Goal: Communication & Community: Answer question/provide support

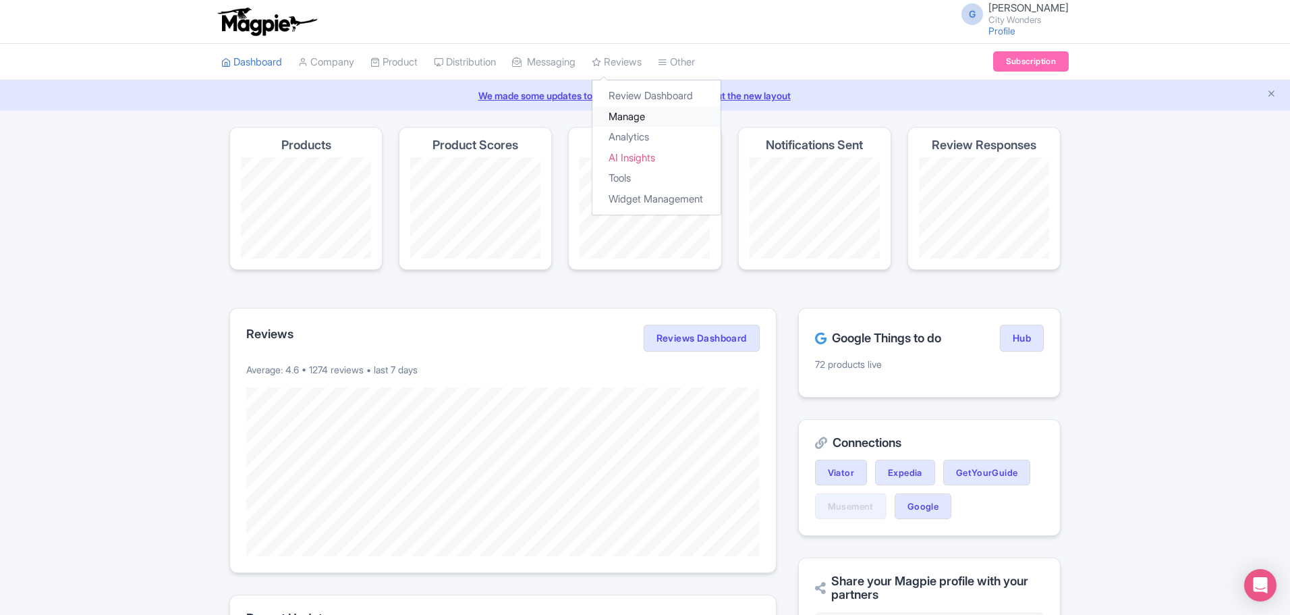
click at [643, 111] on link "Manage" at bounding box center [656, 117] width 128 height 21
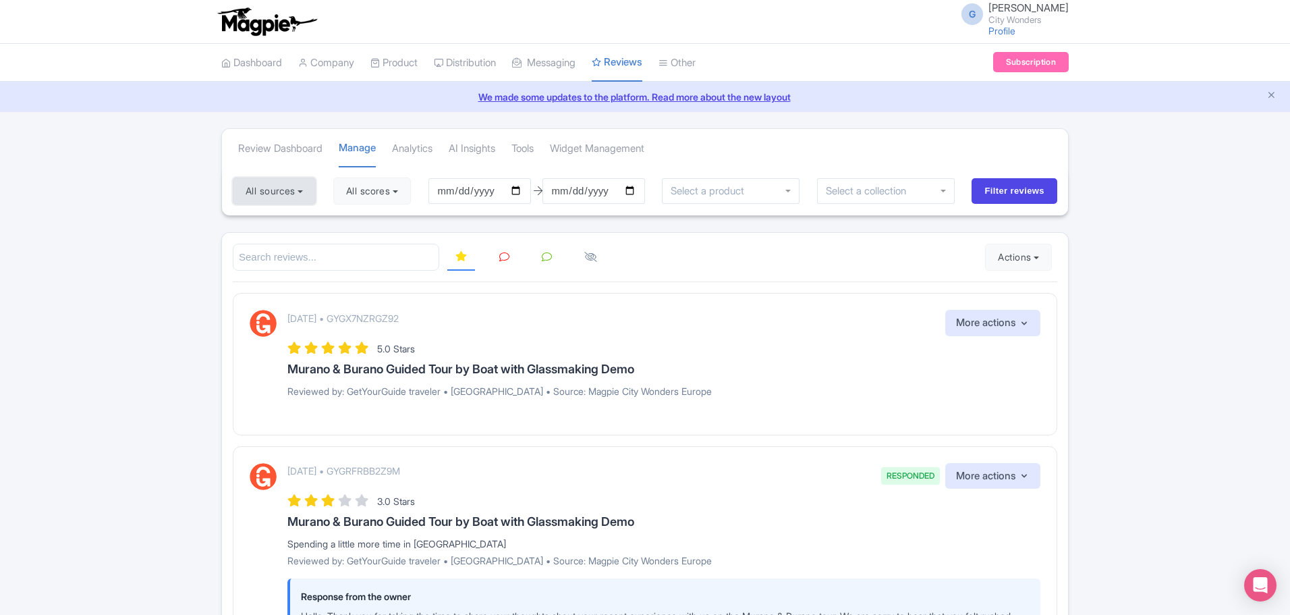
click at [282, 196] on button "All sources" at bounding box center [274, 190] width 83 height 27
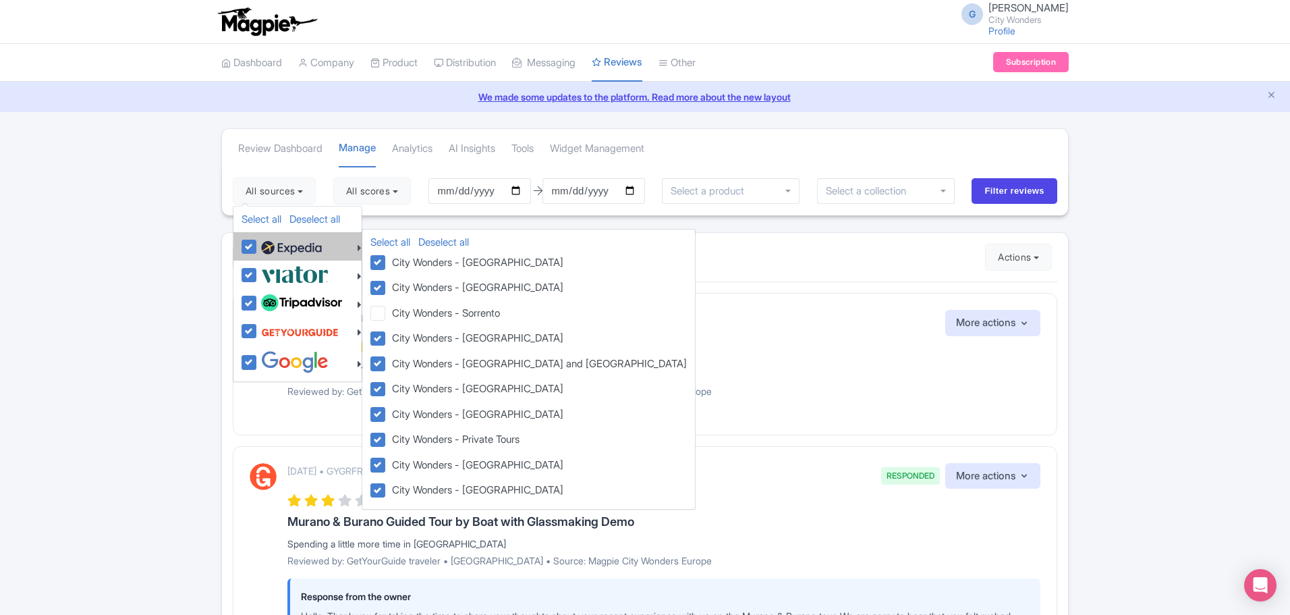
click at [291, 249] on img at bounding box center [291, 248] width 61 height 20
click at [267, 244] on input "checkbox" at bounding box center [262, 239] width 9 height 9
checkbox input "false"
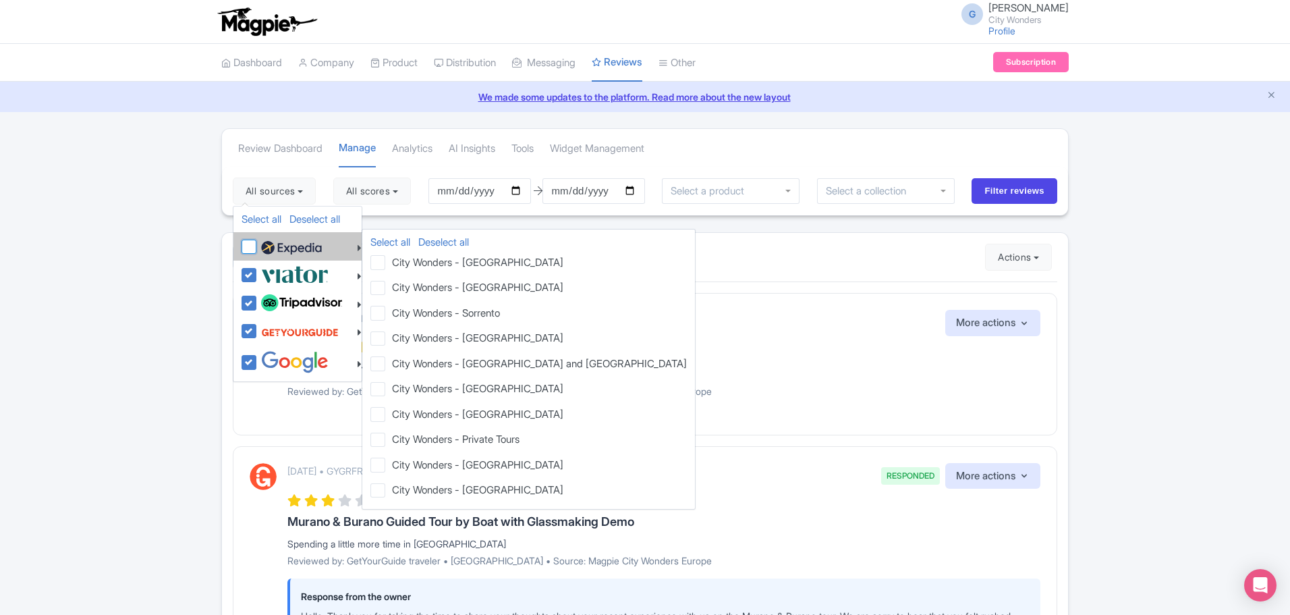
checkbox input "false"
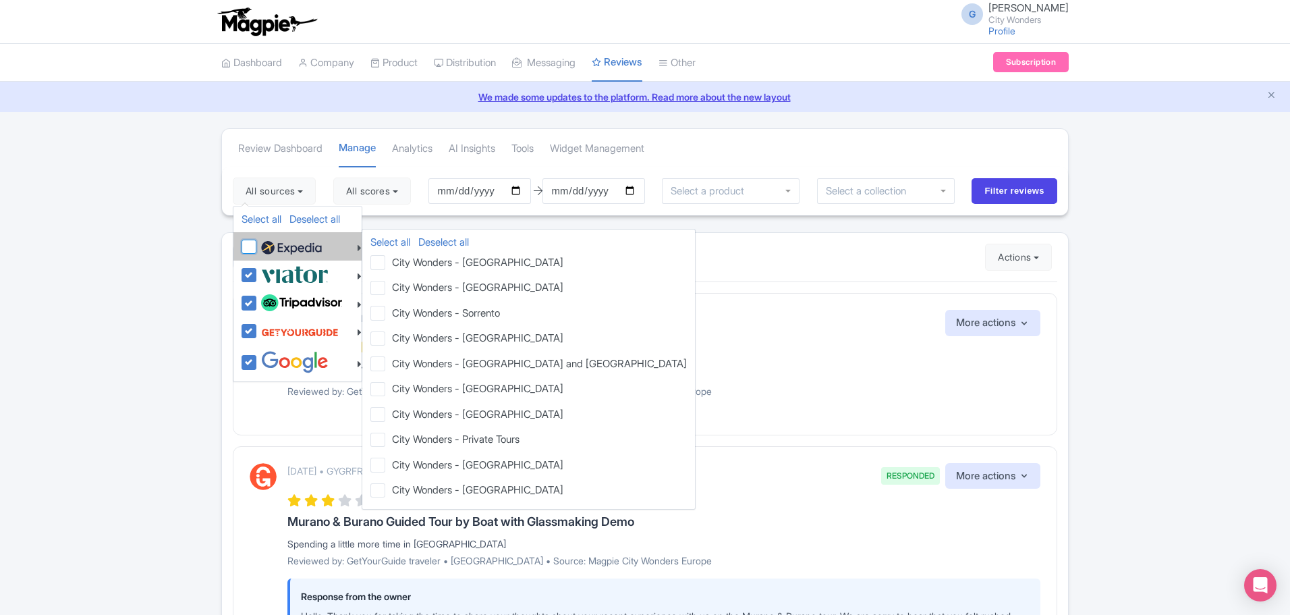
checkbox input "false"
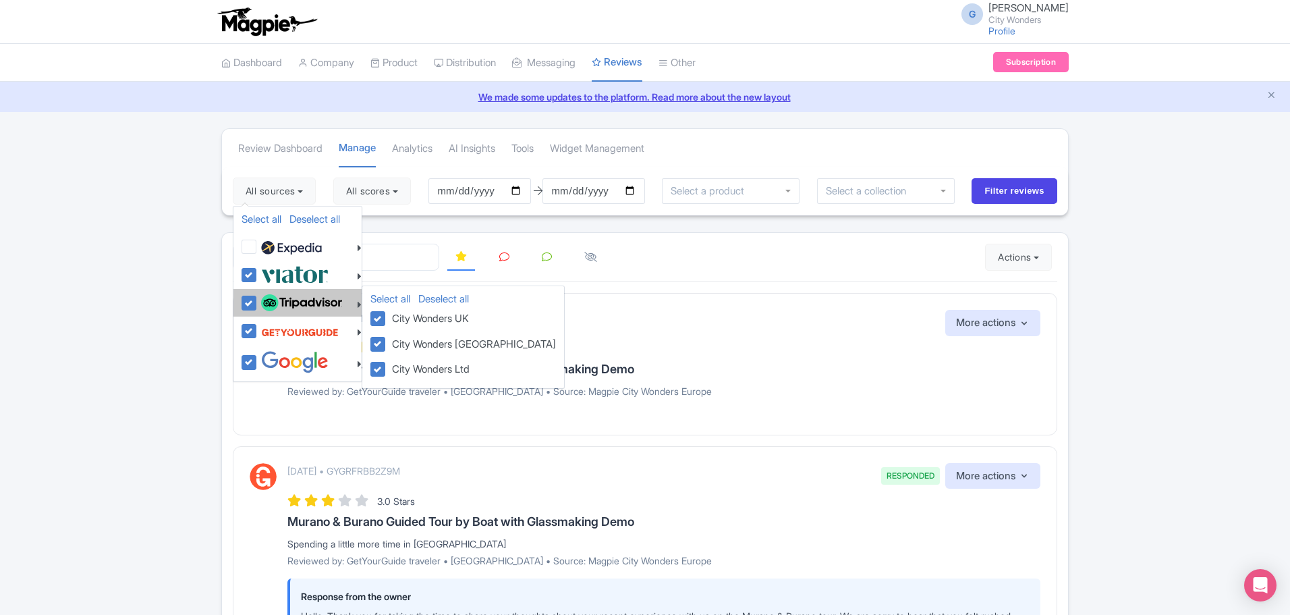
click at [288, 297] on img at bounding box center [301, 303] width 81 height 18
click at [267, 297] on input "checkbox" at bounding box center [262, 296] width 9 height 9
checkbox input "false"
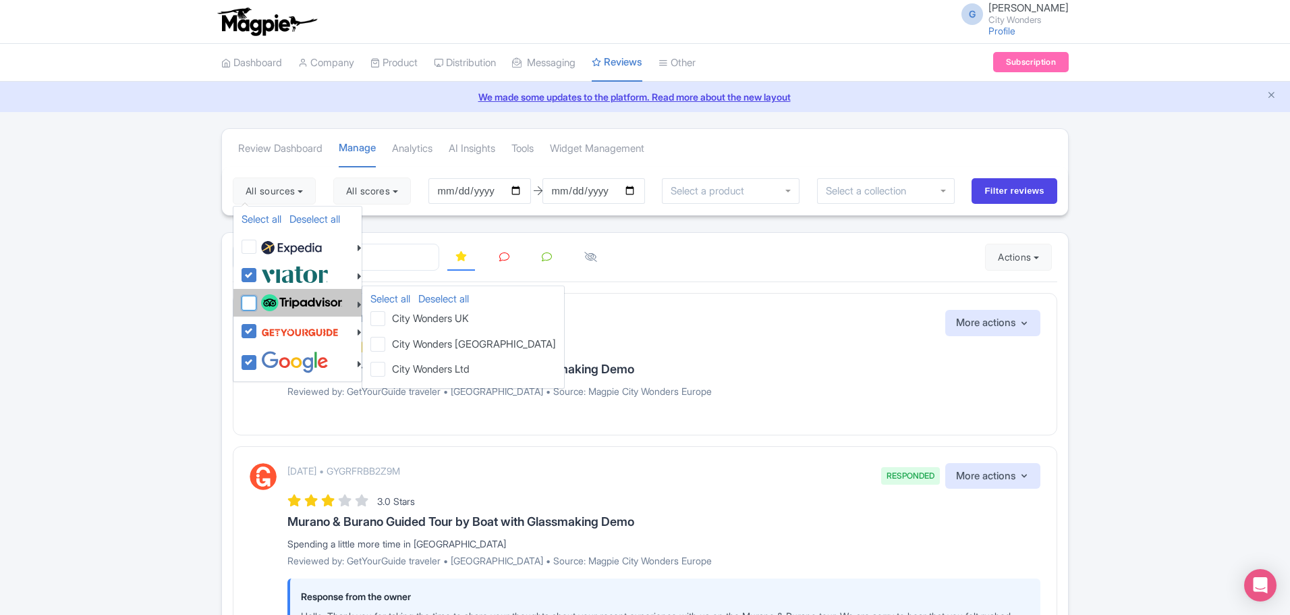
checkbox input "false"
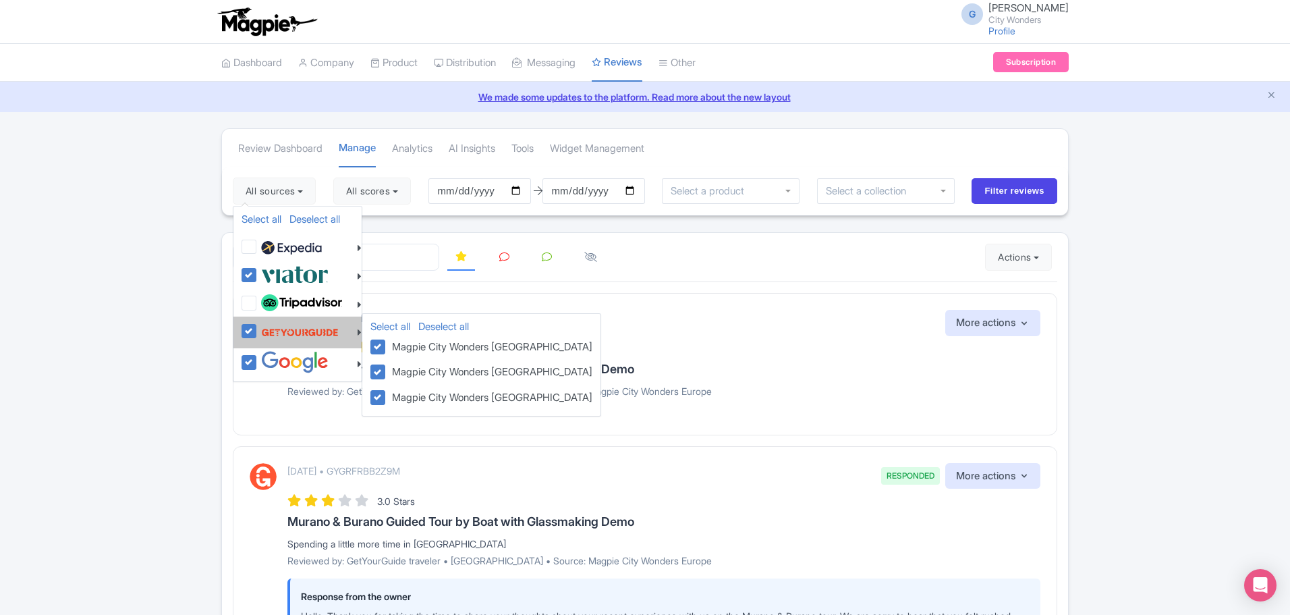
click at [300, 331] on img at bounding box center [300, 332] width 78 height 26
click at [267, 328] on input "checkbox" at bounding box center [262, 323] width 9 height 9
checkbox input "false"
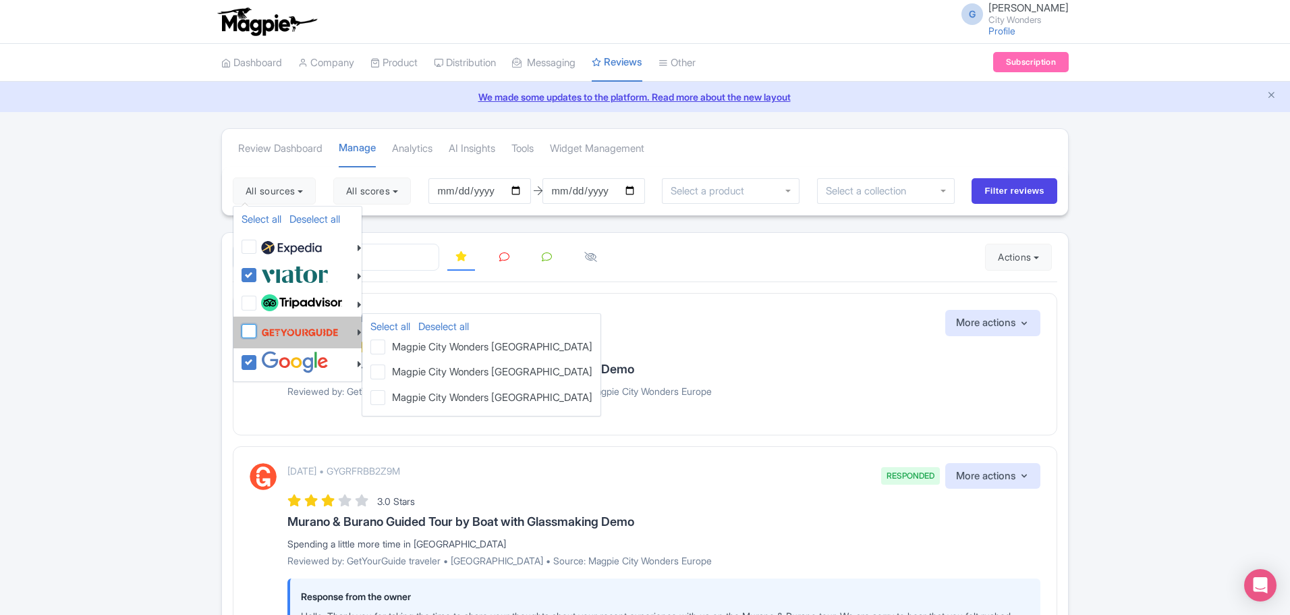
checkbox input "false"
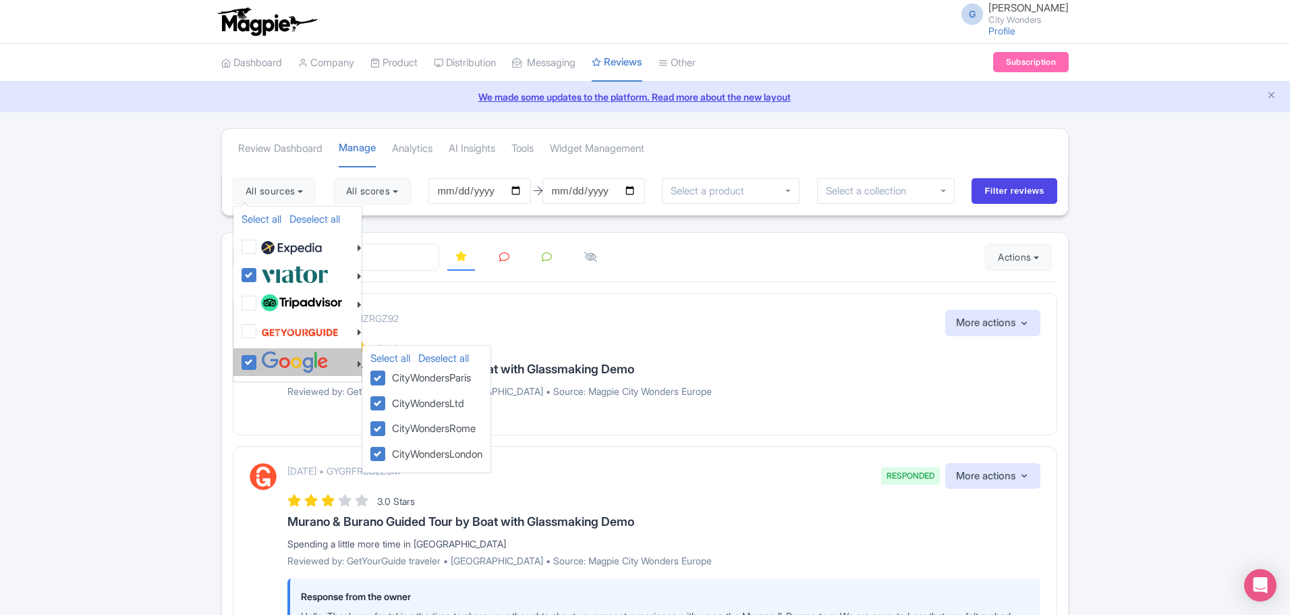
click at [286, 361] on img at bounding box center [294, 362] width 67 height 22
click at [267, 360] on input "checkbox" at bounding box center [262, 355] width 9 height 9
checkbox input "false"
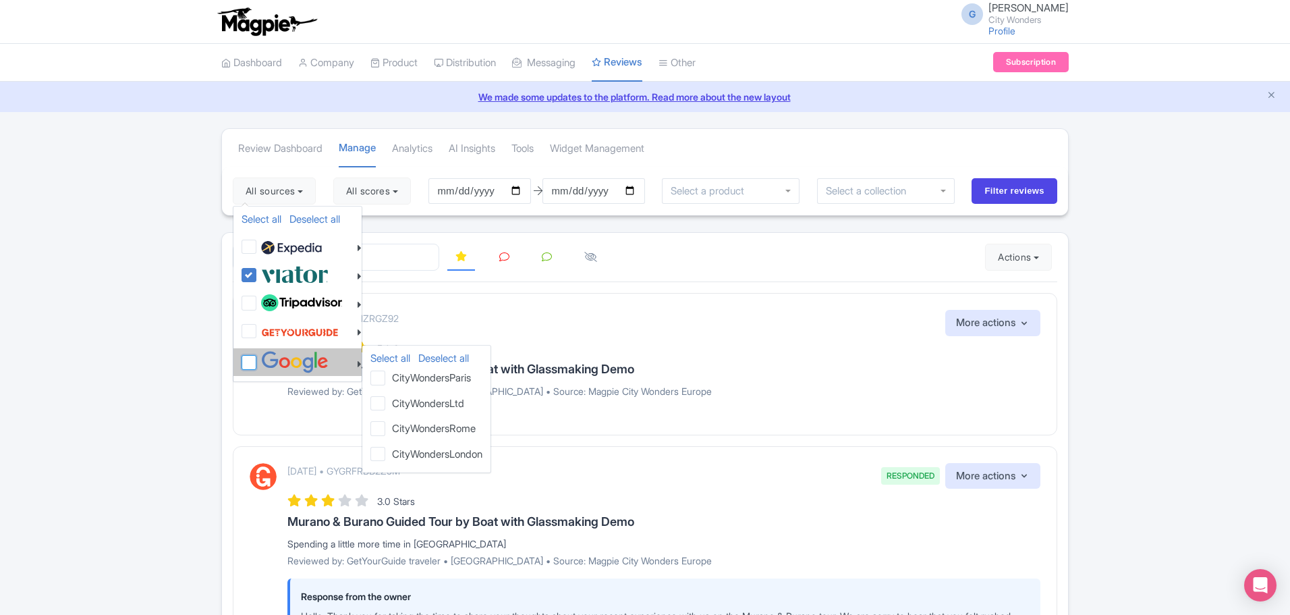
checkbox input "false"
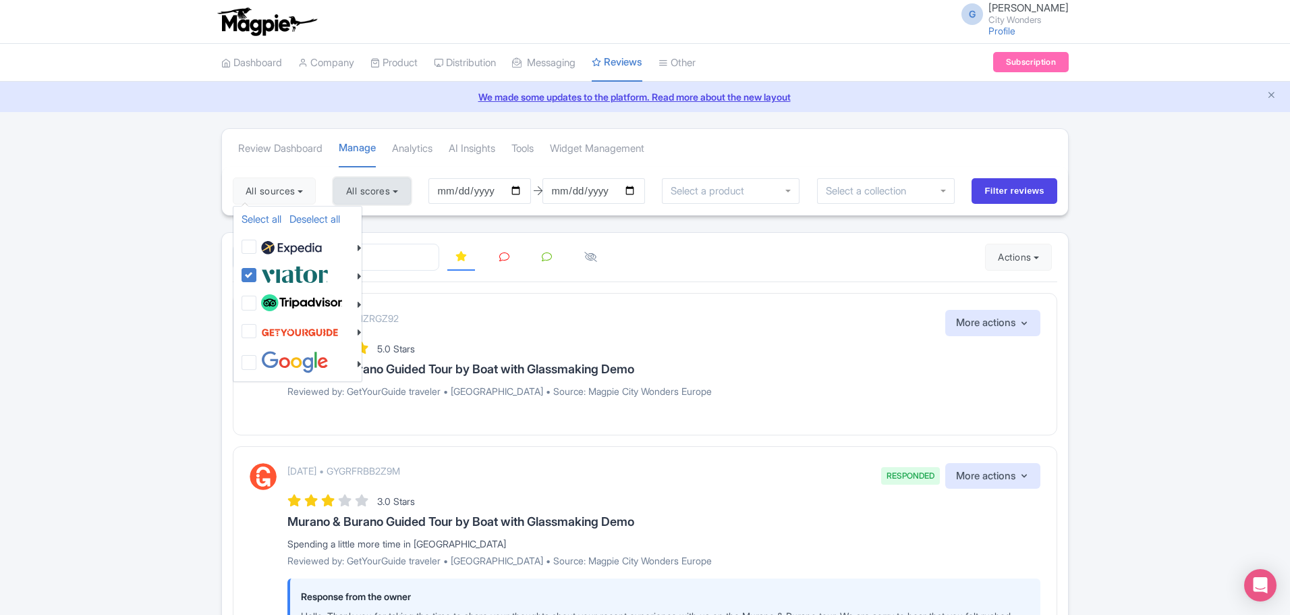
click at [395, 195] on button "All scores" at bounding box center [372, 190] width 78 height 27
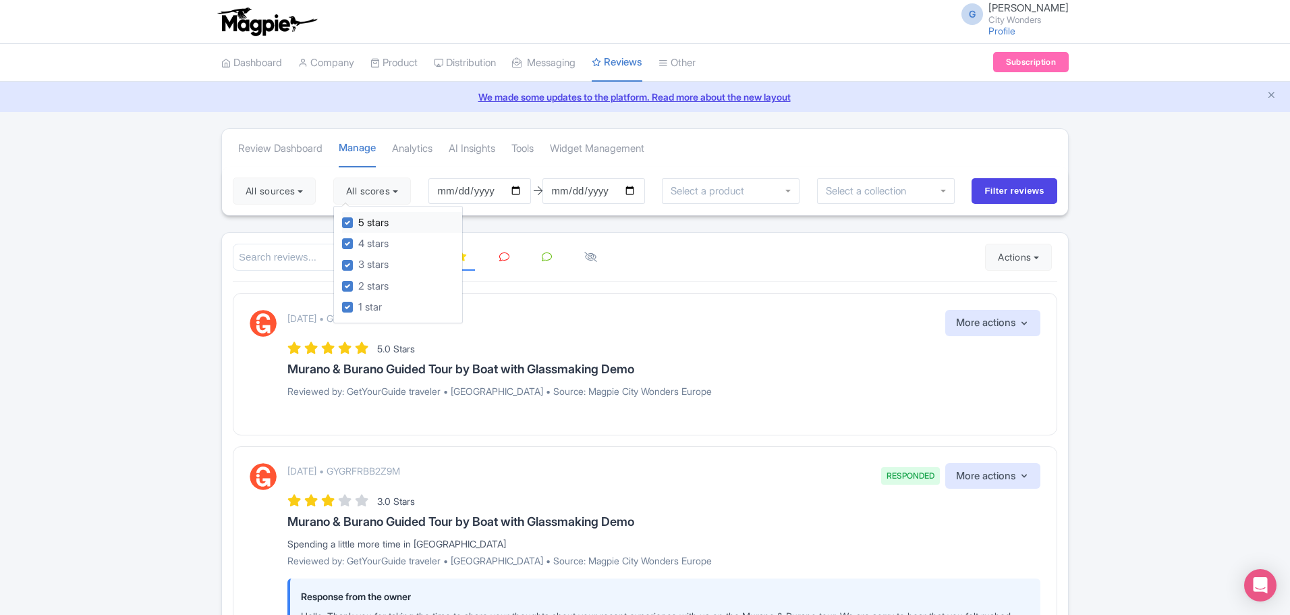
click at [389, 218] on label "5 stars" at bounding box center [373, 223] width 30 height 16
click at [367, 218] on input "5 stars" at bounding box center [362, 219] width 9 height 9
checkbox input "false"
click at [389, 246] on label "4 stars" at bounding box center [373, 244] width 30 height 16
click at [367, 244] on input "4 stars" at bounding box center [362, 239] width 9 height 9
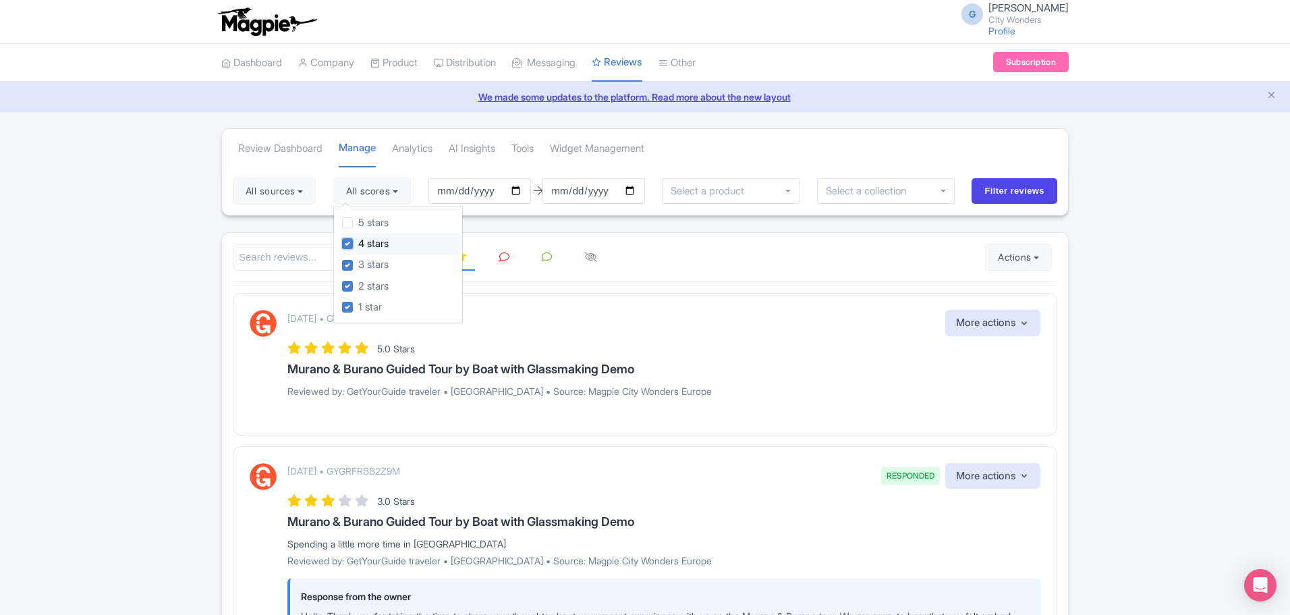
checkbox input "false"
click at [389, 262] on label "3 stars" at bounding box center [373, 265] width 30 height 16
click at [367, 262] on input "3 stars" at bounding box center [362, 261] width 9 height 9
click at [385, 267] on label "3 stars" at bounding box center [373, 265] width 30 height 16
click at [367, 266] on input "3 stars" at bounding box center [362, 261] width 9 height 9
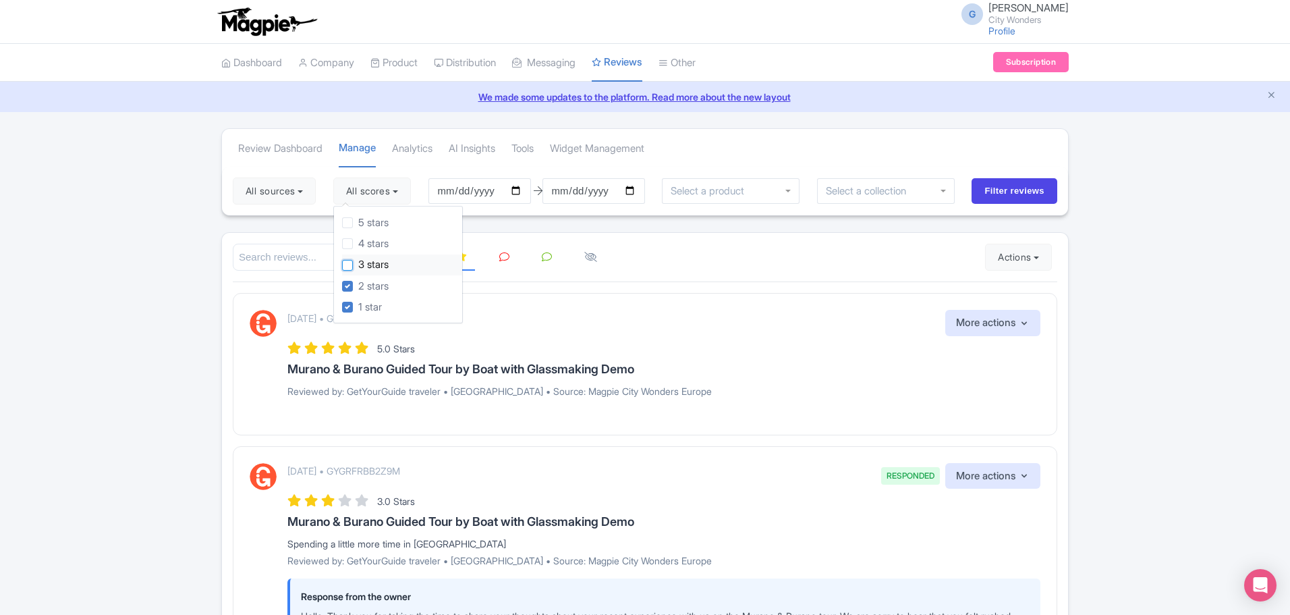
checkbox input "true"
click at [309, 189] on button "All sources" at bounding box center [274, 190] width 83 height 27
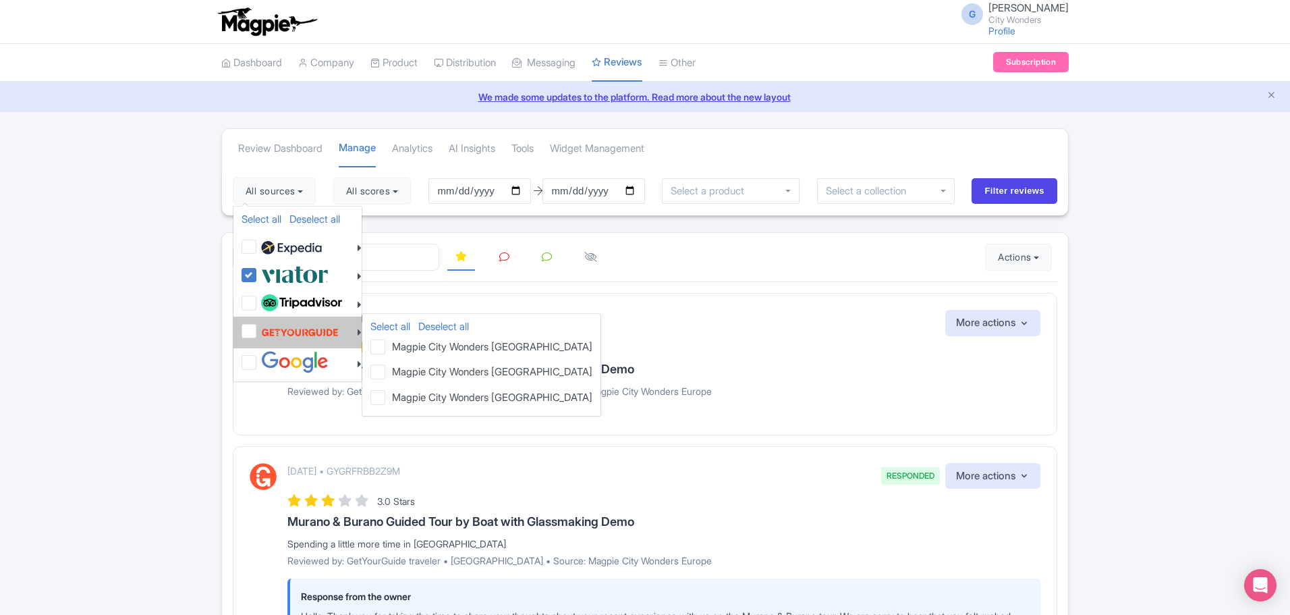
drag, startPoint x: 247, startPoint y: 331, endPoint x: 267, endPoint y: 327, distance: 19.9
click at [258, 331] on label at bounding box center [298, 332] width 81 height 26
click at [258, 328] on input "checkbox" at bounding box center [262, 323] width 9 height 9
checkbox input "true"
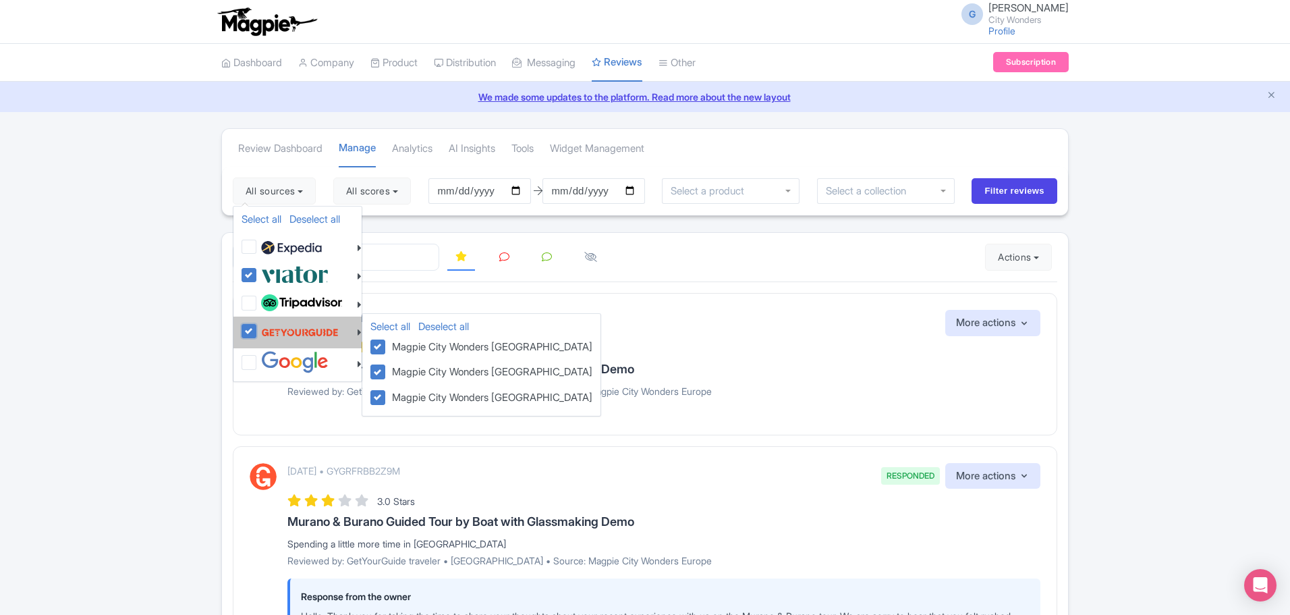
checkbox input "true"
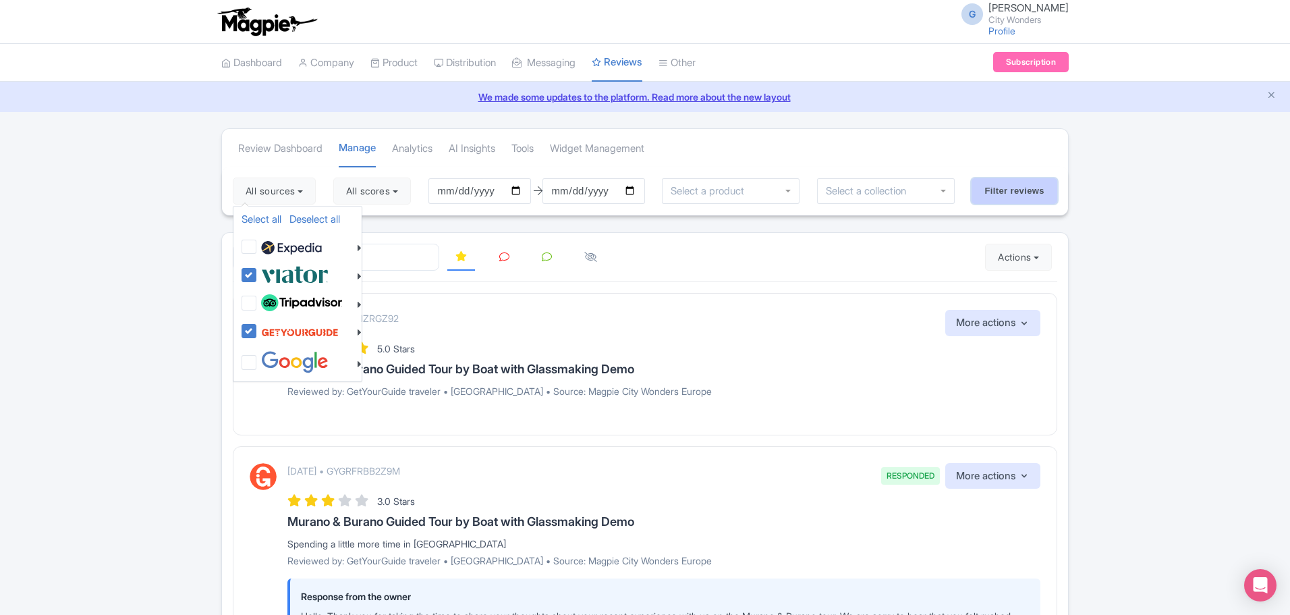
click at [1015, 190] on input "Filter reviews" at bounding box center [1015, 191] width 86 height 26
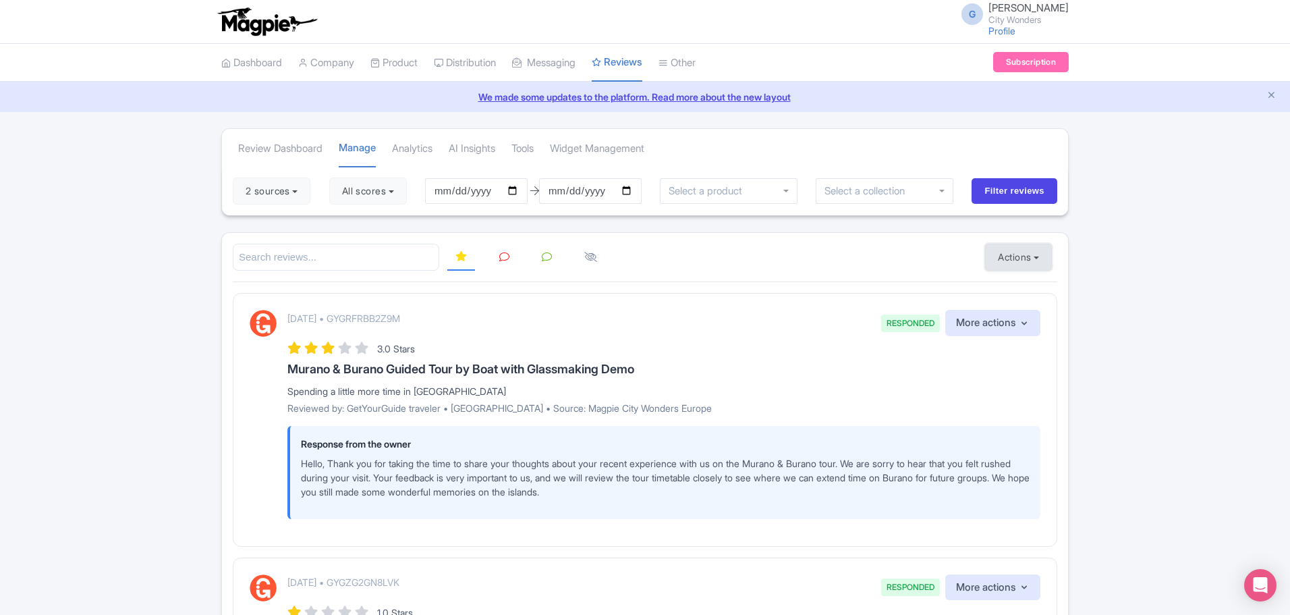
click at [1022, 259] on button "Actions" at bounding box center [1018, 257] width 67 height 27
click at [505, 256] on icon at bounding box center [504, 257] width 10 height 10
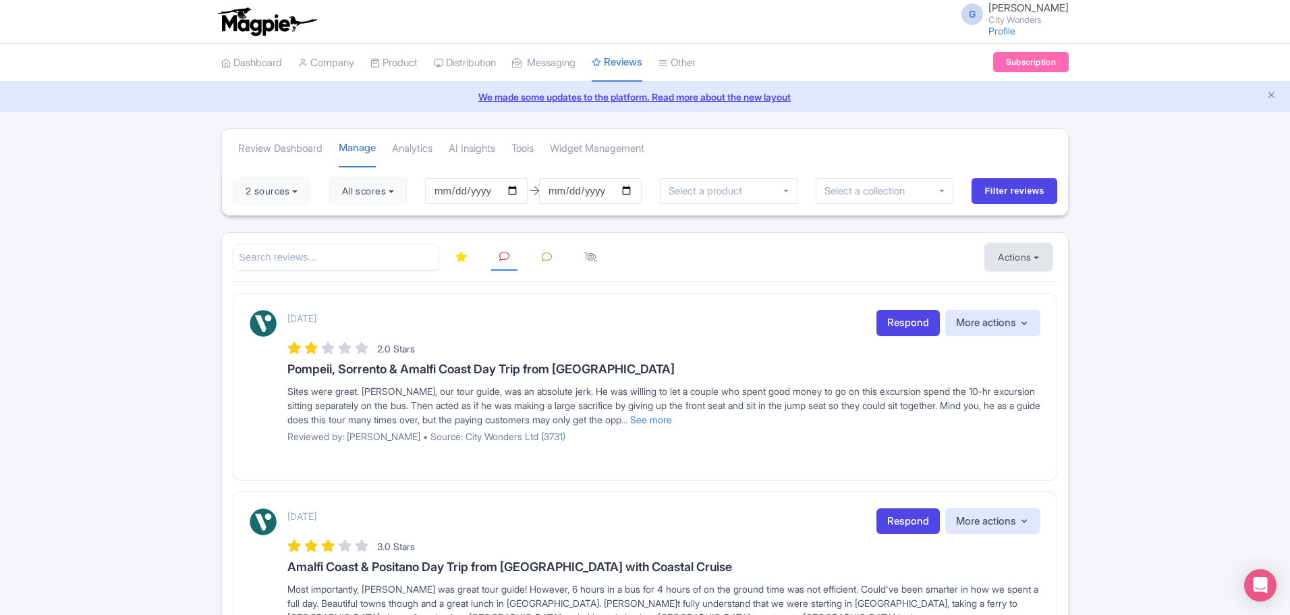
click at [1009, 251] on button "Actions" at bounding box center [1018, 257] width 67 height 27
click at [1041, 285] on link "Import new reviews" at bounding box center [1065, 291] width 159 height 26
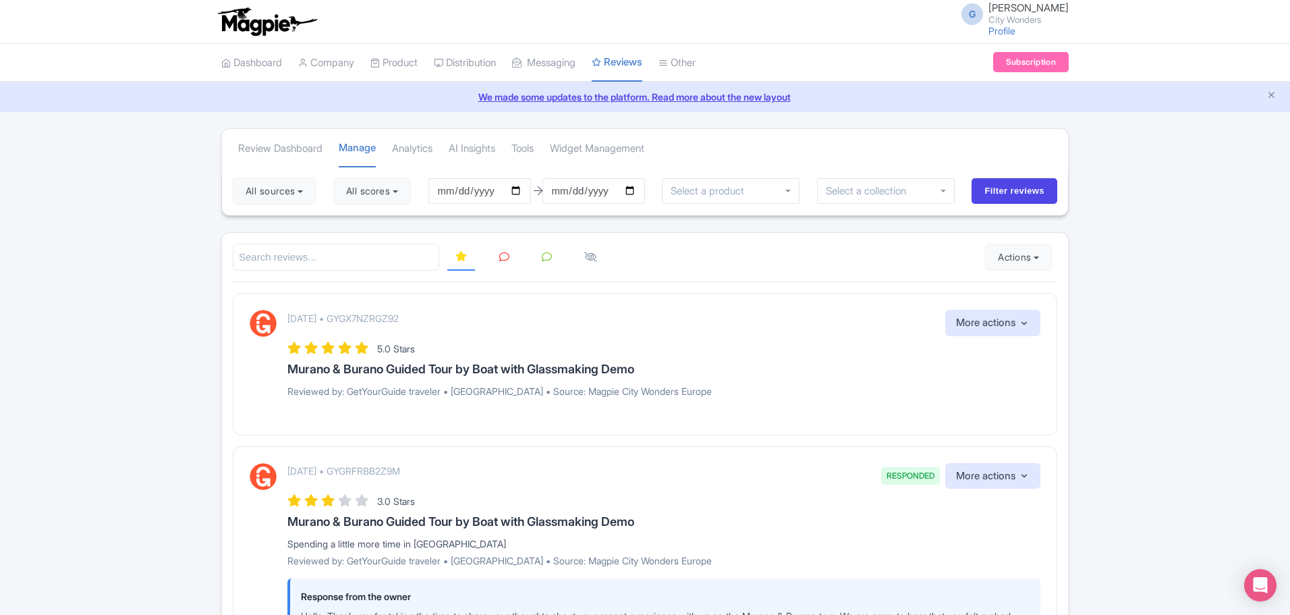
click at [508, 253] on icon at bounding box center [504, 257] width 10 height 10
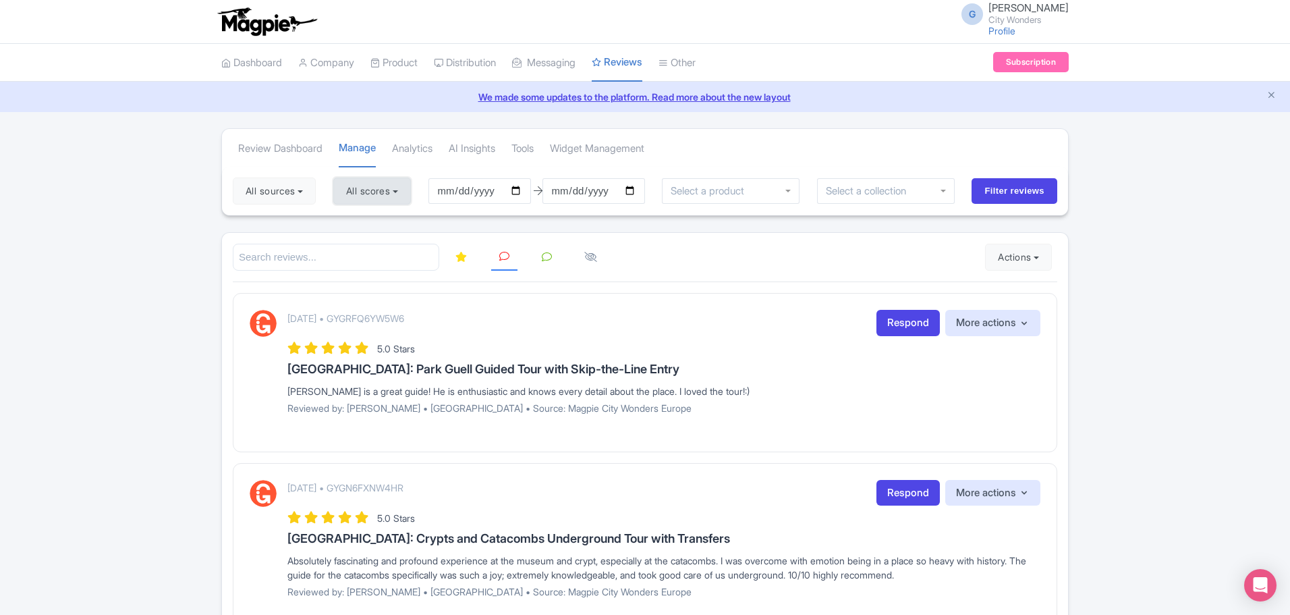
click at [387, 192] on button "All scores" at bounding box center [372, 190] width 78 height 27
click at [379, 238] on label "4 stars" at bounding box center [373, 244] width 30 height 16
click at [367, 238] on input "4 stars" at bounding box center [362, 239] width 9 height 9
checkbox input "false"
click at [382, 225] on label "5 stars" at bounding box center [373, 223] width 30 height 16
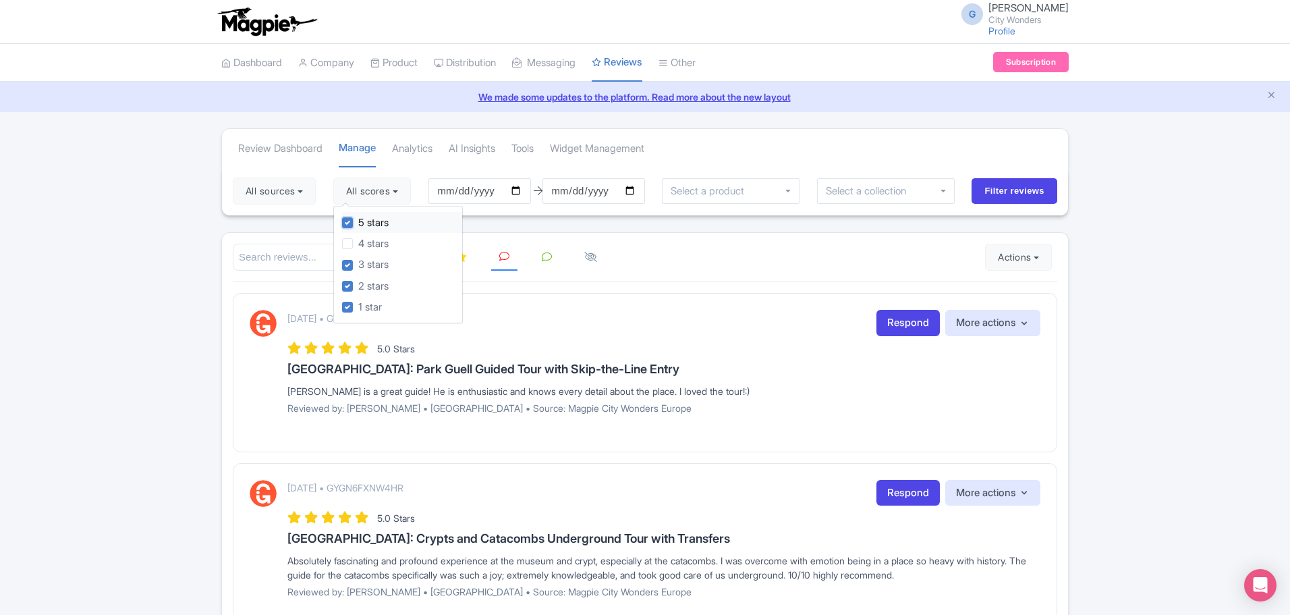
click at [367, 223] on input "5 stars" at bounding box center [362, 219] width 9 height 9
checkbox input "false"
click at [297, 186] on button "All sources" at bounding box center [274, 190] width 83 height 27
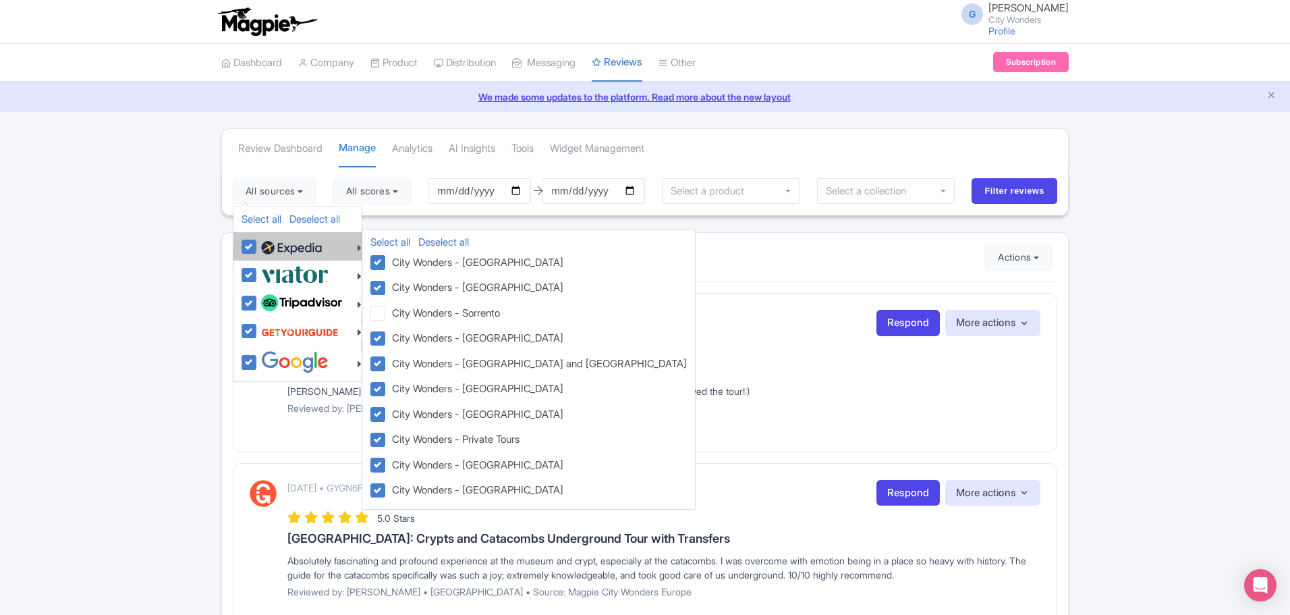
click at [288, 243] on img at bounding box center [291, 248] width 61 height 20
click at [267, 243] on input "checkbox" at bounding box center [262, 239] width 9 height 9
checkbox input "false"
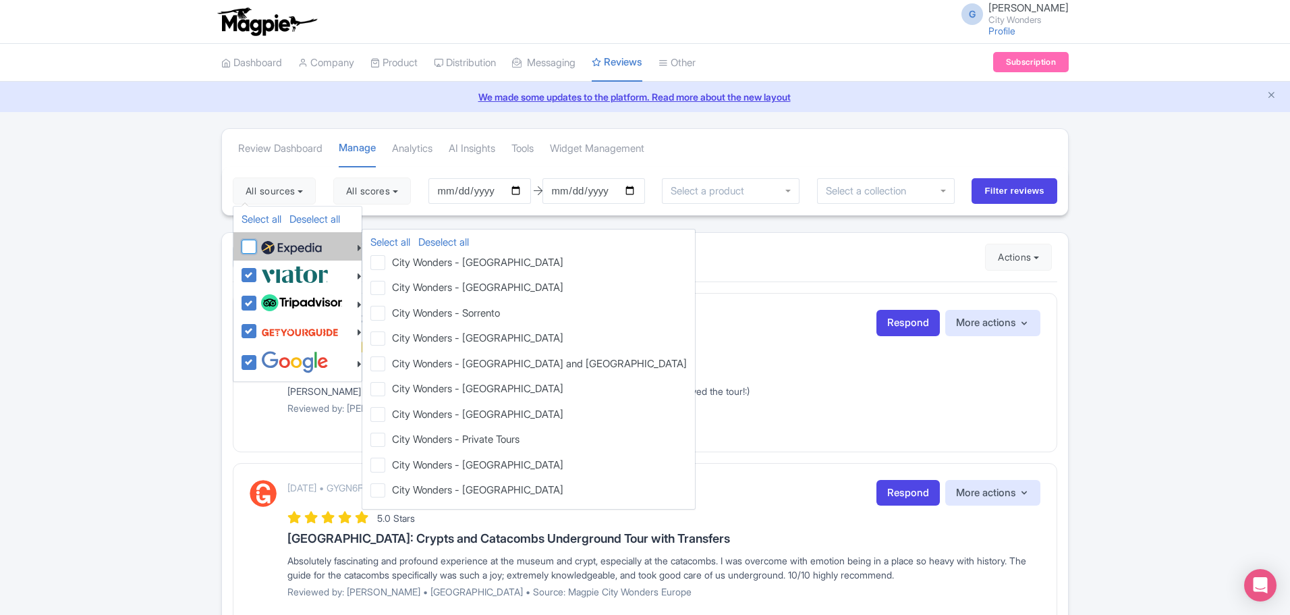
checkbox input "false"
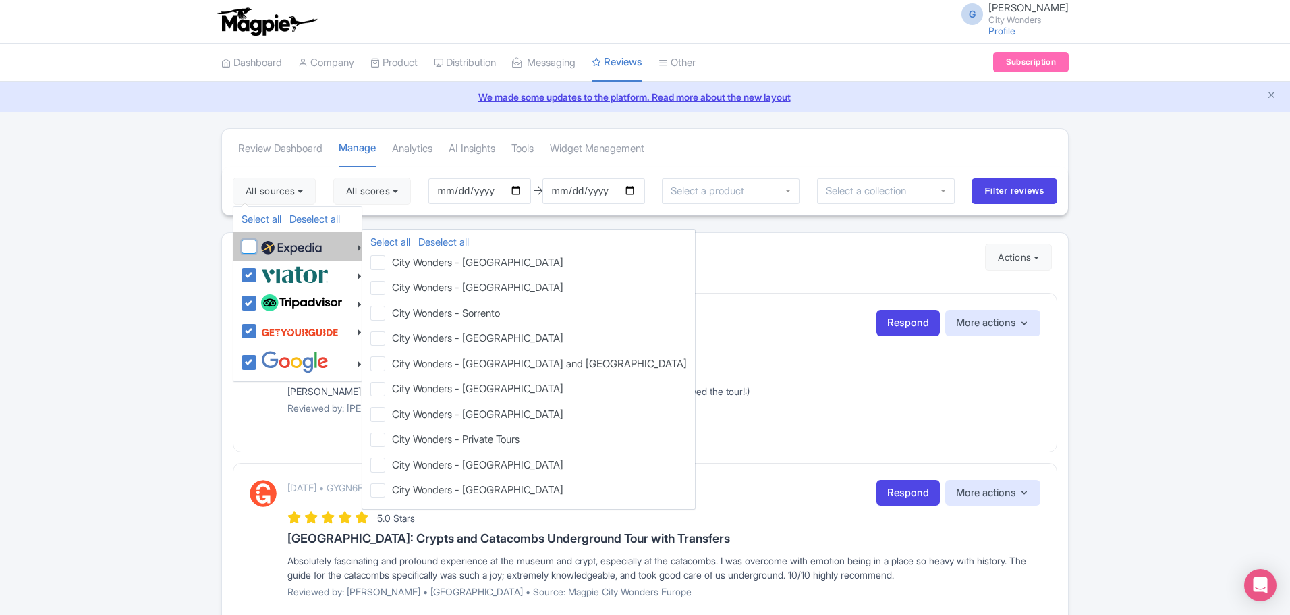
checkbox input "false"
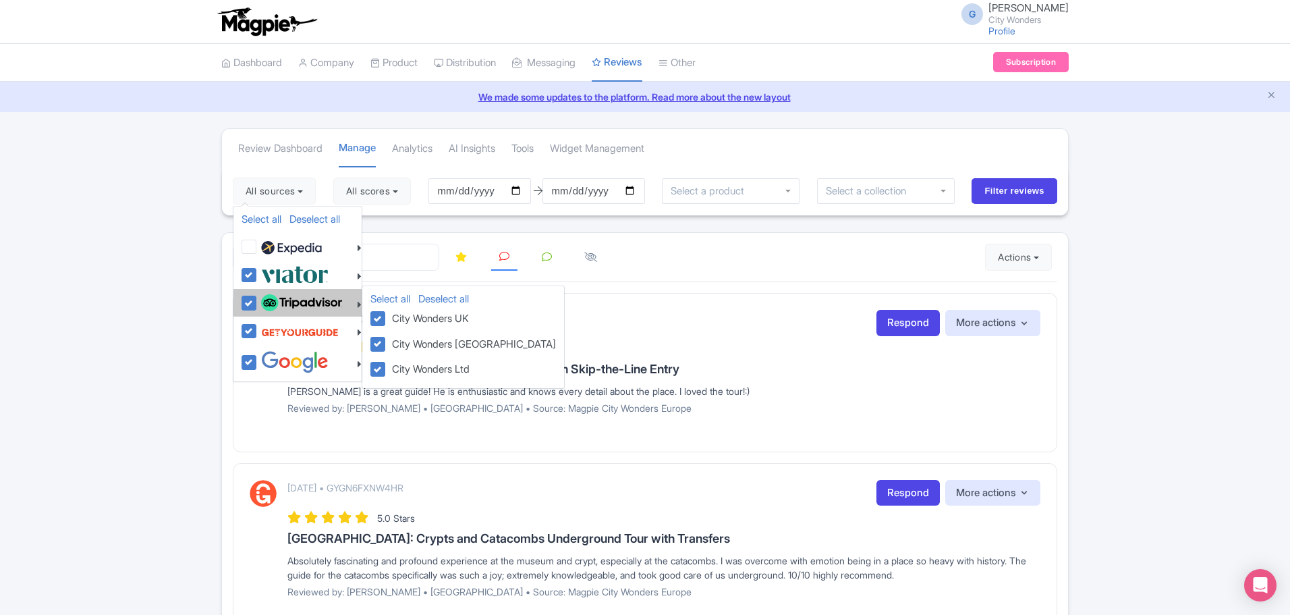
click at [277, 296] on img at bounding box center [301, 303] width 81 height 18
click at [267, 296] on input "checkbox" at bounding box center [262, 296] width 9 height 9
checkbox input "false"
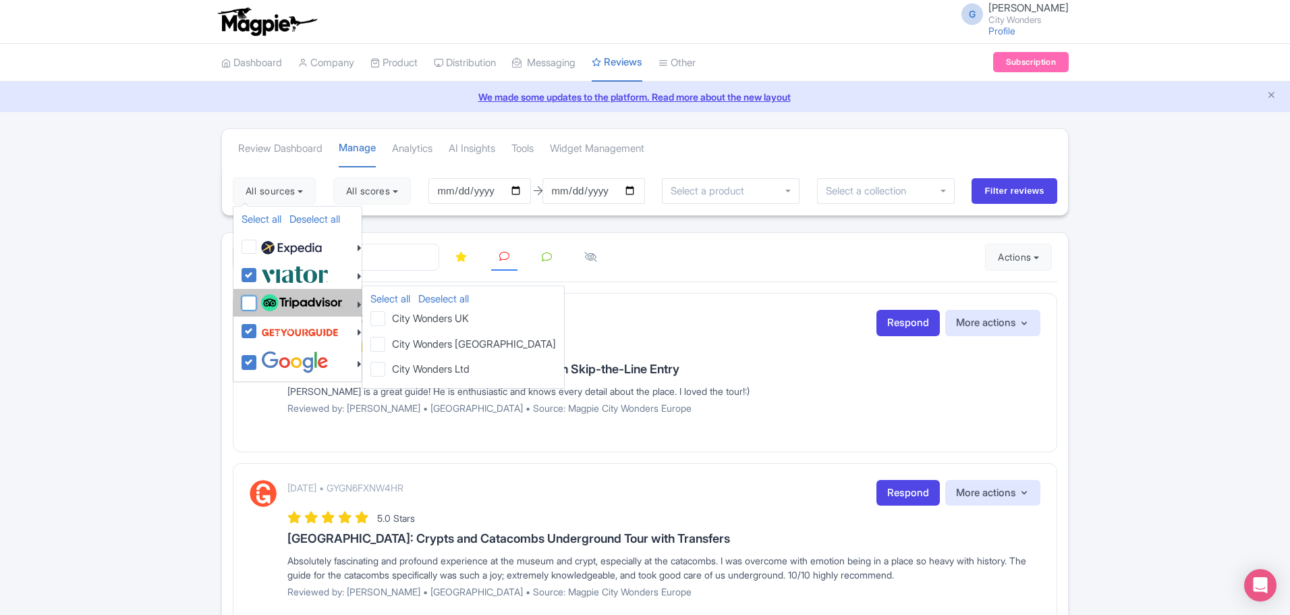
checkbox input "false"
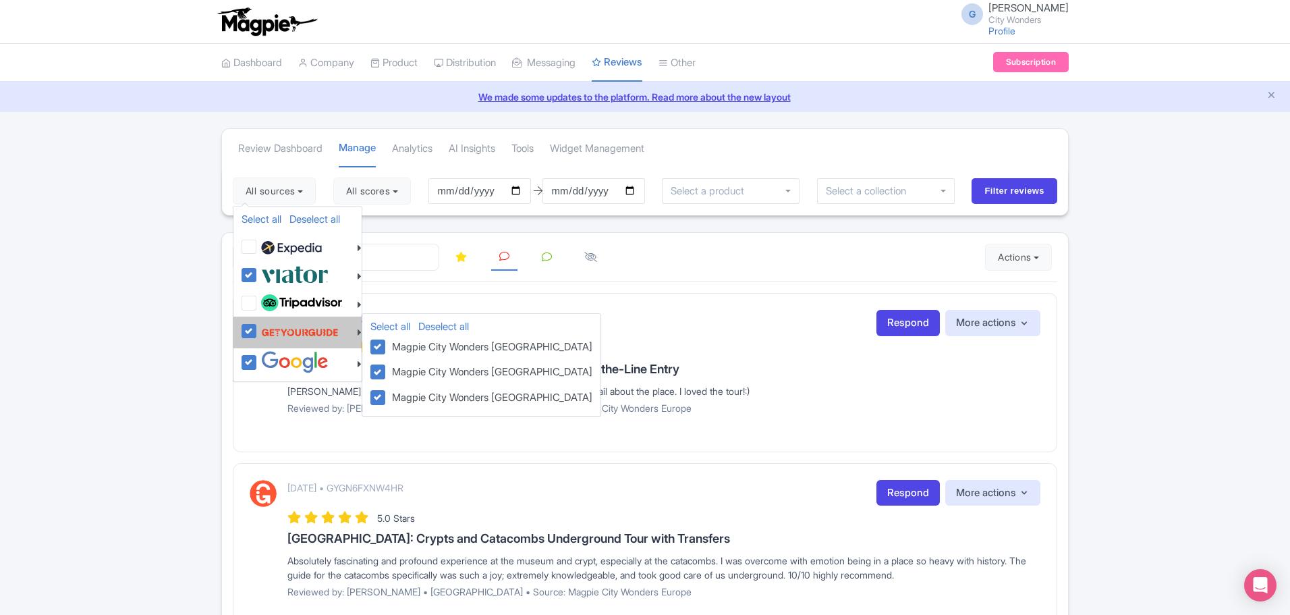
click at [298, 331] on img at bounding box center [300, 332] width 78 height 26
click at [267, 328] on input "checkbox" at bounding box center [262, 323] width 9 height 9
checkbox input "false"
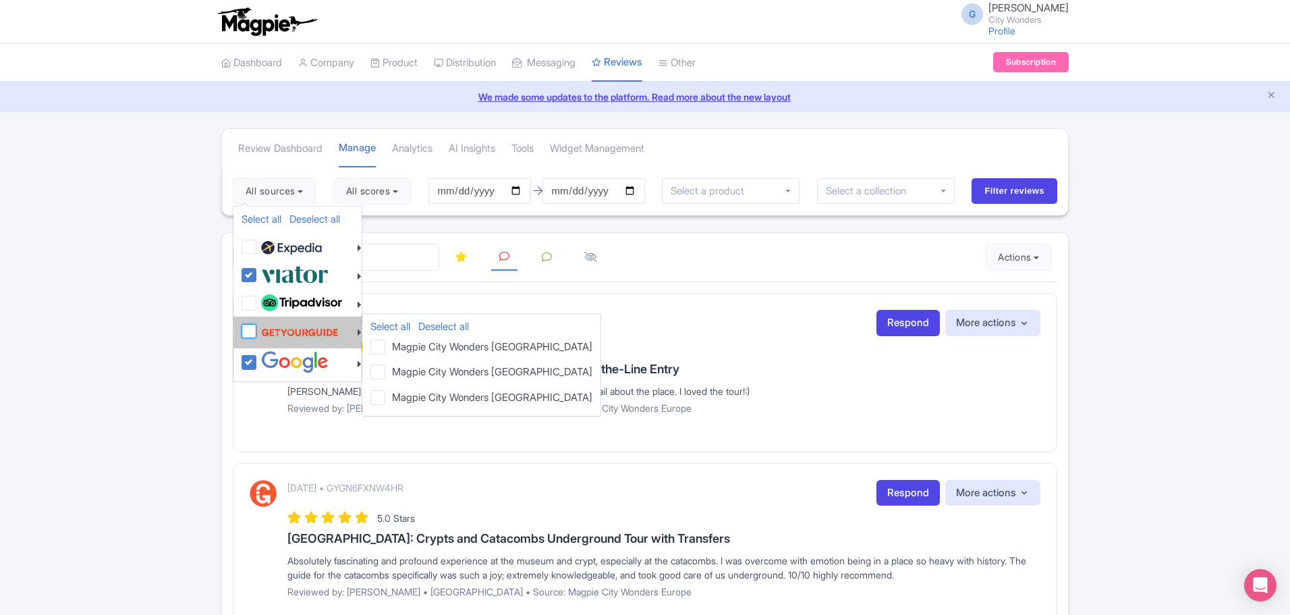
checkbox input "false"
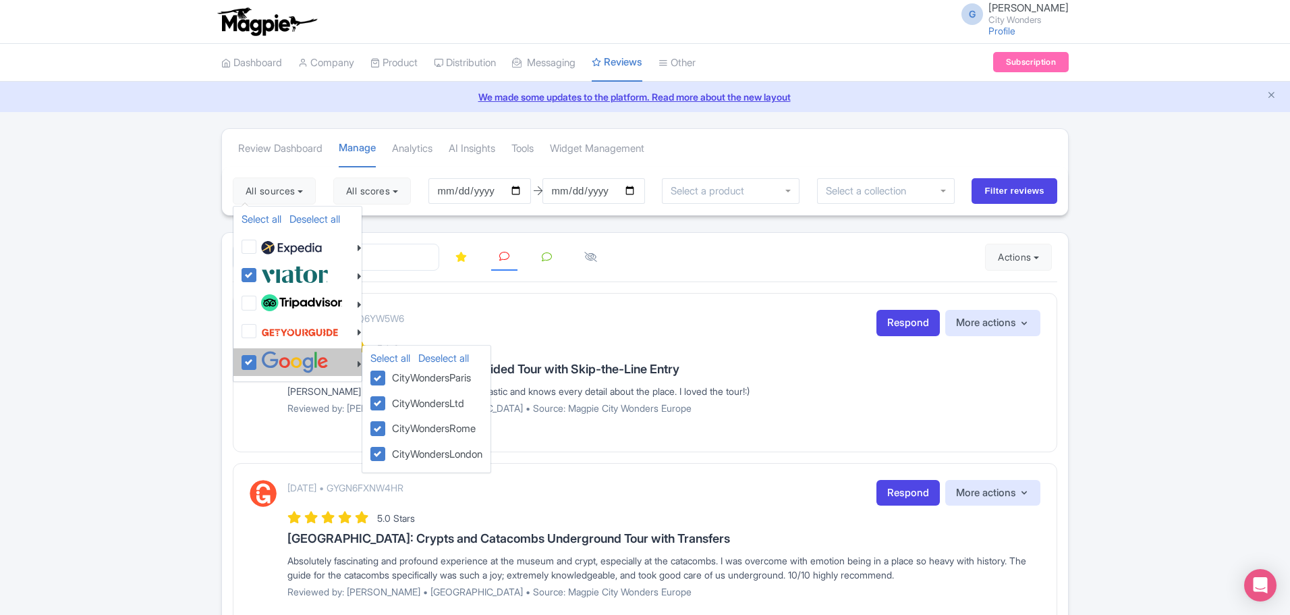
click at [312, 368] on img at bounding box center [294, 362] width 67 height 22
click at [267, 360] on input "checkbox" at bounding box center [262, 355] width 9 height 9
checkbox input "false"
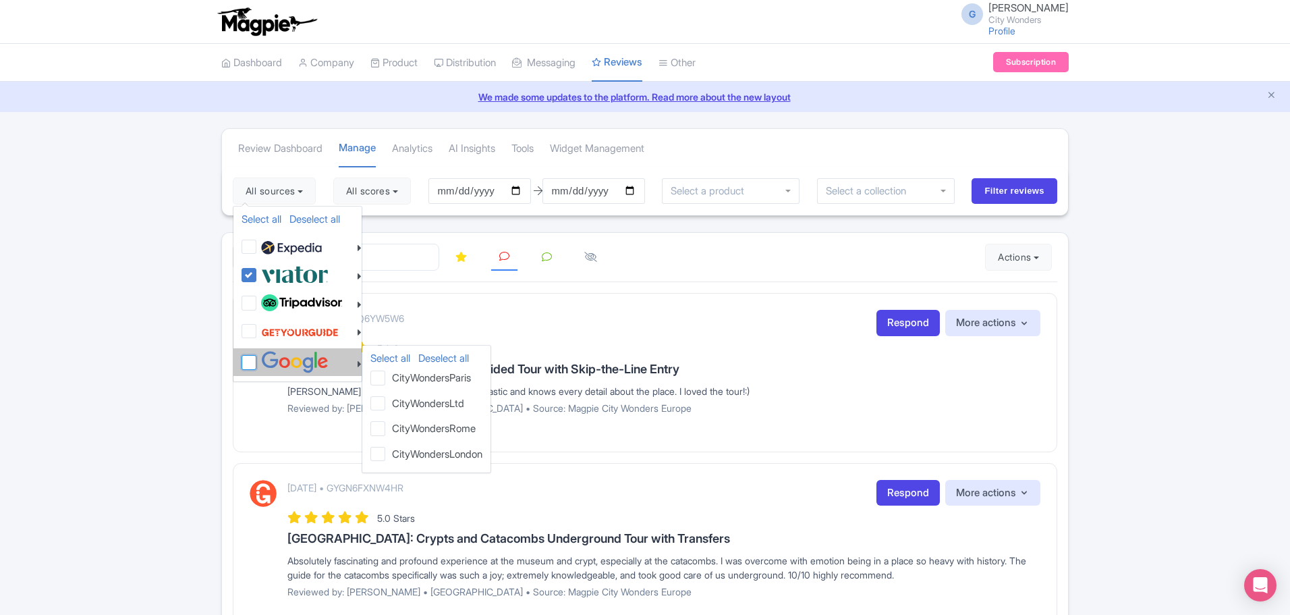
checkbox input "false"
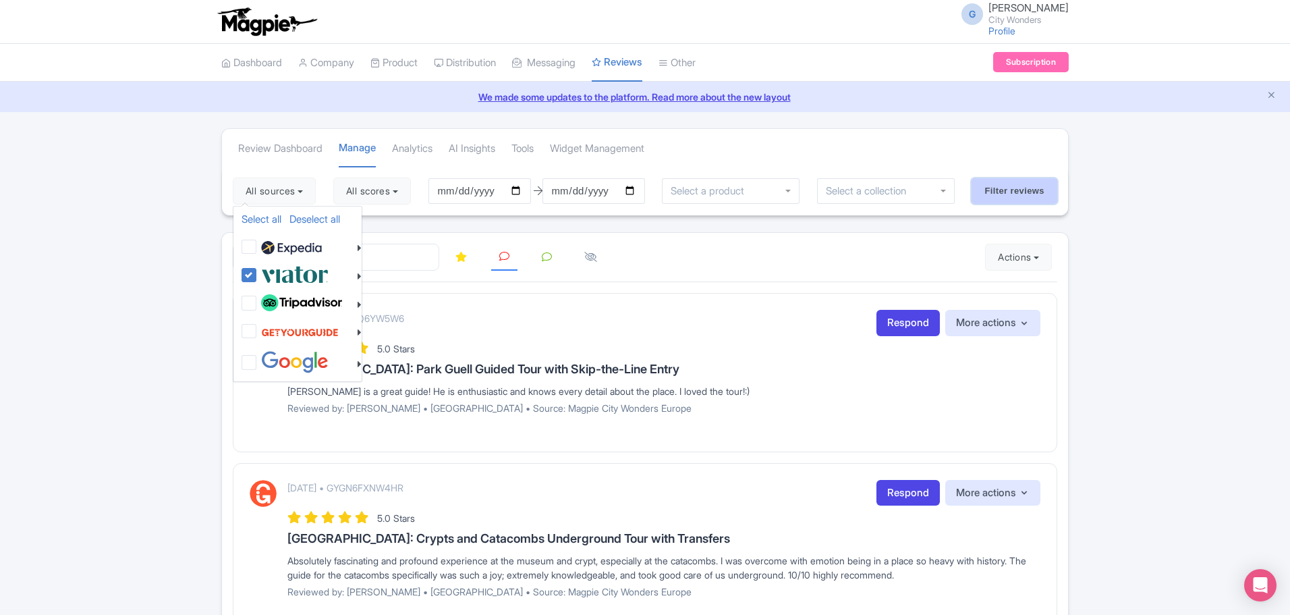
click at [1016, 202] on input "Filter reviews" at bounding box center [1015, 191] width 86 height 26
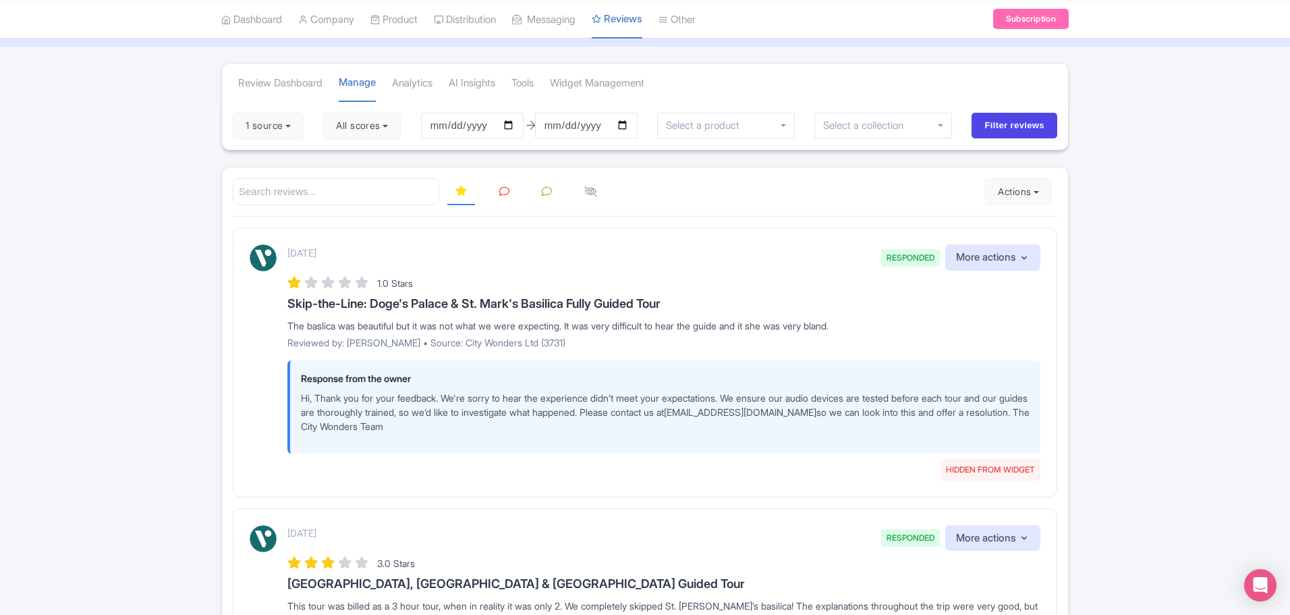
scroll to position [135, 0]
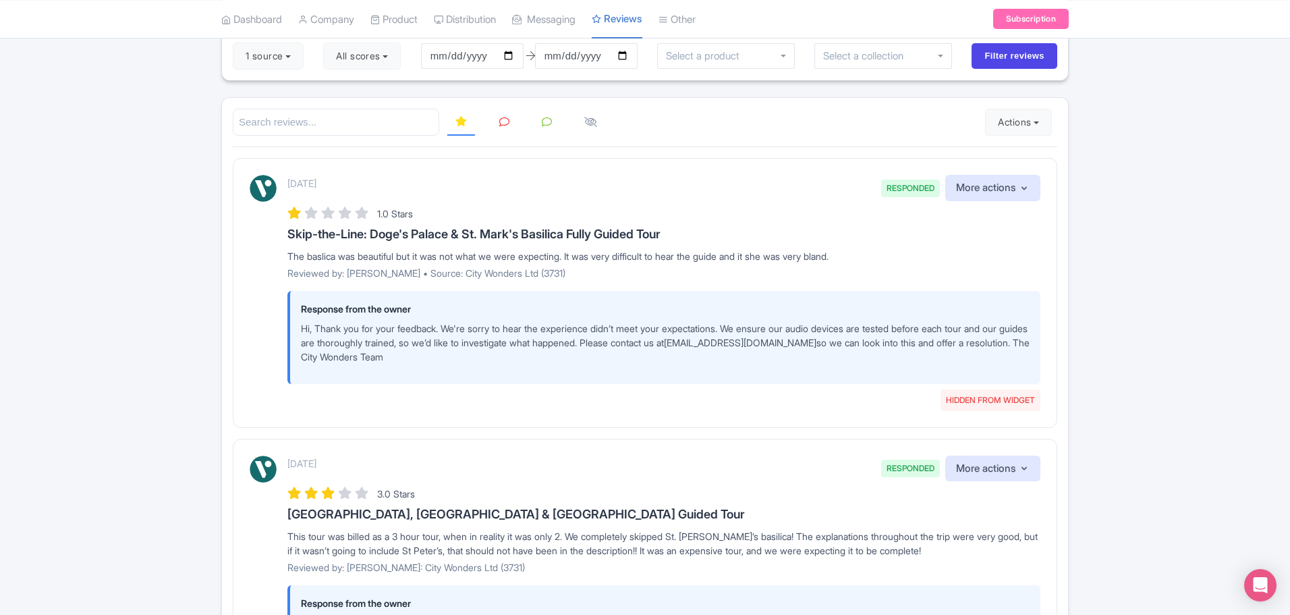
click at [501, 124] on icon at bounding box center [504, 122] width 10 height 10
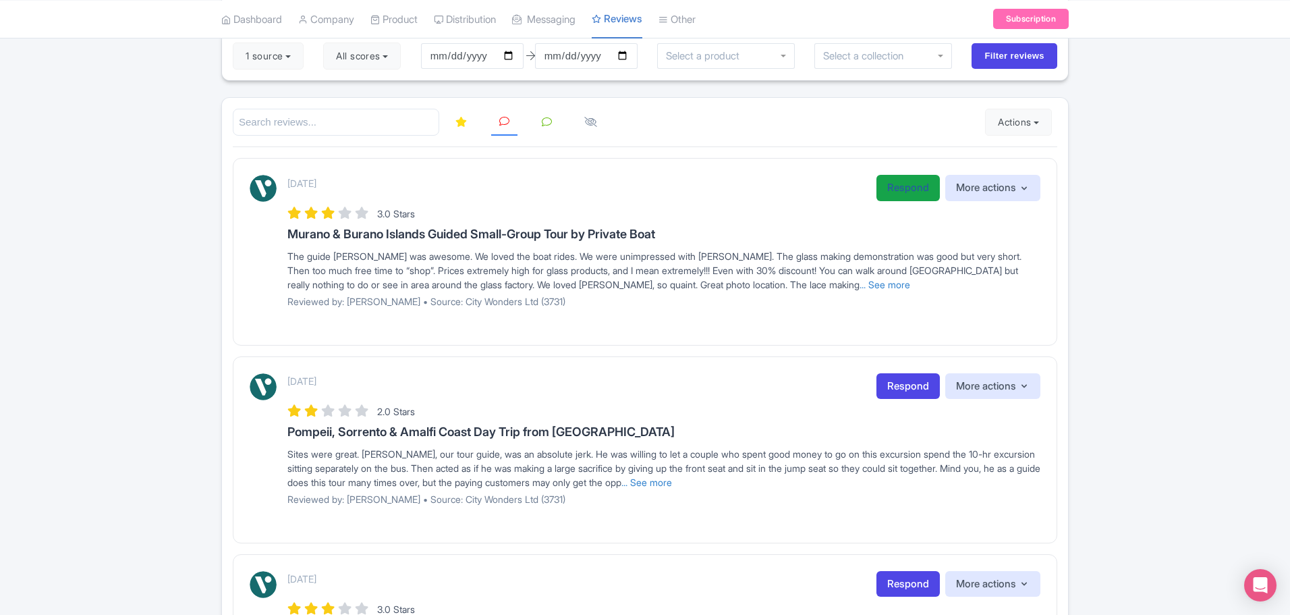
click at [889, 190] on link "Respond" at bounding box center [908, 188] width 63 height 26
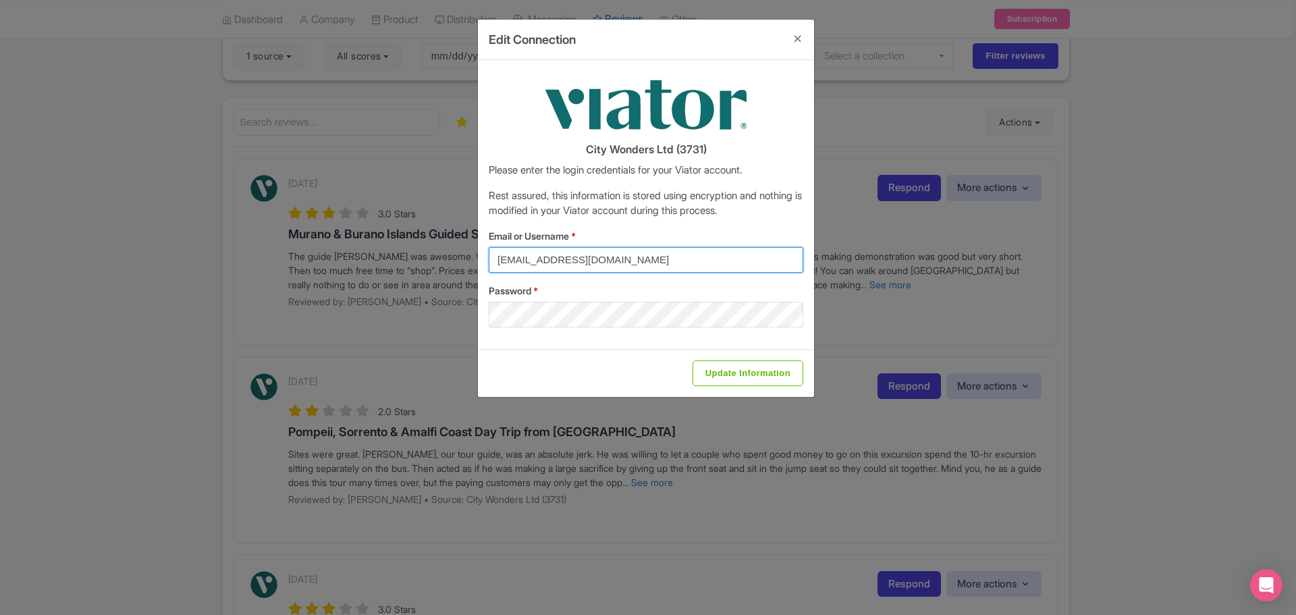
drag, startPoint x: 692, startPoint y: 265, endPoint x: 333, endPoint y: 265, distance: 359.0
click at [334, 265] on div "Edit Connection City Wonders Ltd (3731) Please enter the login credentials for …" at bounding box center [648, 307] width 1296 height 615
type input "[EMAIL_ADDRESS][DOMAIN_NAME]"
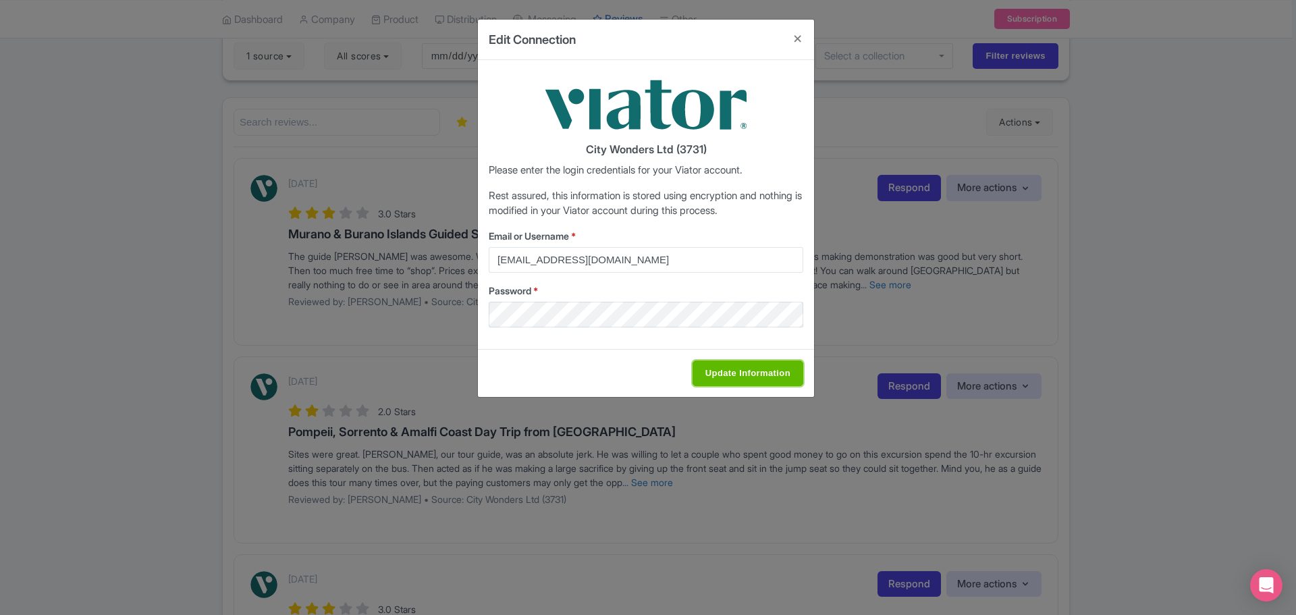
click at [737, 367] on input "Update Information" at bounding box center [747, 373] width 111 height 26
type input "Saving..."
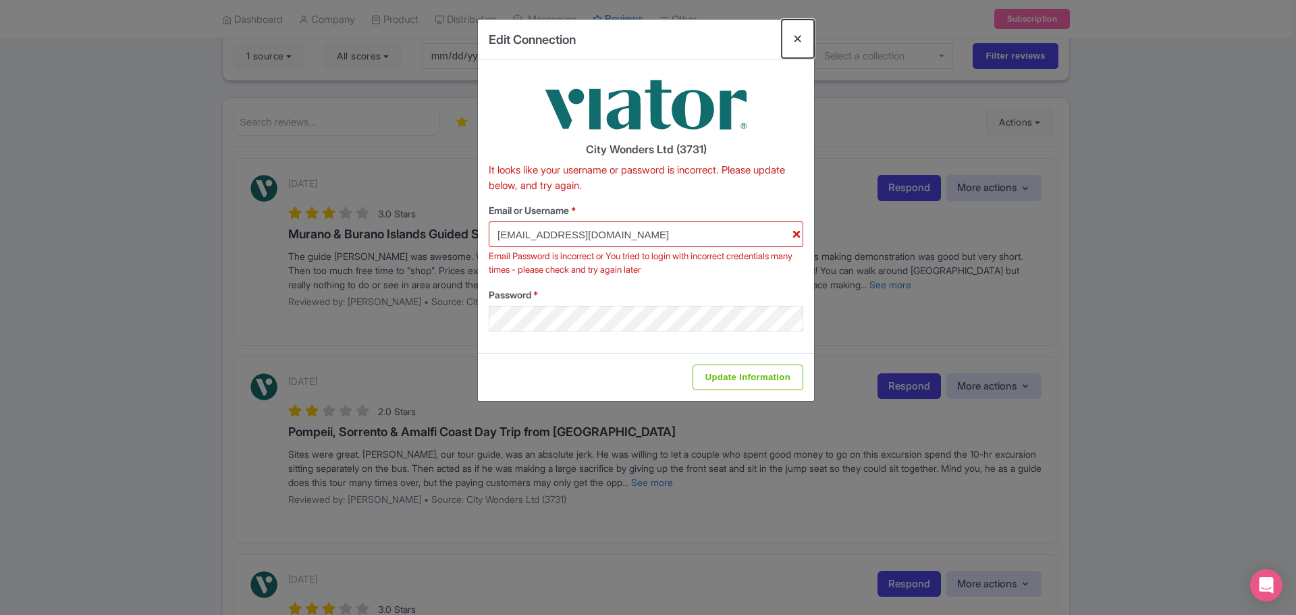
drag, startPoint x: 794, startPoint y: 43, endPoint x: 784, endPoint y: 51, distance: 12.4
click at [794, 43] on button "Close" at bounding box center [797, 39] width 32 height 38
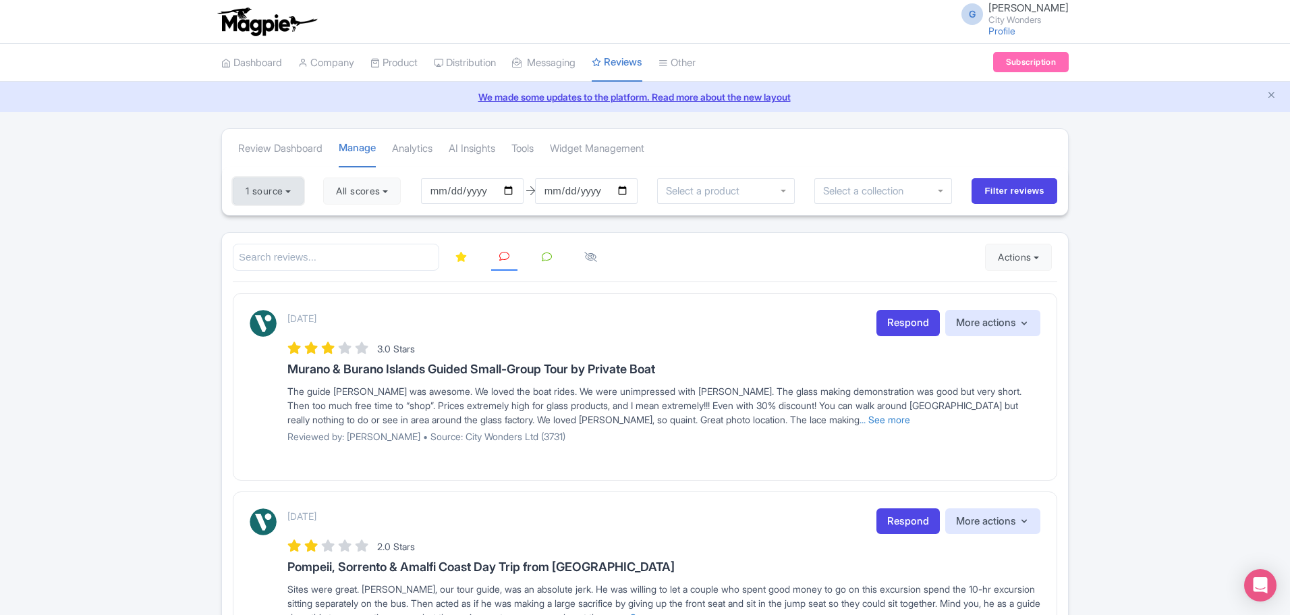
click at [292, 197] on button "1 source" at bounding box center [268, 190] width 71 height 27
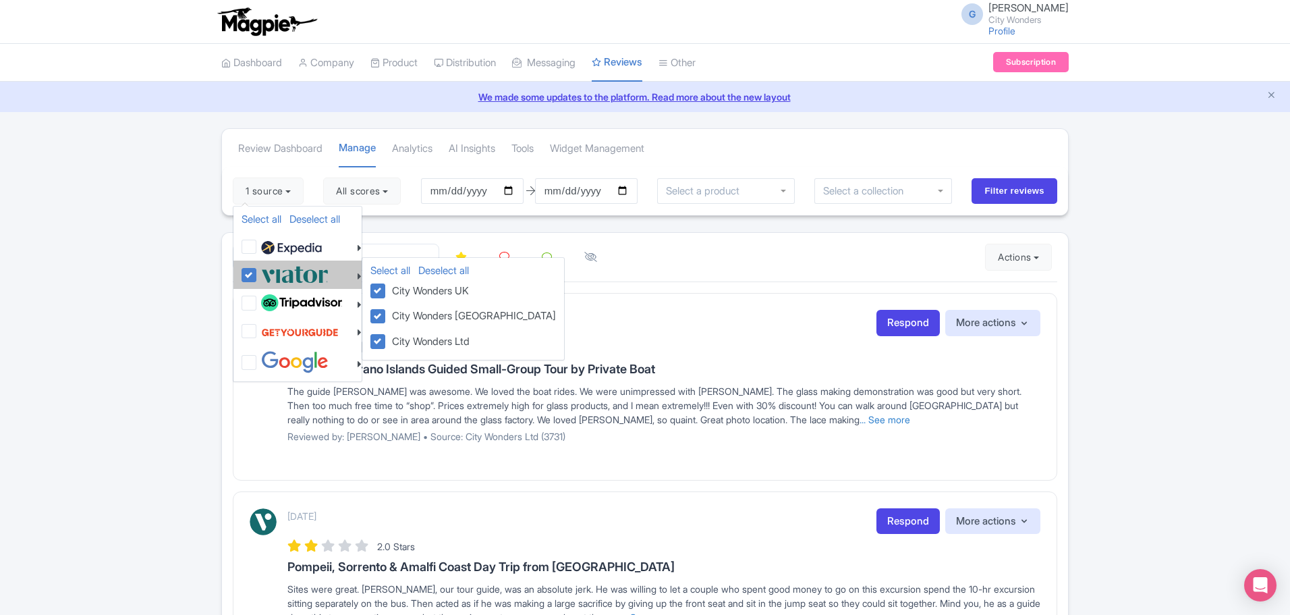
click at [258, 275] on label at bounding box center [293, 274] width 71 height 22
click at [258, 272] on input "checkbox" at bounding box center [262, 267] width 9 height 9
checkbox input "false"
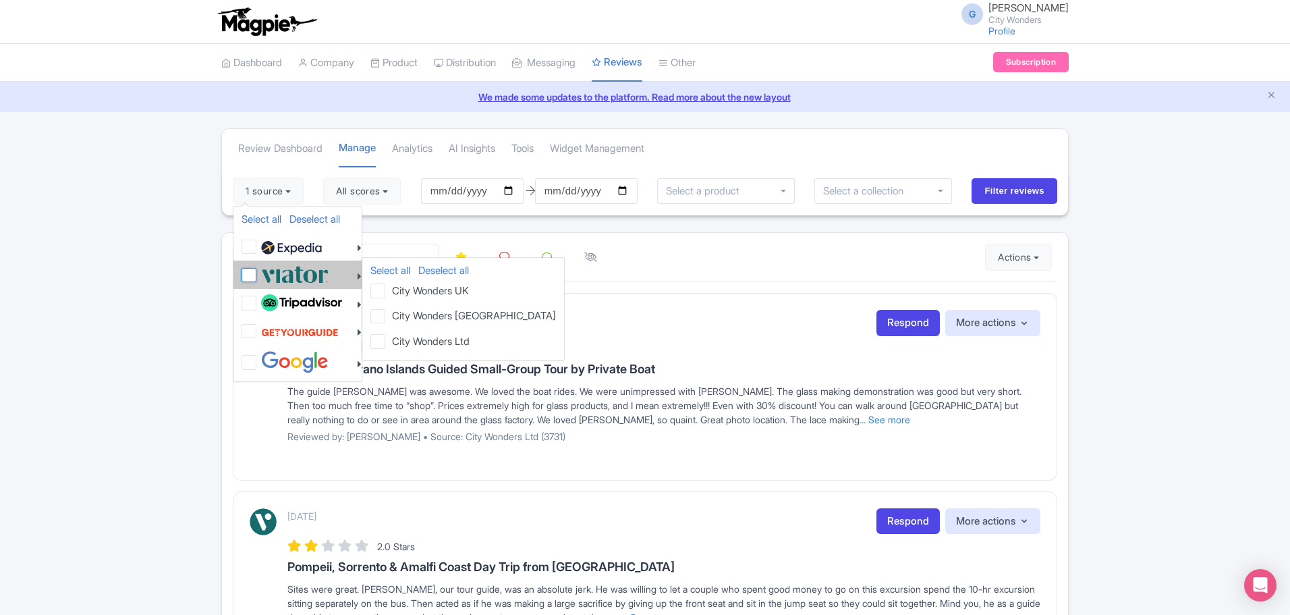
checkbox input "false"
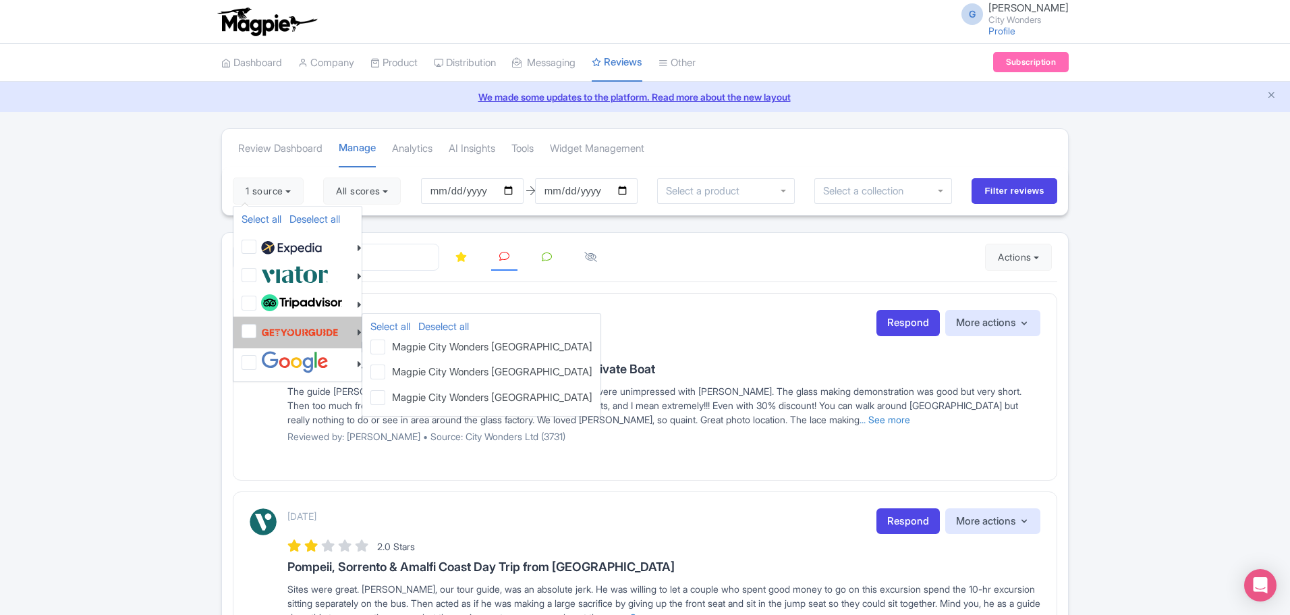
click at [256, 330] on div at bounding box center [302, 332] width 120 height 26
drag, startPoint x: 245, startPoint y: 334, endPoint x: 257, endPoint y: 333, distance: 12.2
click at [258, 334] on label at bounding box center [298, 332] width 81 height 26
click at [258, 328] on input "checkbox" at bounding box center [262, 323] width 9 height 9
checkbox input "true"
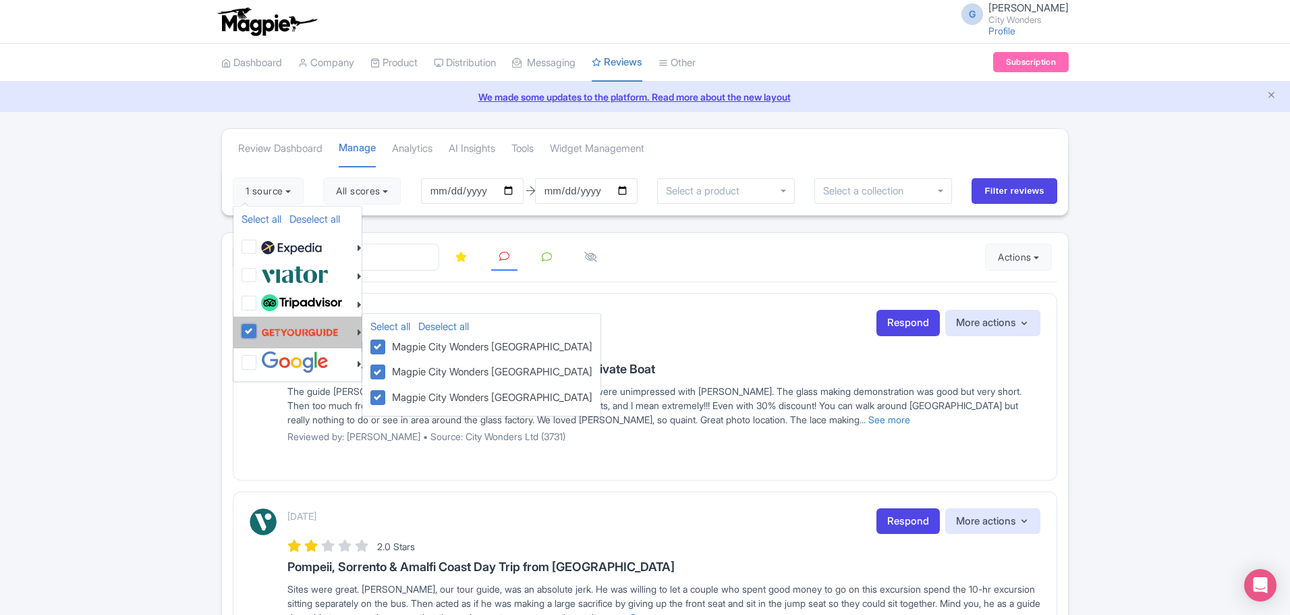
checkbox input "true"
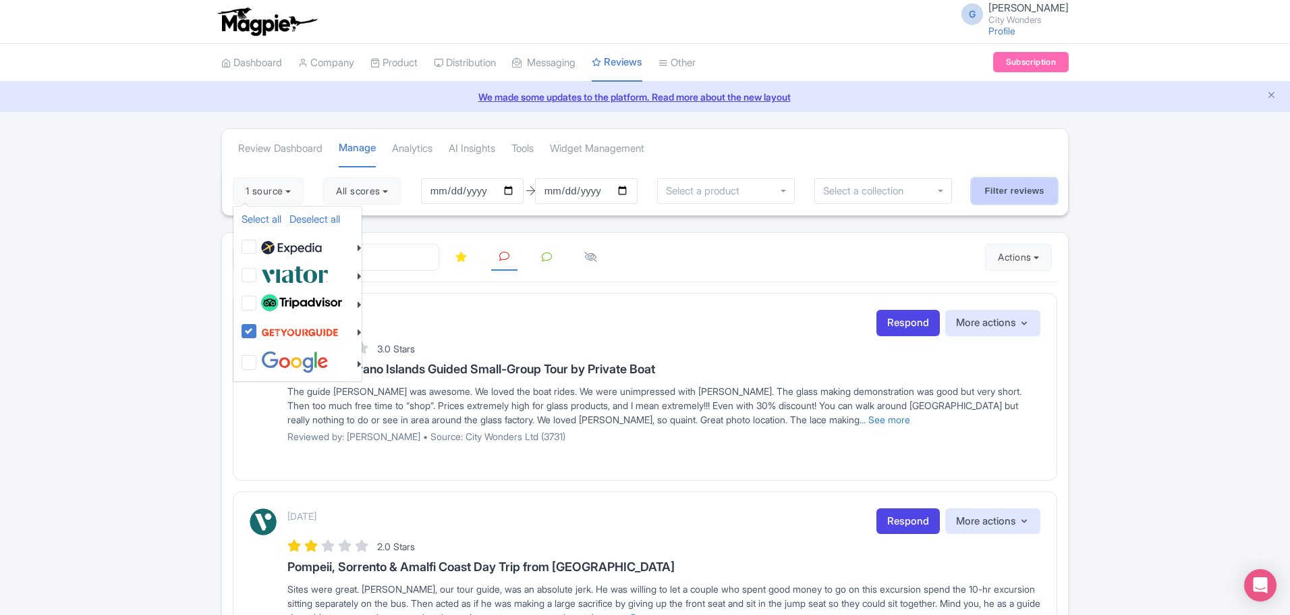
click at [1017, 195] on input "Filter reviews" at bounding box center [1015, 191] width 86 height 26
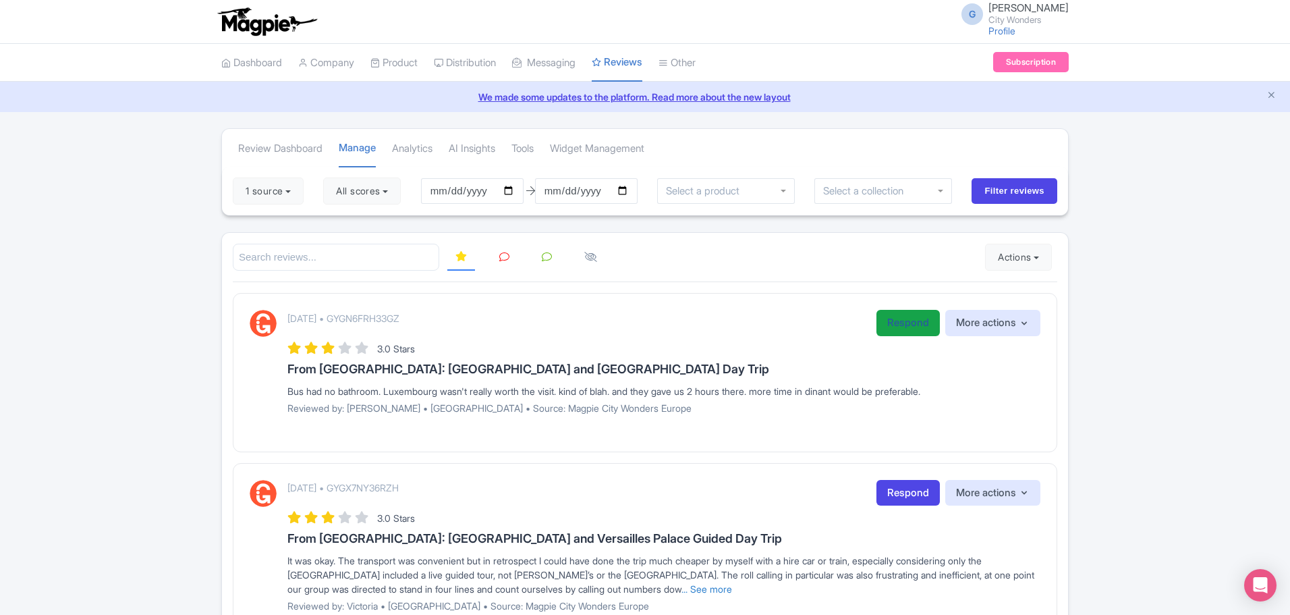
click at [912, 324] on link "Respond" at bounding box center [908, 323] width 63 height 26
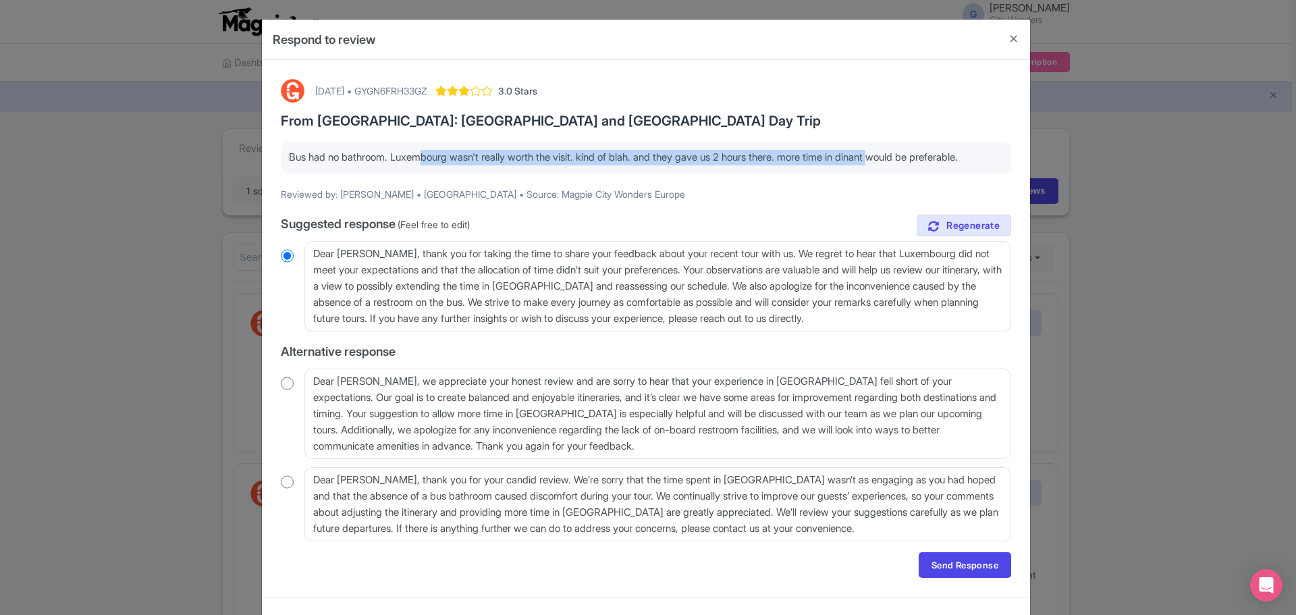
drag, startPoint x: 417, startPoint y: 160, endPoint x: 750, endPoint y: 219, distance: 337.8
click at [897, 164] on p "Bus had no bathroom. Luxembourg wasn't really worth the visit. kind of blah. an…" at bounding box center [646, 158] width 714 height 16
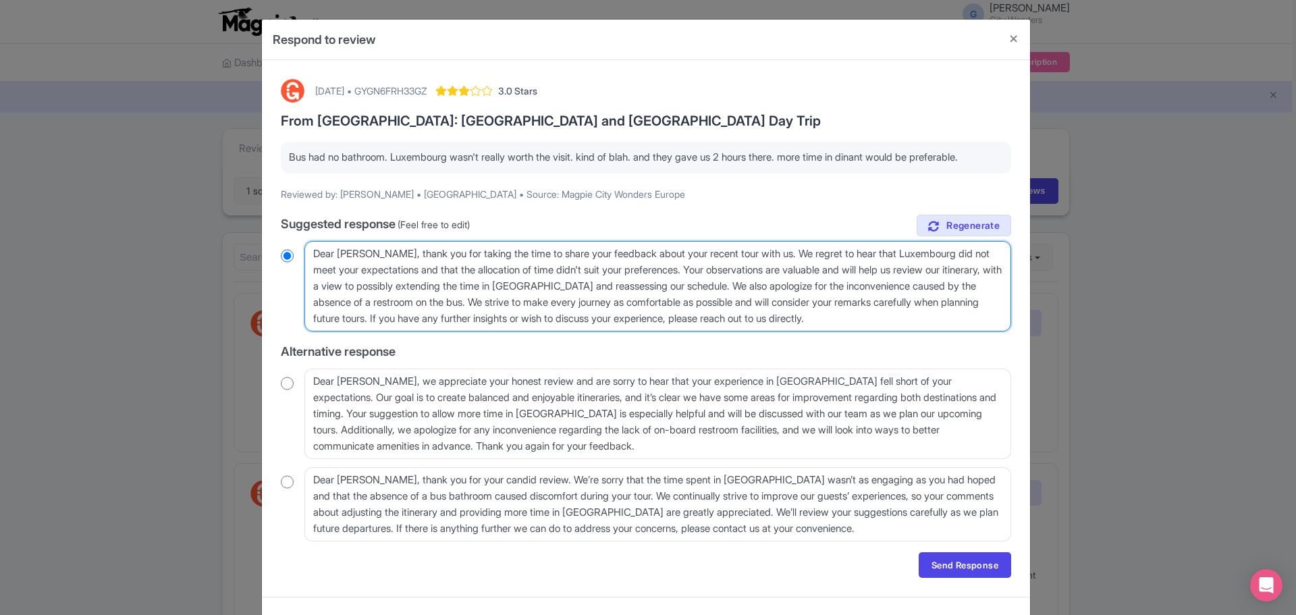
click at [316, 255] on textarea "Dear [PERSON_NAME], thank you for taking the time to share your feedback about …" at bounding box center [657, 286] width 706 height 90
radio input "true"
type textarea "[PERSON_NAME], thank you for taking the time to share your feedback about your …"
radio input "true"
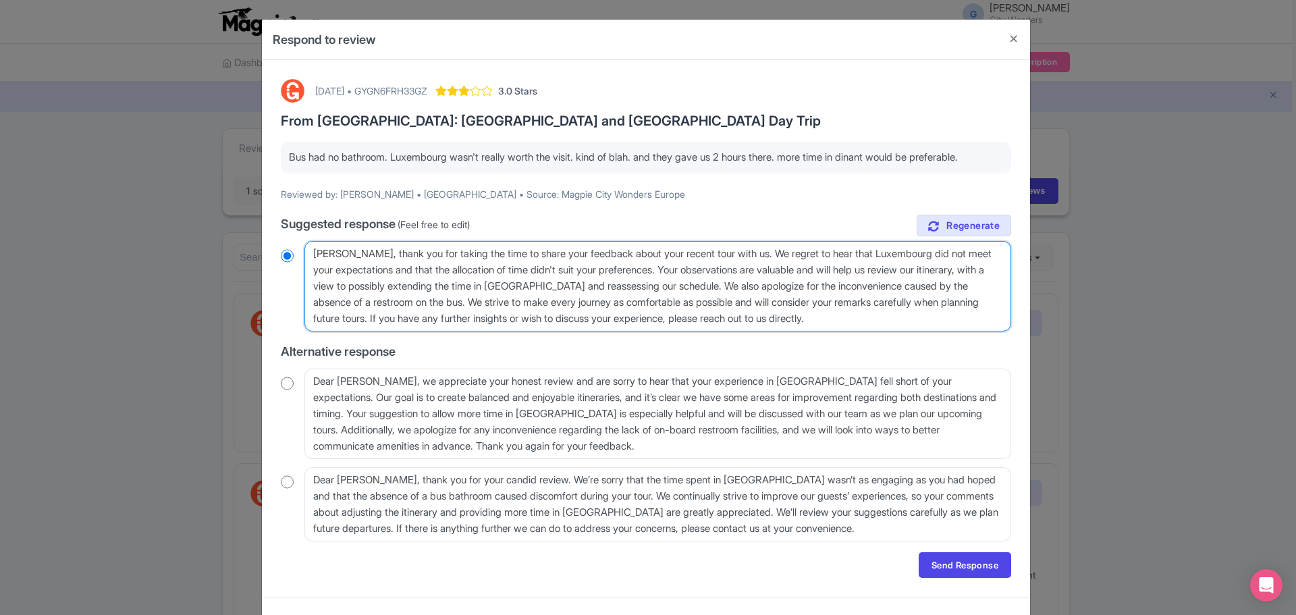
type textarea "[PERSON_NAME], thank you for taking the time to share your feedback about your …"
radio input "true"
type textarea "Hi [PERSON_NAME], thank you for taking the time to share your feedback about yo…"
radio input "true"
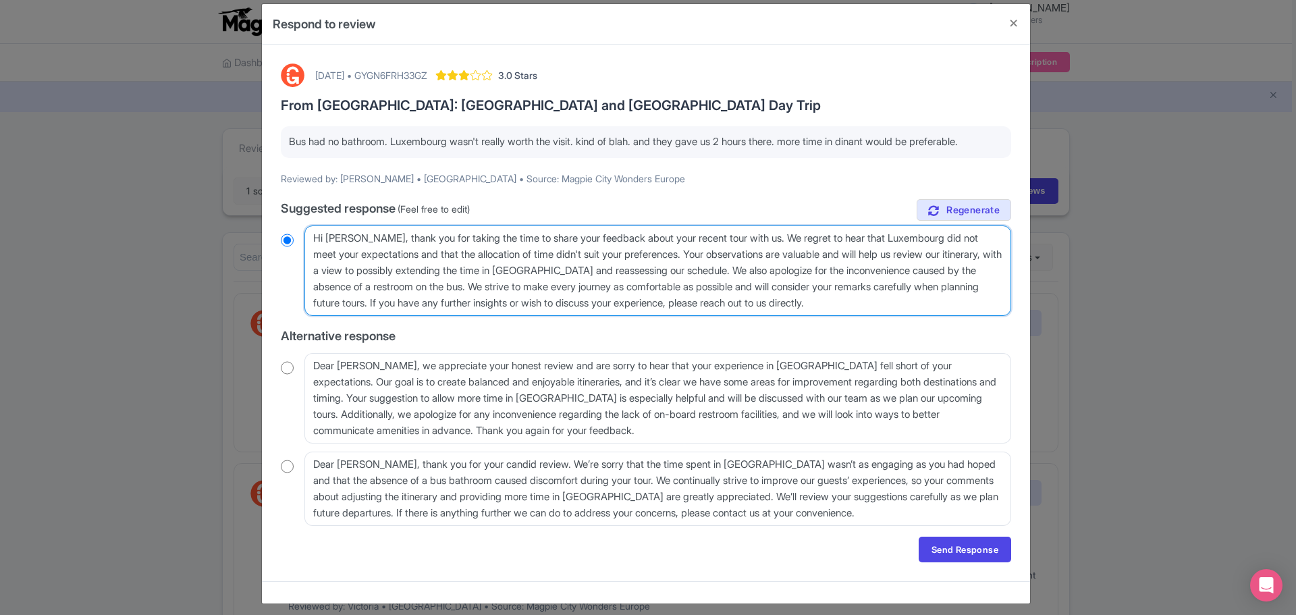
scroll to position [24, 0]
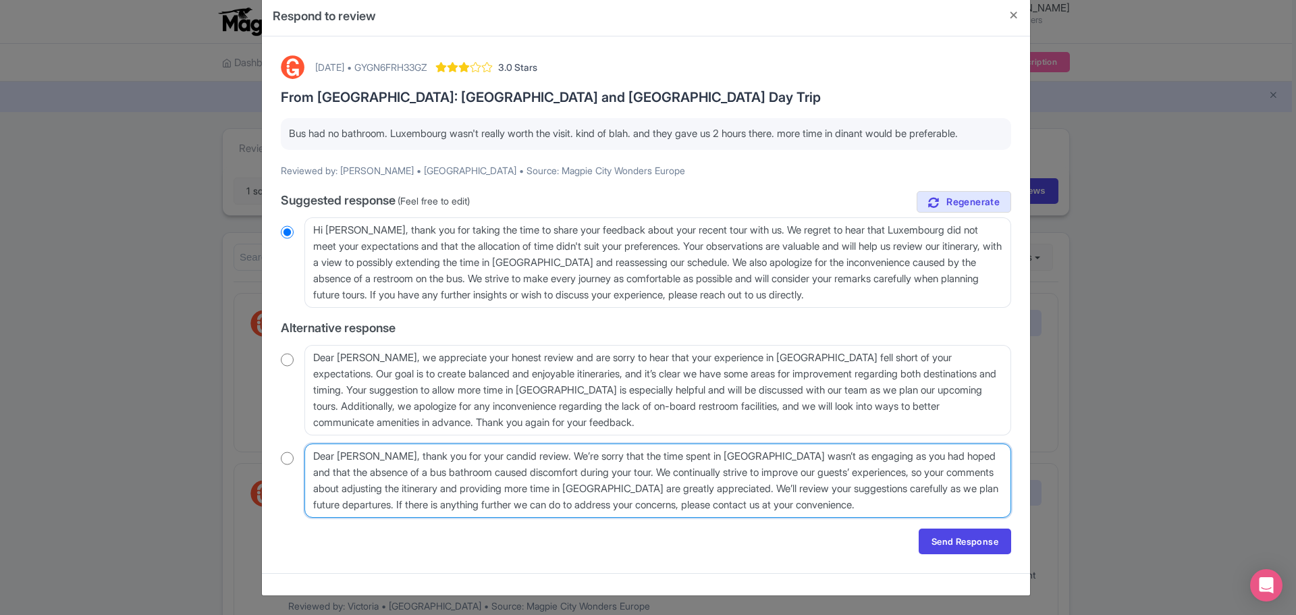
click at [531, 454] on textarea "Dear Jamie, thank you for your candid review. We’re sorry that the time spent i…" at bounding box center [657, 480] width 706 height 74
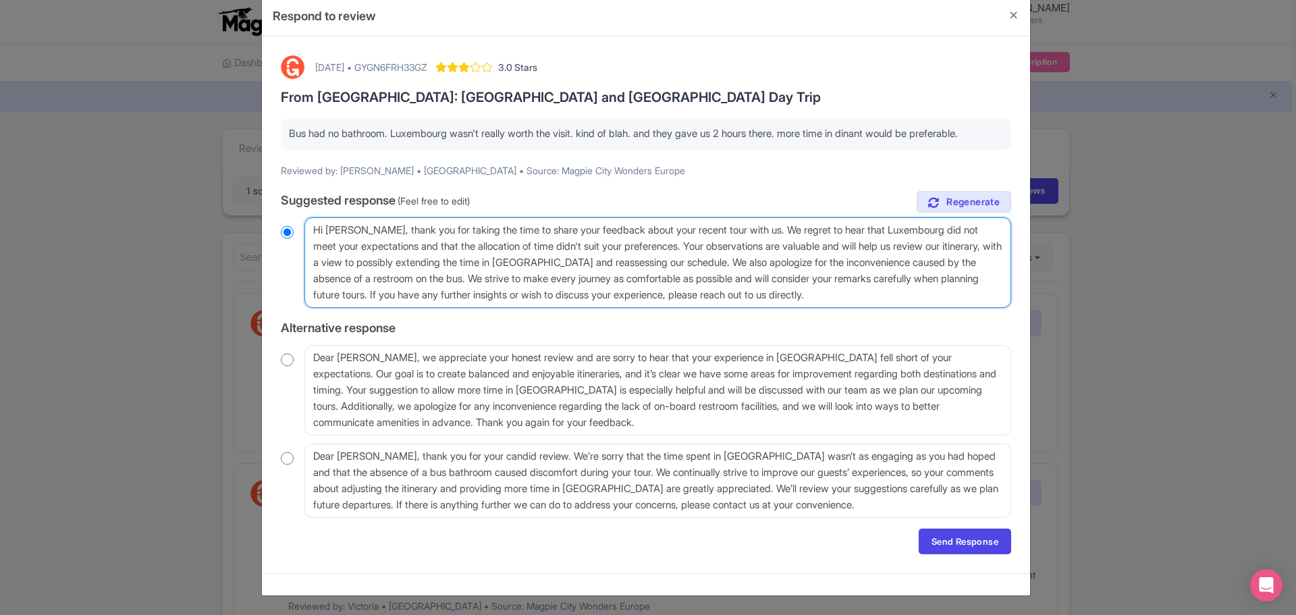
drag, startPoint x: 401, startPoint y: 245, endPoint x: 673, endPoint y: 248, distance: 272.6
click at [673, 248] on textarea "Dear Jamie, thank you for taking the time to share your feedback about your rec…" at bounding box center [657, 262] width 706 height 90
type textarea "Hi Jamie, thank you for taking the time to share your feedback about your recen…"
radio input "true"
type textarea "Hi Jamie, thank you for taking the time to share your feedback about your recen…"
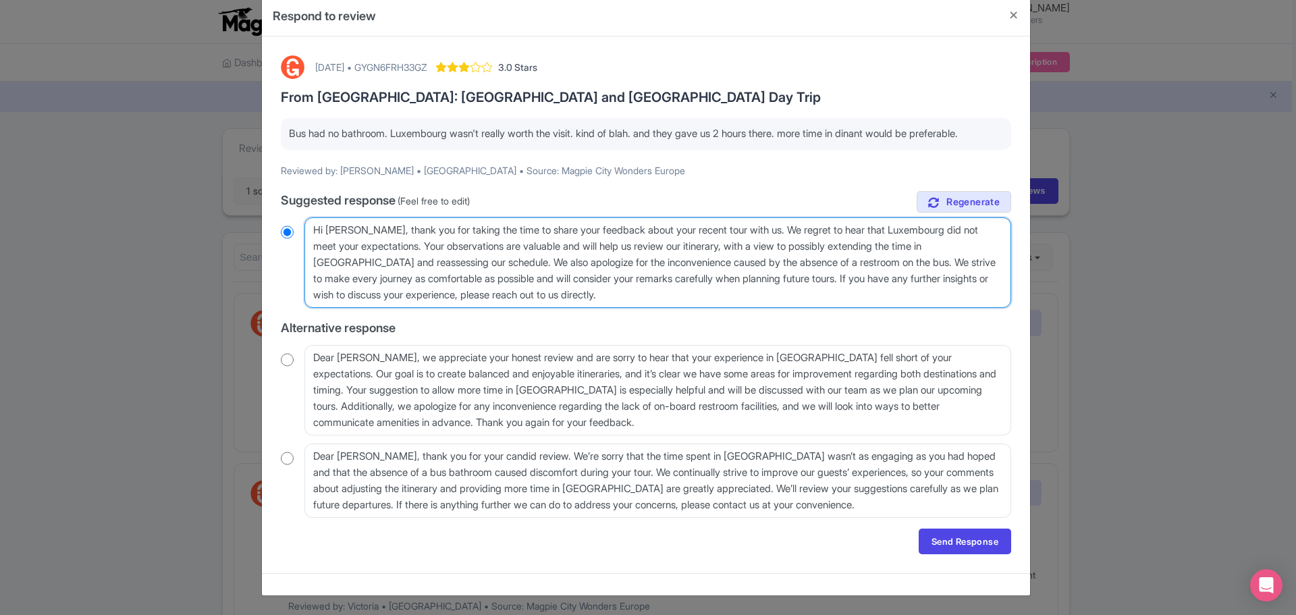
radio input "true"
drag, startPoint x: 720, startPoint y: 246, endPoint x: 411, endPoint y: 244, distance: 309.1
click at [411, 244] on textarea "Dear Jamie, thank you for taking the time to share your feedback about your rec…" at bounding box center [657, 262] width 706 height 90
click at [409, 264] on textarea "Dear Jamie, thank you for taking the time to share your feedback about your rec…" at bounding box center [657, 262] width 706 height 90
drag, startPoint x: 404, startPoint y: 244, endPoint x: 432, endPoint y: 262, distance: 33.7
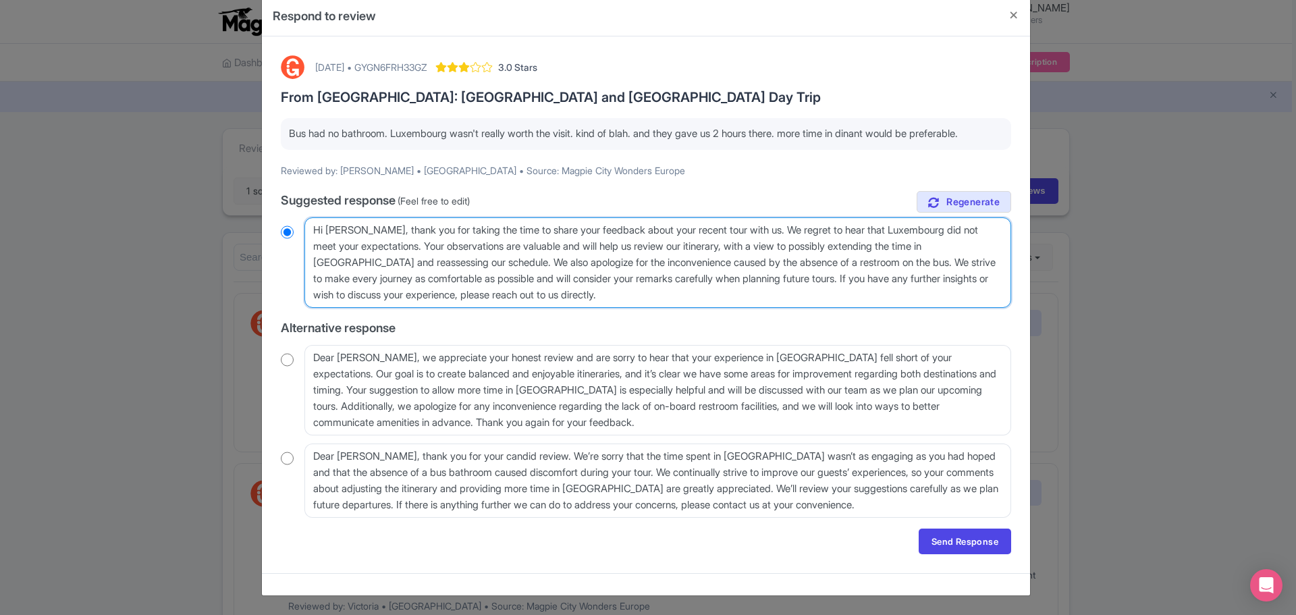
click at [432, 262] on textarea "Dear Jamie, thank you for taking the time to share your feedback about your rec…" at bounding box center [657, 262] width 706 height 90
type textarea "Hi Jamie, thank you for taking the time to share your feedback about your recen…"
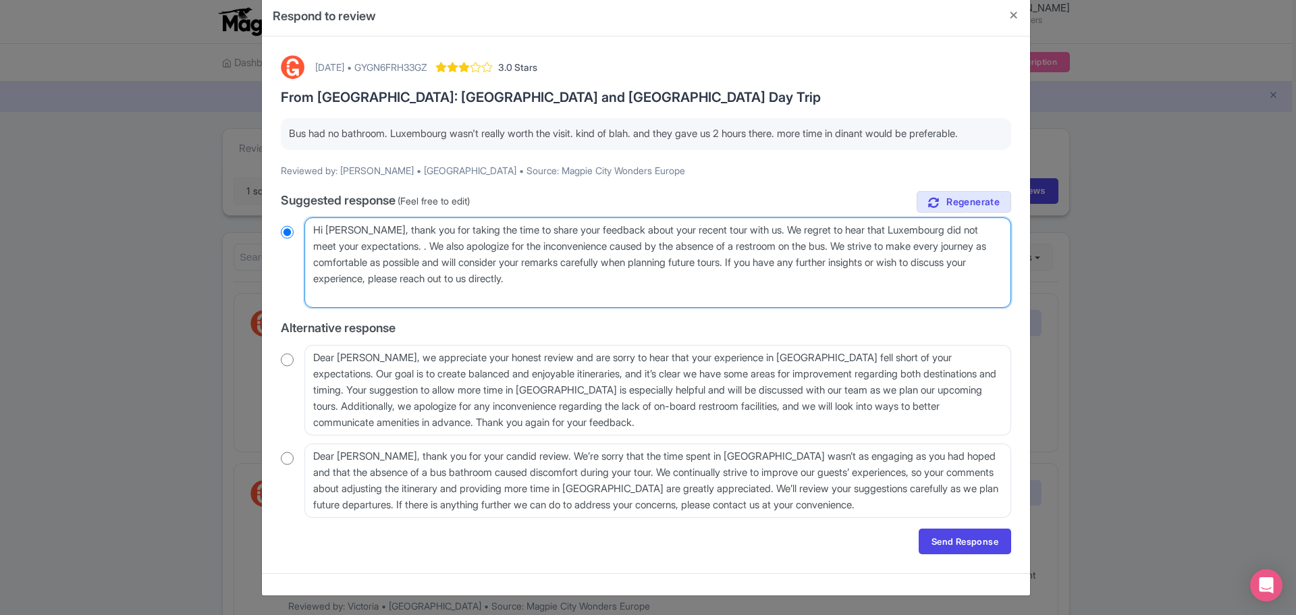
radio input "true"
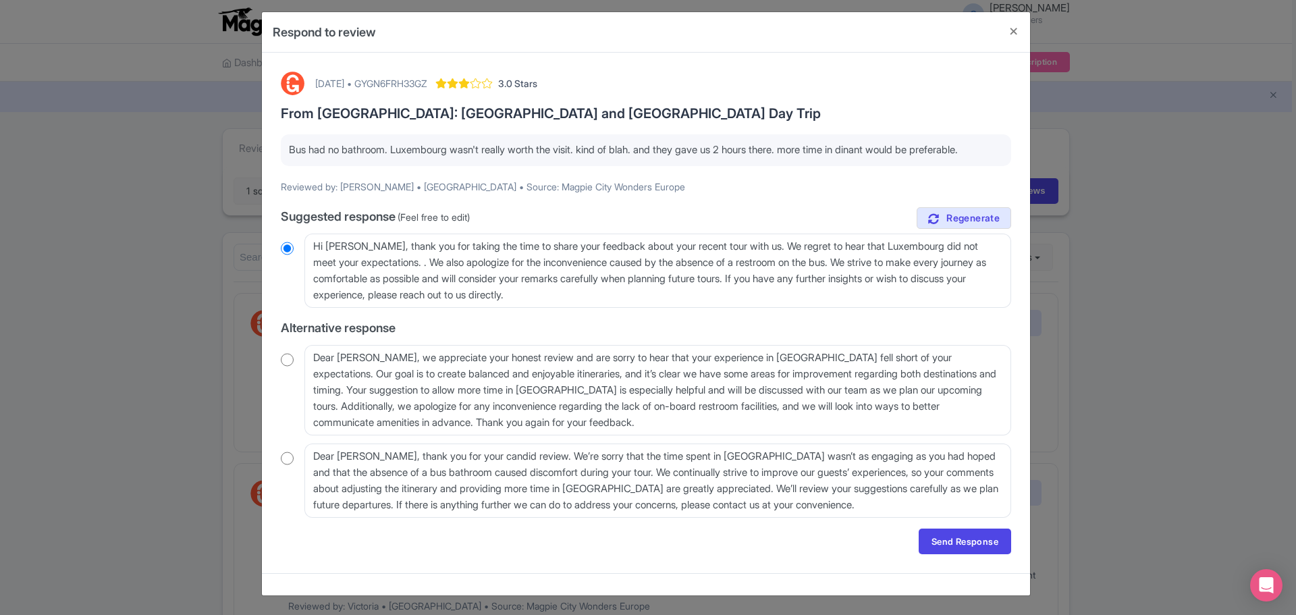
drag, startPoint x: 287, startPoint y: 148, endPoint x: 999, endPoint y: 147, distance: 711.9
click at [999, 147] on p "Bus had no bathroom. Luxembourg wasn't really worth the visit. kind of blah. an…" at bounding box center [646, 150] width 714 height 16
copy p "Bus had no bathroom. Luxembourg wasn't really worth the visit. kind of blah. an…"
click at [613, 301] on textarea "Dear Jamie, thank you for taking the time to share your feedback about your rec…" at bounding box center [657, 270] width 706 height 74
drag, startPoint x: 602, startPoint y: 297, endPoint x: 359, endPoint y: 238, distance: 250.1
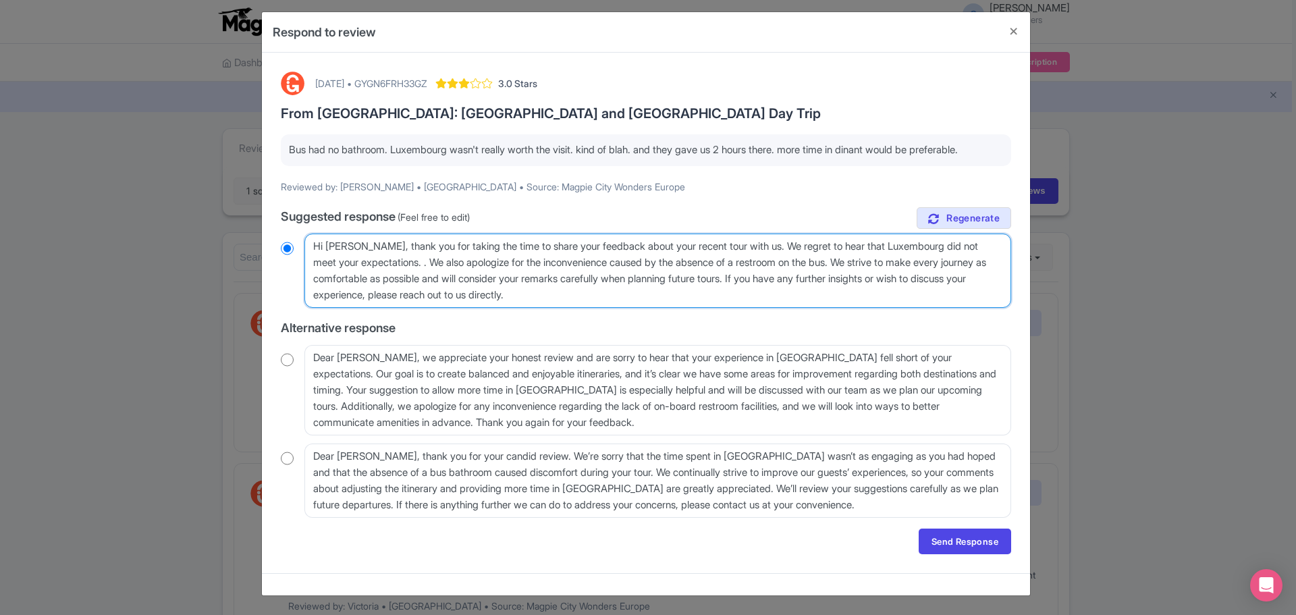
click at [359, 238] on textarea "Dear Jamie, thank you for taking the time to share your feedback about your rec…" at bounding box center [657, 270] width 706 height 74
paste textarea "Thank you for your feedback. We're sorry to hear that Luxembourg didn’t meet yo…"
type textarea "Hi Jamie, Thank you for your feedback. We're sorry to hear that Luxembourg didn…"
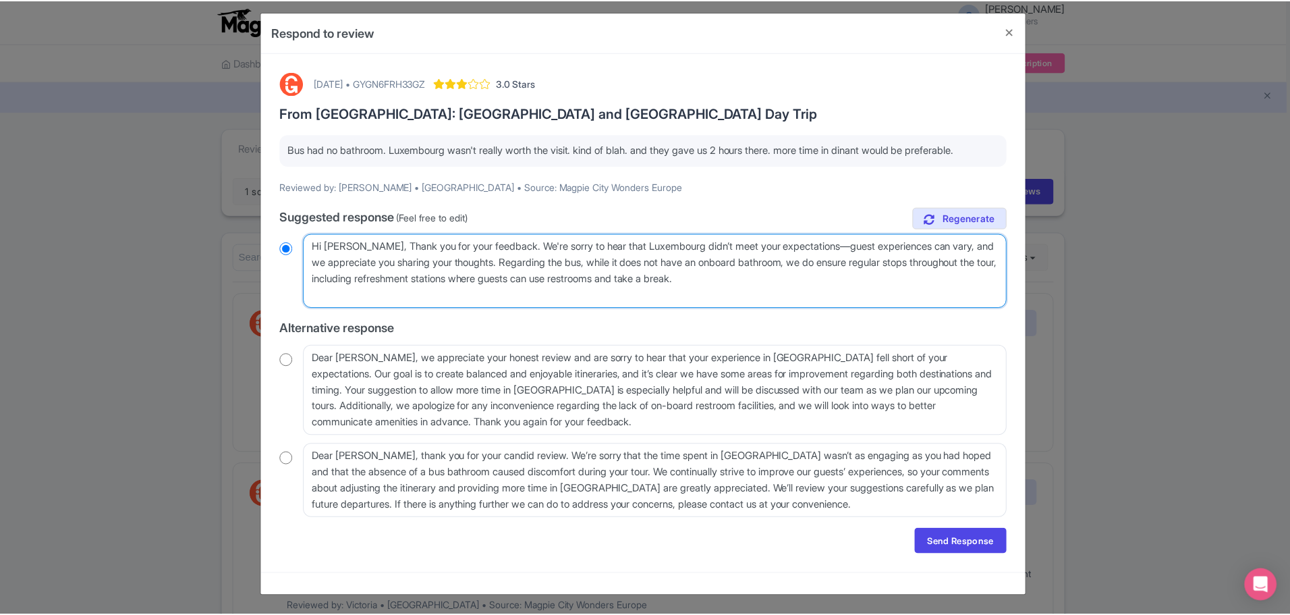
scroll to position [0, 0]
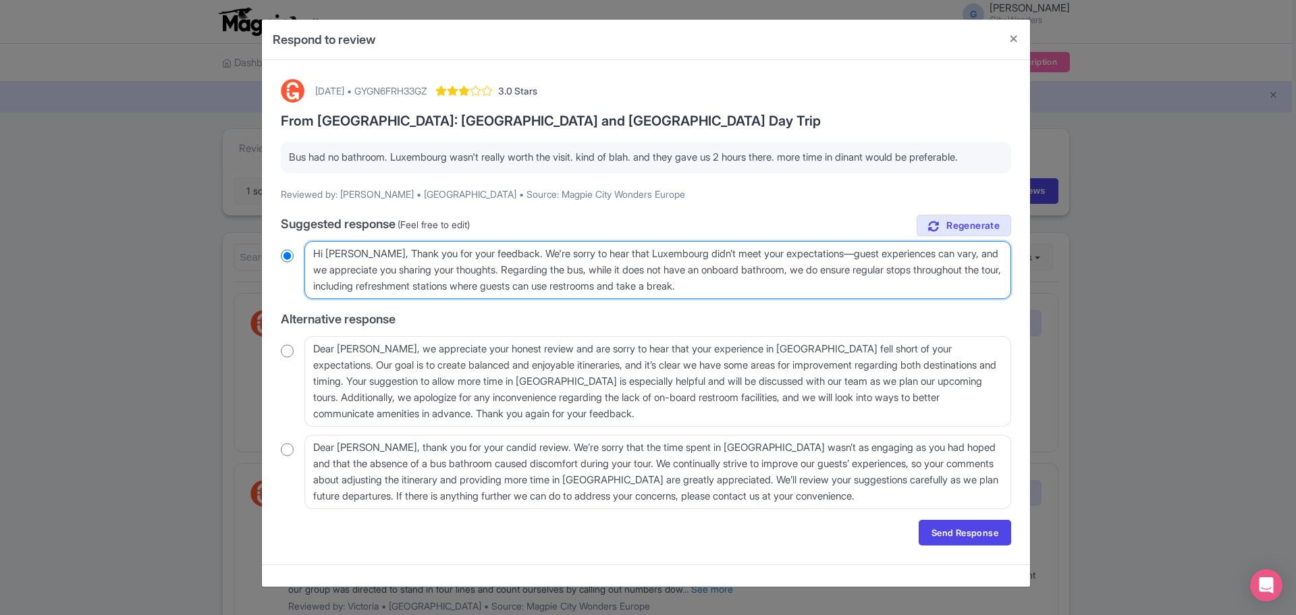
radio input "true"
click at [505, 253] on textarea "Dear Jamie, thank you for taking the time to share your feedback about your rec…" at bounding box center [657, 270] width 706 height 58
type textarea "Hi Jamie, Thank you for your feedback. We're sorry to hear that Luxembourg didn…"
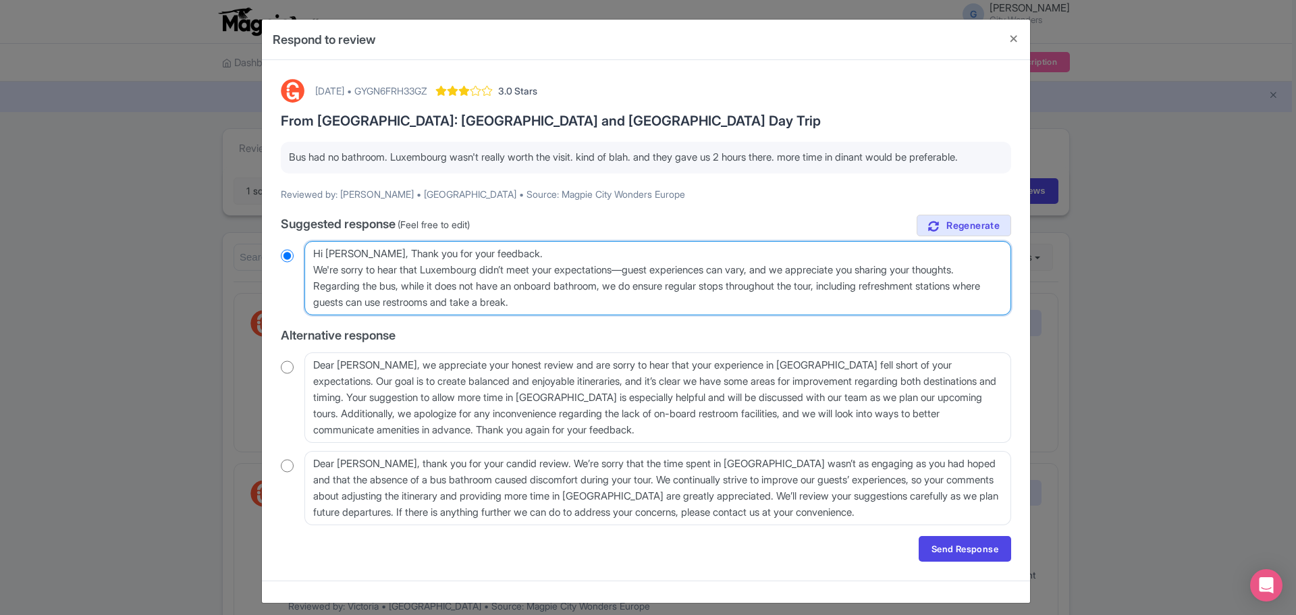
radio input "true"
type textarea "Hi Jamie, Thank you for your feedback. We're sorry to hear that Luxembourg didn…"
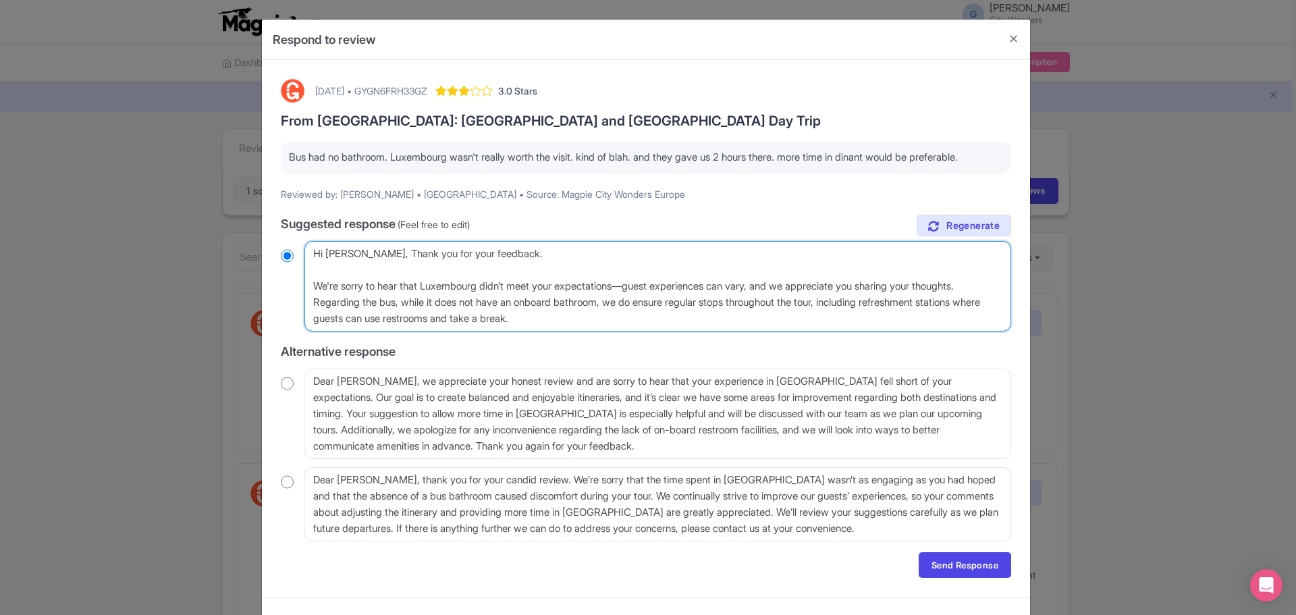
click at [632, 283] on textarea "Dear Jamie, thank you for taking the time to share your feedback about your rec…" at bounding box center [657, 286] width 706 height 90
radio input "true"
type textarea "Hi Jamie, Thank you for your feedback. We're sorry to hear that Luxembourg didn…"
radio input "true"
type textarea "Hi Jamie, Thank you for your feedback. We're sorry to hear that Luxembourg didn…"
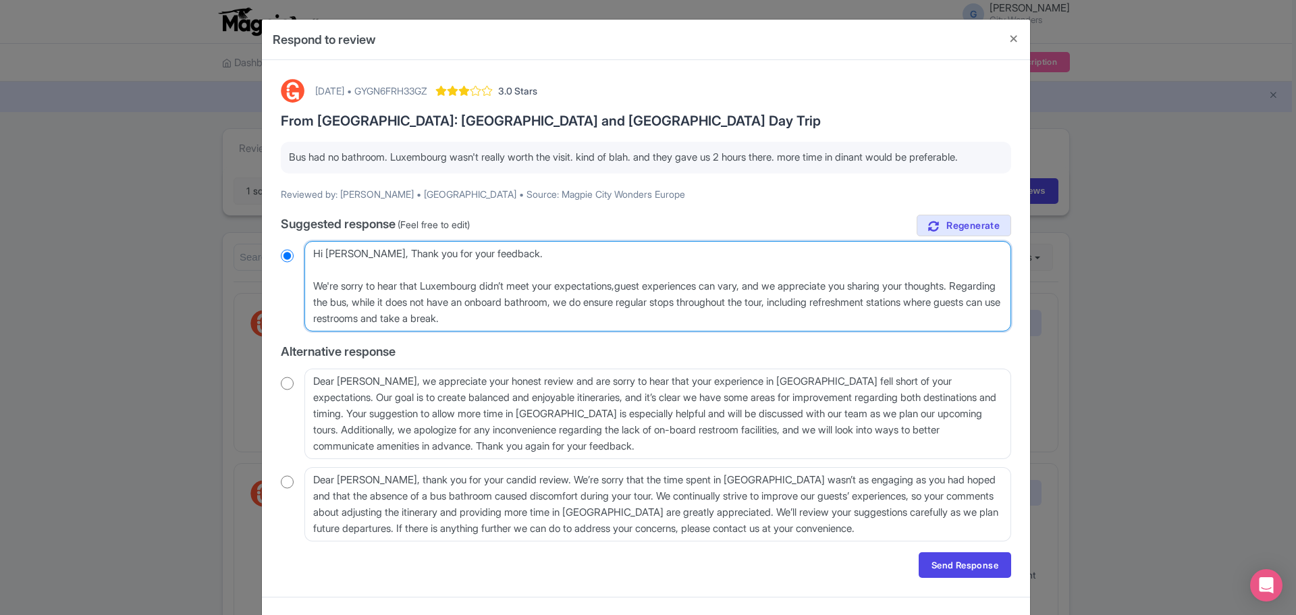
radio input "true"
type textarea "Hi Jamie, Thank you for your feedback. We're sorry to hear that Luxembourg didn…"
radio input "true"
click at [585, 314] on textarea "Dear Jamie, thank you for taking the time to share your feedback about your rec…" at bounding box center [657, 286] width 706 height 90
type textarea "Hi Jamie, Thank you for your feedback. We're sorry to hear that Luxembourg didn…"
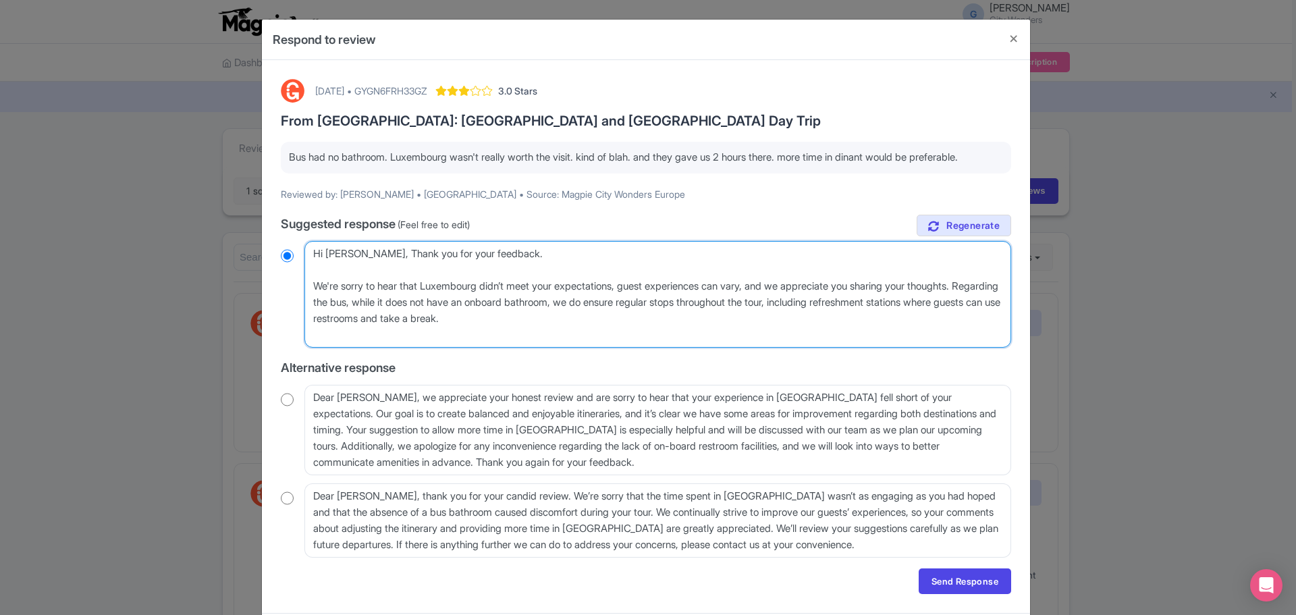
radio input "true"
paste textarea "Thank you again for taking the time to share your experience with us."
type textarea "Hi Jamie, Thank you for your feedback. We're sorry to hear that Luxembourg didn…"
radio input "true"
click at [655, 318] on textarea "Dear Jamie, thank you for taking the time to share your feedback about your rec…" at bounding box center [657, 294] width 706 height 107
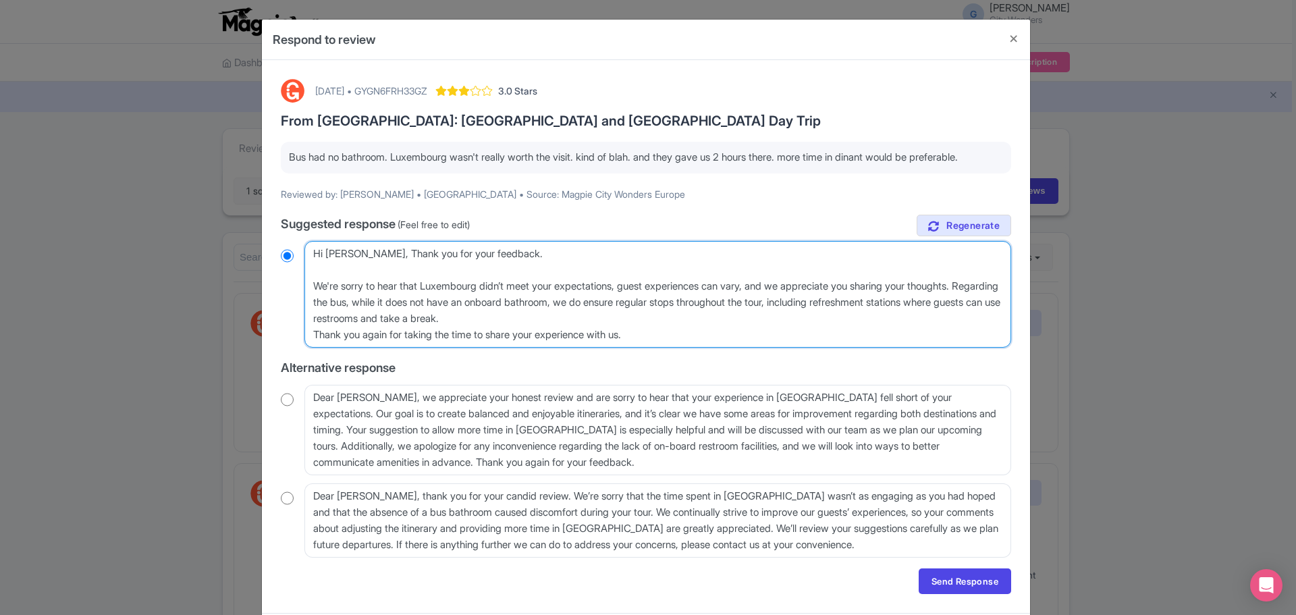
type textarea "Hi [PERSON_NAME], Thank you for your feedback. We're sorry to hear that Luxembo…"
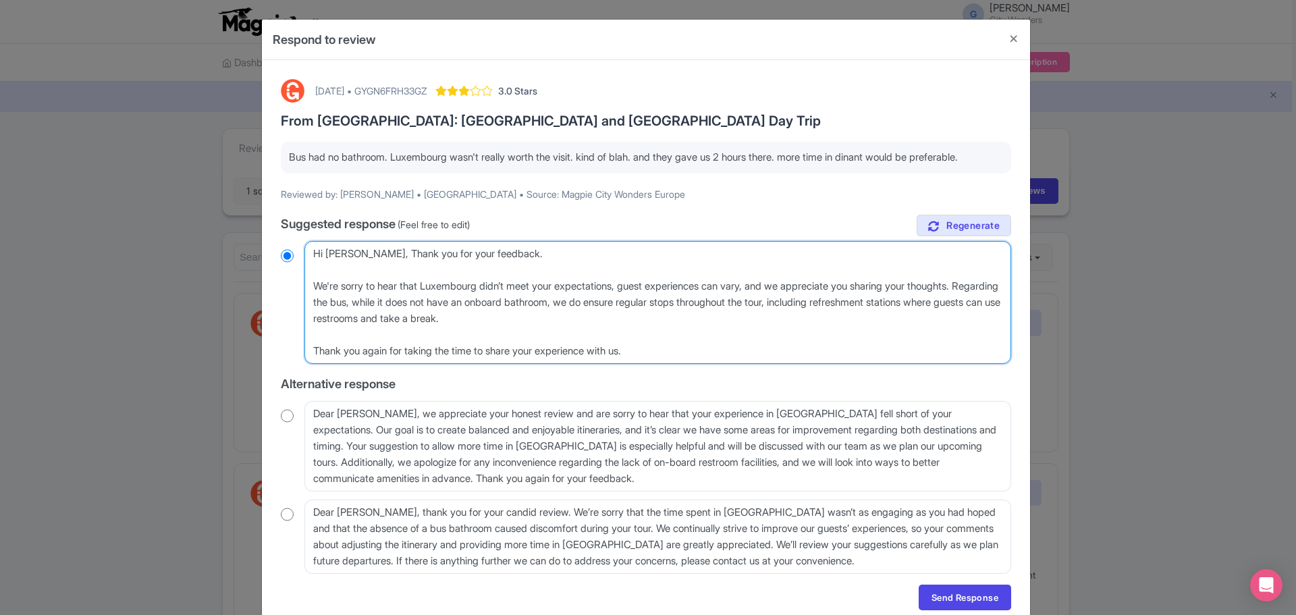
radio input "true"
type textarea "Hi [PERSON_NAME], Thank you for your feedback. We're sorry to hear that Luxembo…"
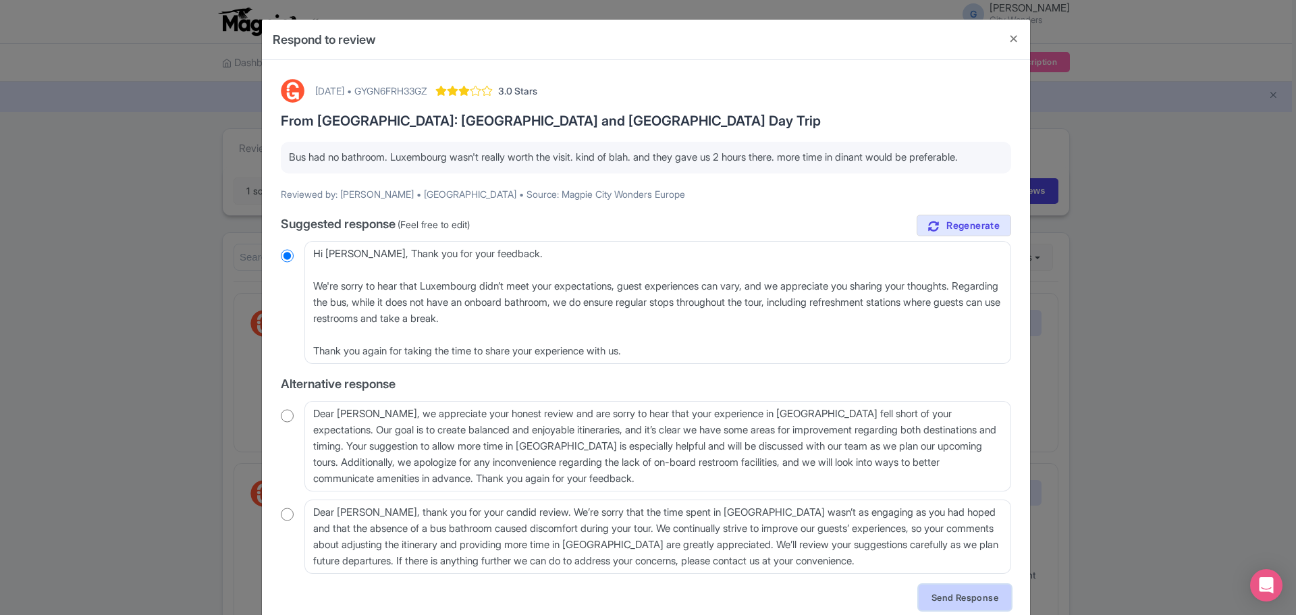
click at [961, 593] on link "Send Response" at bounding box center [964, 597] width 92 height 26
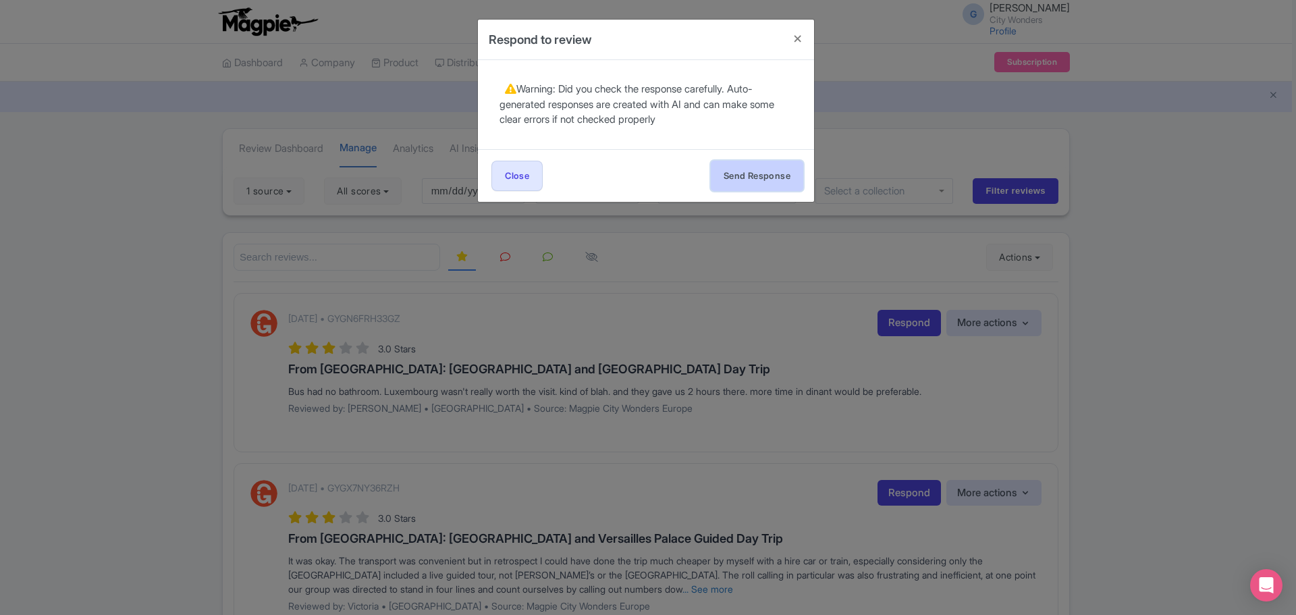
click at [760, 186] on button "Send Response" at bounding box center [757, 176] width 92 height 30
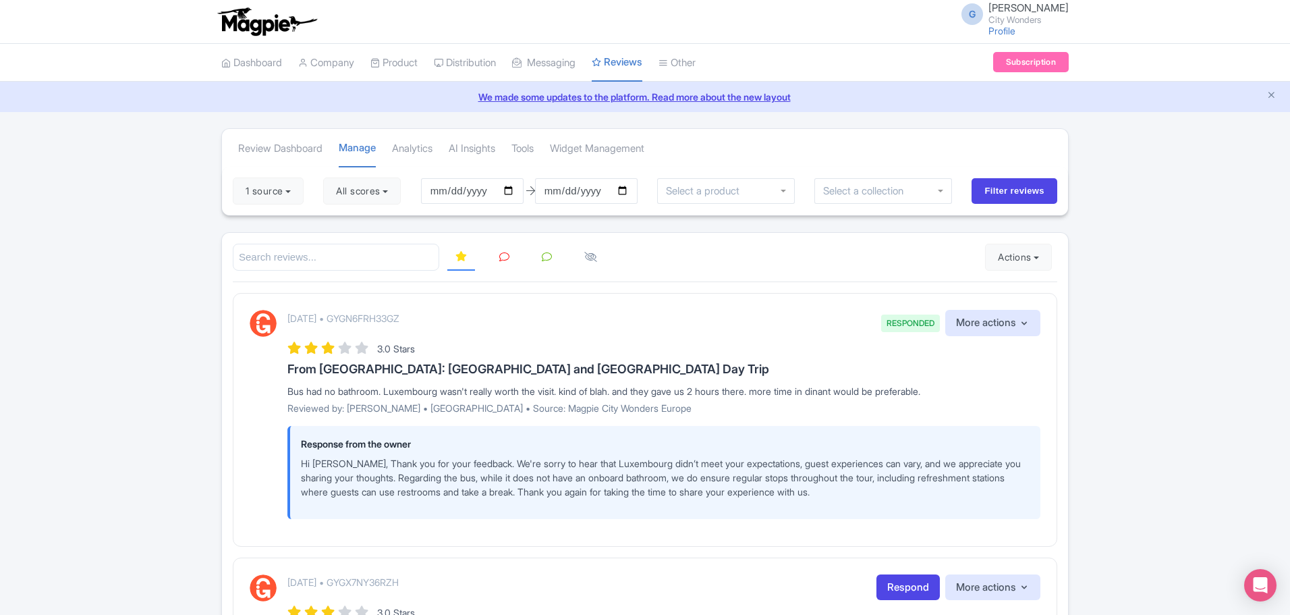
click at [502, 256] on icon at bounding box center [504, 257] width 10 height 10
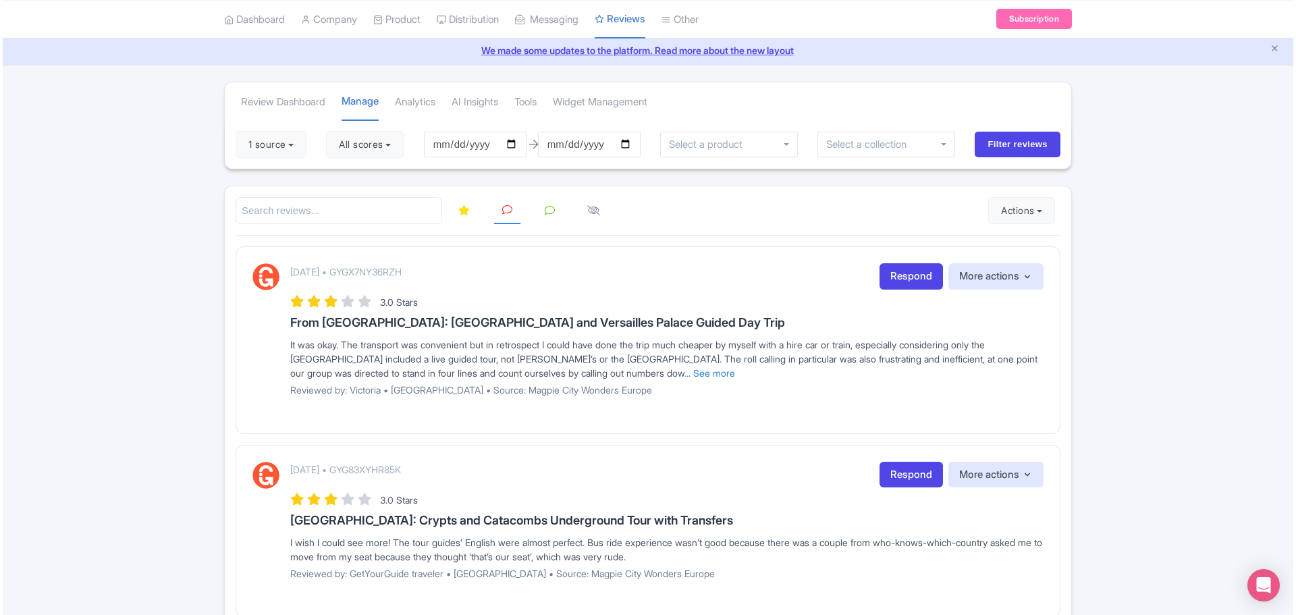
scroll to position [67, 0]
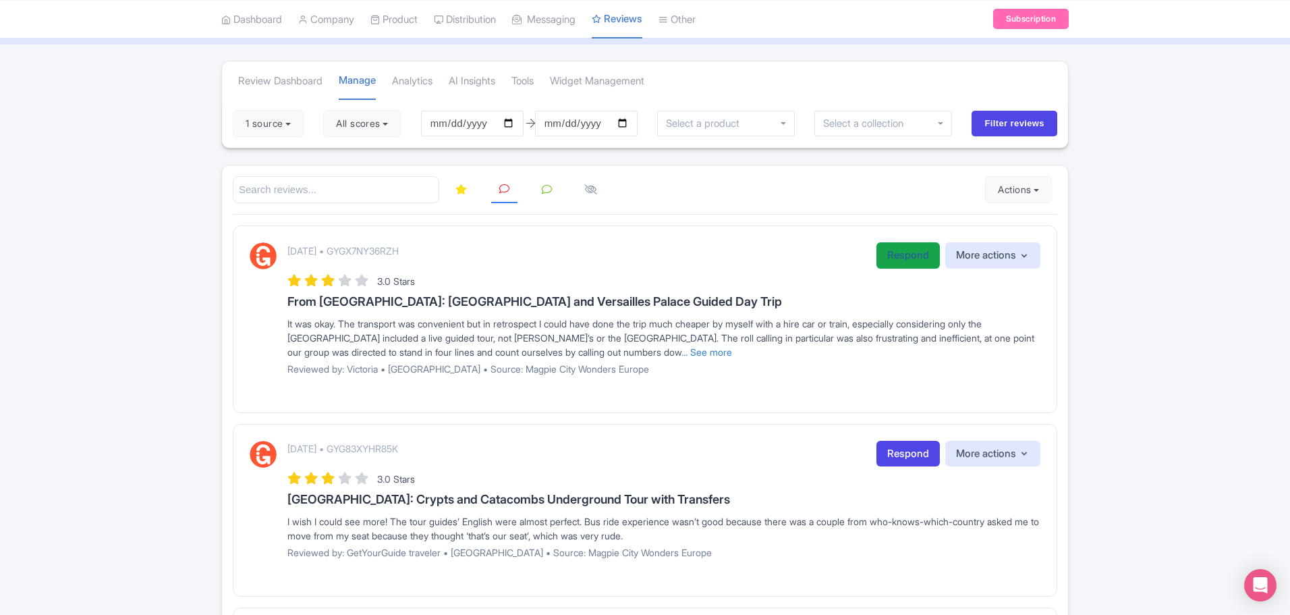
click at [901, 256] on link "Respond" at bounding box center [908, 255] width 63 height 26
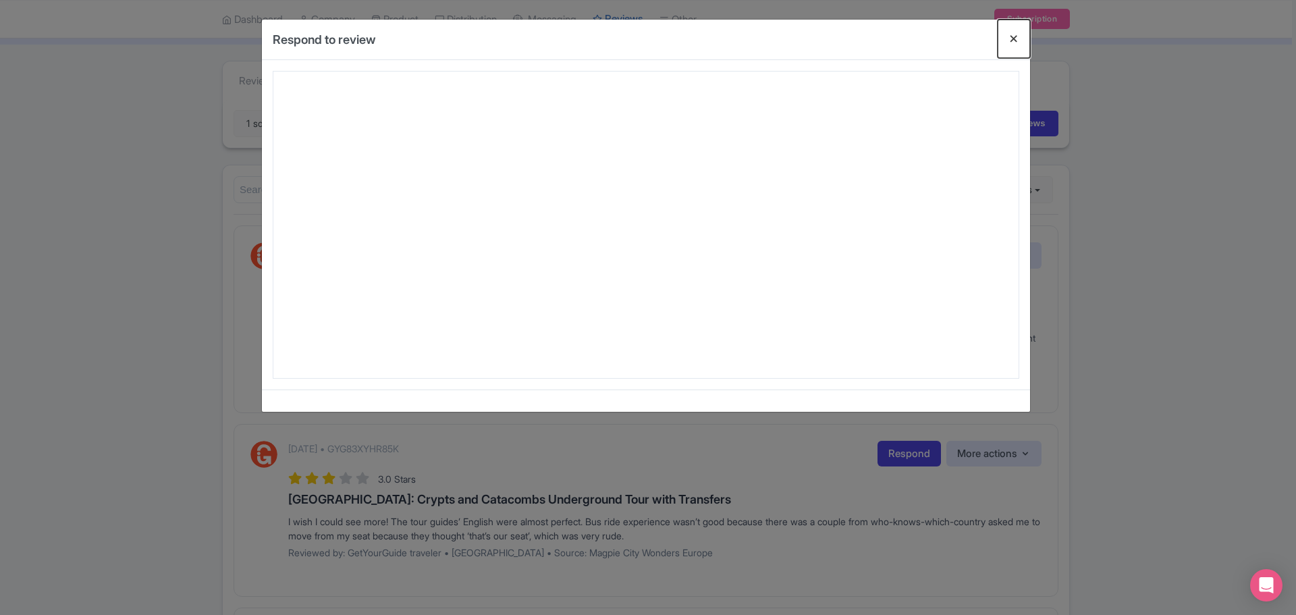
click at [1012, 40] on button "Close" at bounding box center [1013, 39] width 32 height 38
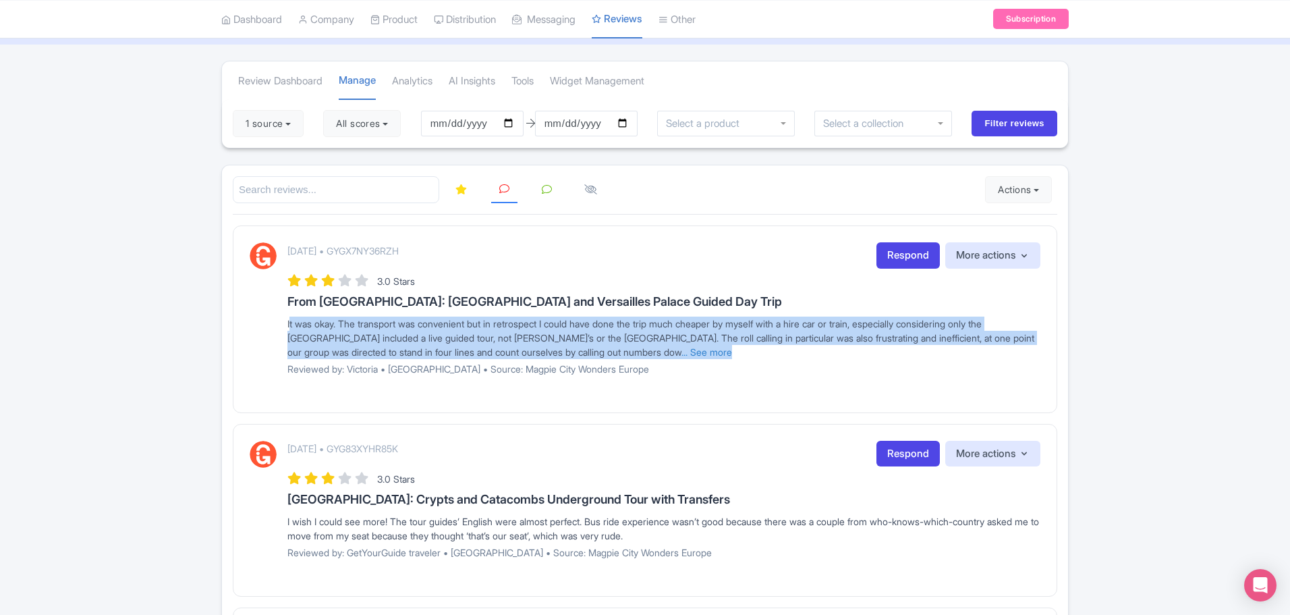
drag, startPoint x: 284, startPoint y: 329, endPoint x: 758, endPoint y: 354, distance: 474.4
click at [760, 354] on div "September 10, 2025 • GYGX7NY36RZH Respond More actions Hide from this page Hide…" at bounding box center [645, 313] width 791 height 142
click at [717, 354] on link "... See more" at bounding box center [707, 351] width 51 height 11
drag, startPoint x: 728, startPoint y: 357, endPoint x: 242, endPoint y: 315, distance: 488.3
click at [244, 315] on div "September 10, 2025 • GYGX7NY36RZH Respond More actions Hide from this page Hide…" at bounding box center [645, 318] width 825 height 187
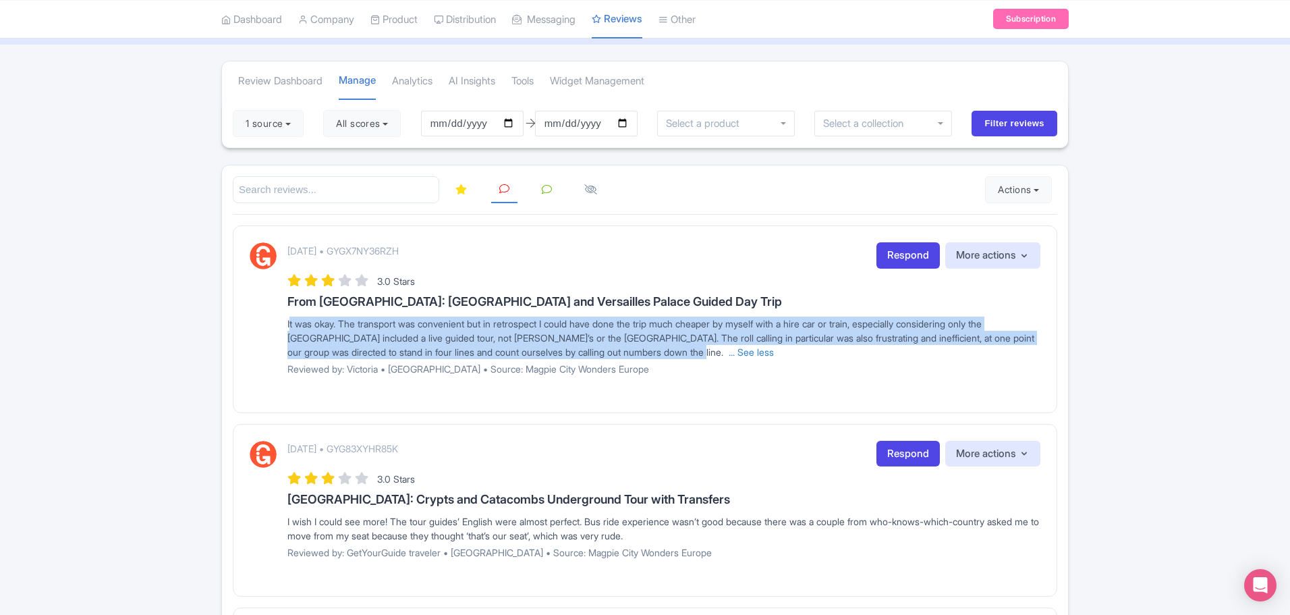
copy span "It was okay. The transport was convenient but in retrospect I could have done t…"
click at [907, 260] on link "Respond" at bounding box center [908, 255] width 63 height 26
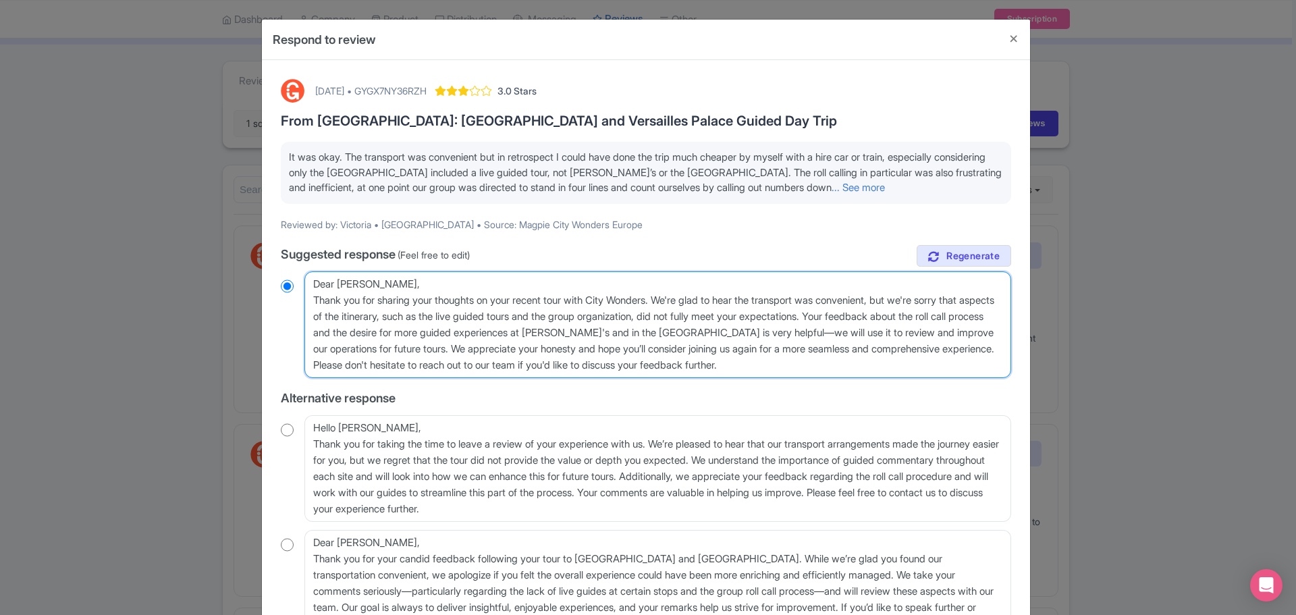
click at [545, 326] on textarea "Dear Victoria, Thank you for sharing your thoughts on your recent tour with Cit…" at bounding box center [657, 324] width 706 height 107
drag, startPoint x: 931, startPoint y: 367, endPoint x: 231, endPoint y: 302, distance: 702.7
click at [231, 302] on div "Respond to review September 10, 2025 • GYGX7NY36RZH 3.0 Stars From Paris: Giver…" at bounding box center [648, 307] width 1296 height 615
paste textarea "your feedback. We're glad you found the transport convenient, though we underst…"
type textarea "Dear [PERSON_NAME], Thank you for your feedback. We're glad you found the trans…"
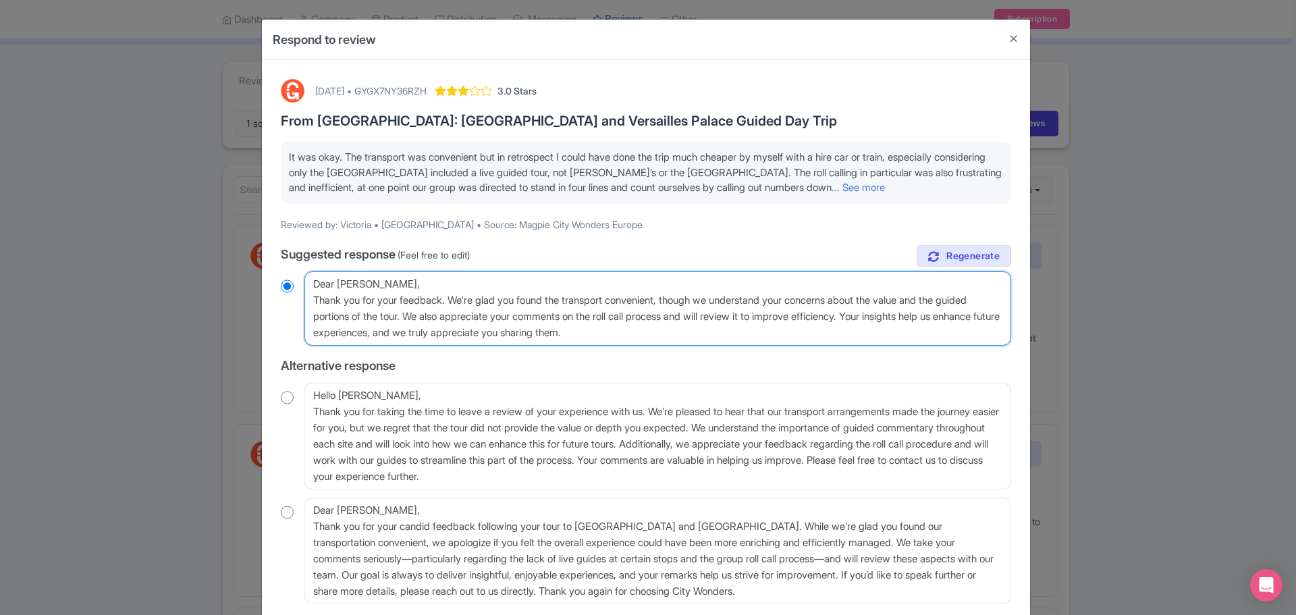
radio input "true"
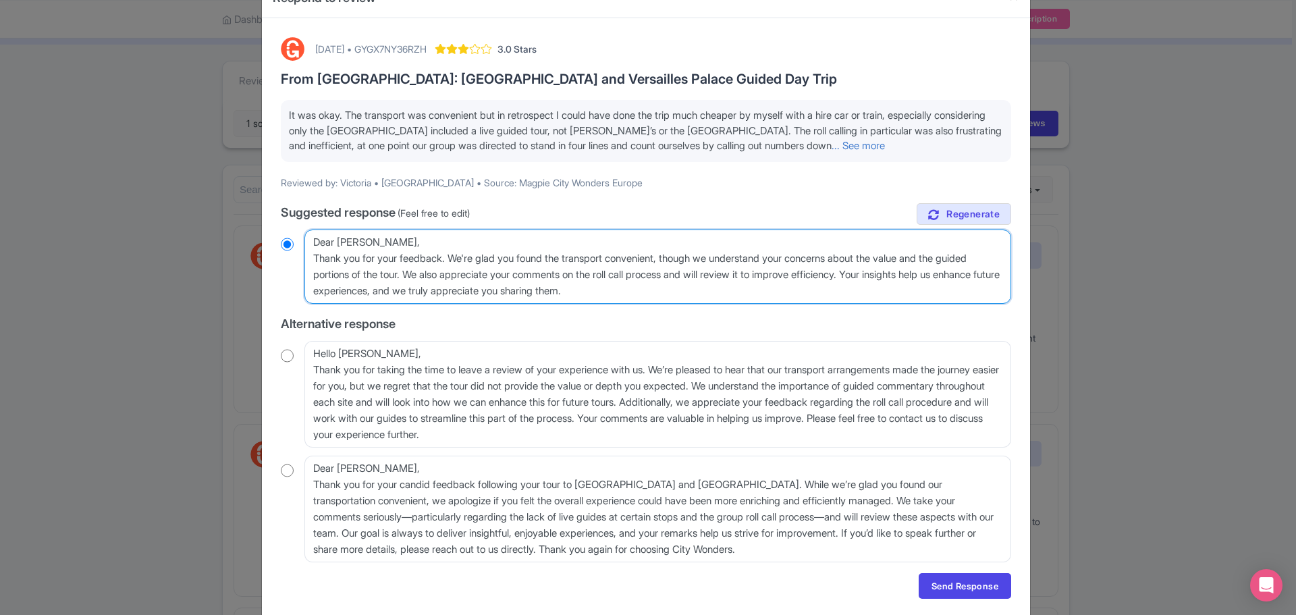
scroll to position [86, 0]
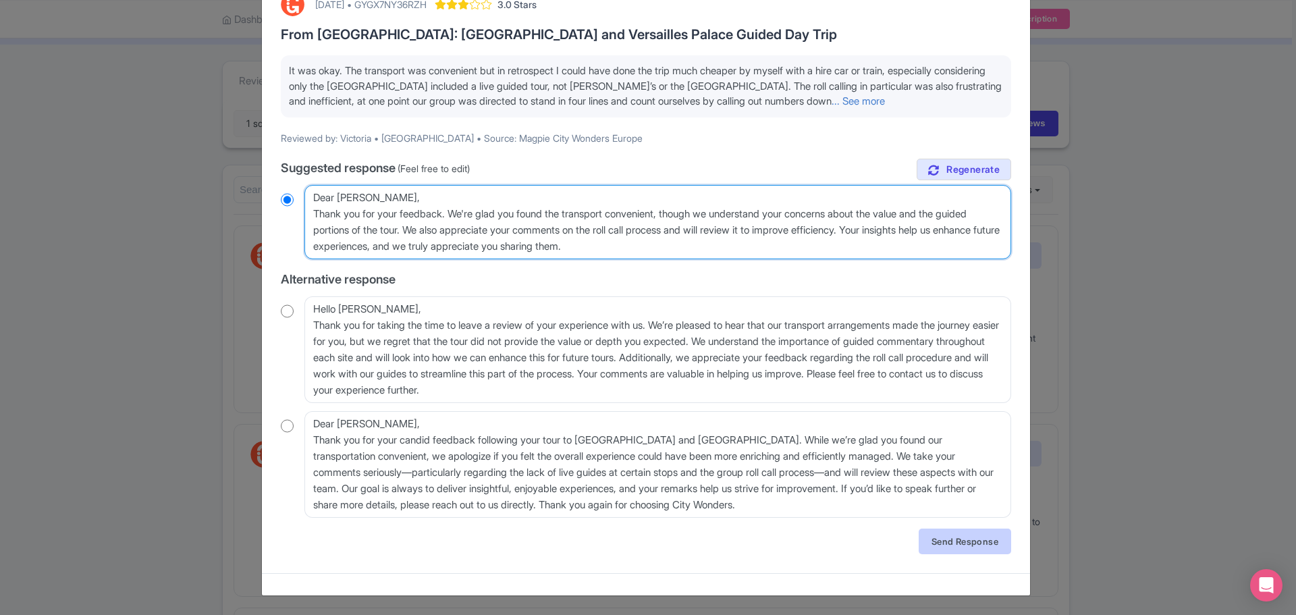
type textarea "Dear [PERSON_NAME], Thank you for your feedback. We're glad you found the trans…"
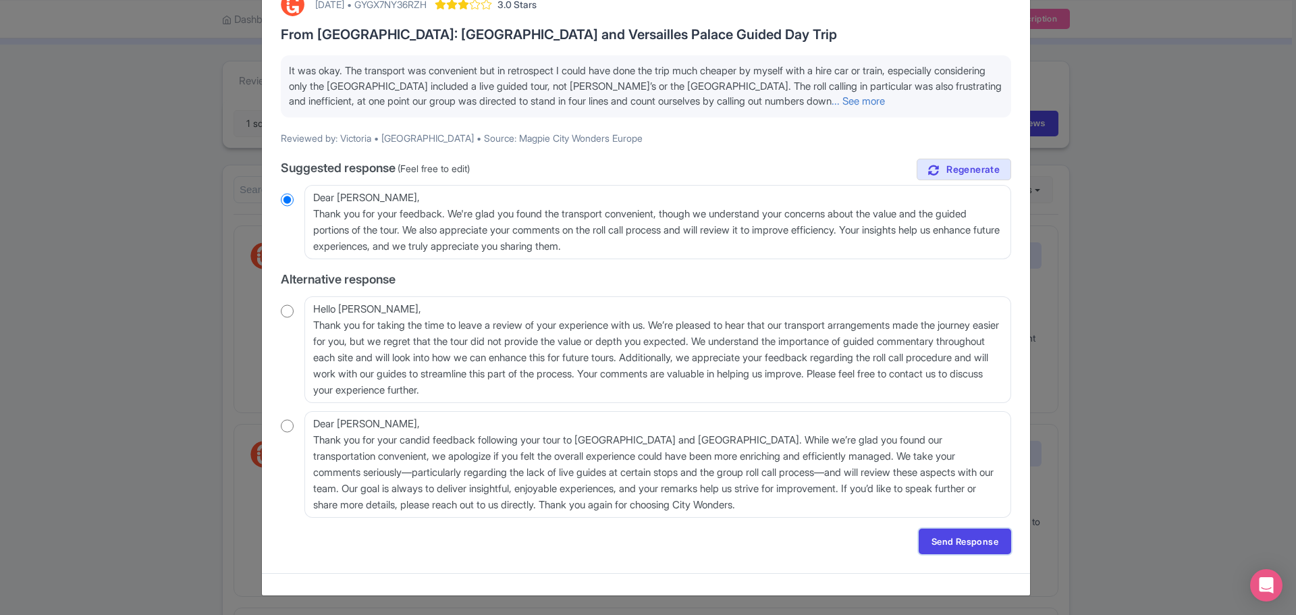
click at [987, 537] on link "Send Response" at bounding box center [964, 541] width 92 height 26
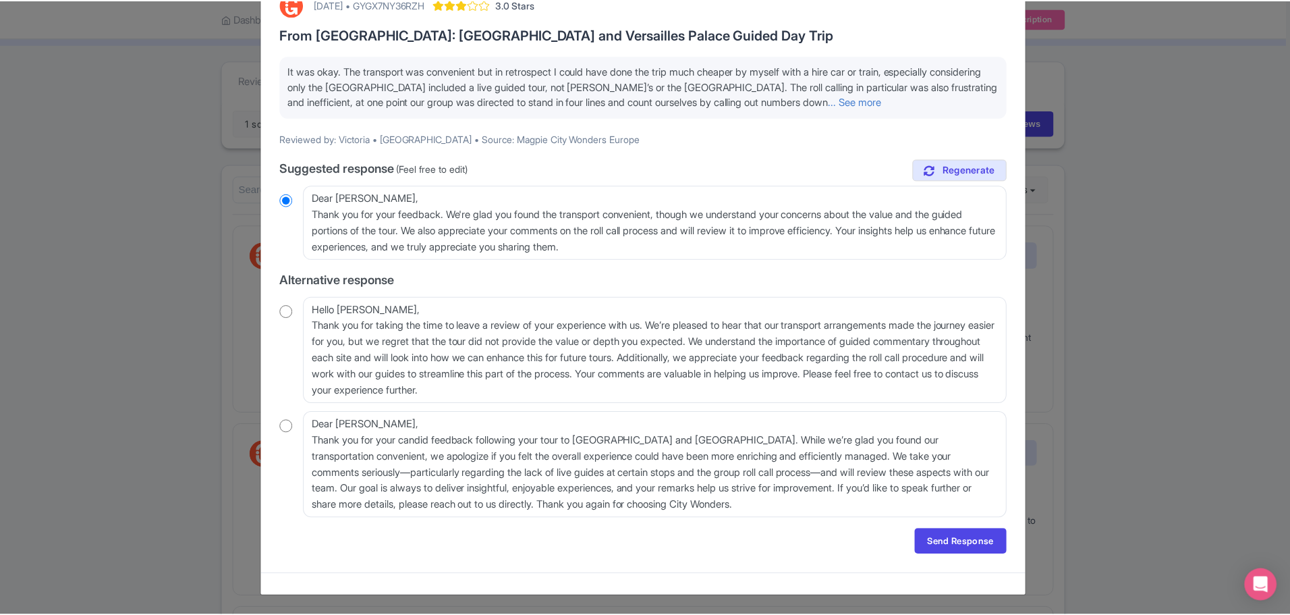
scroll to position [0, 0]
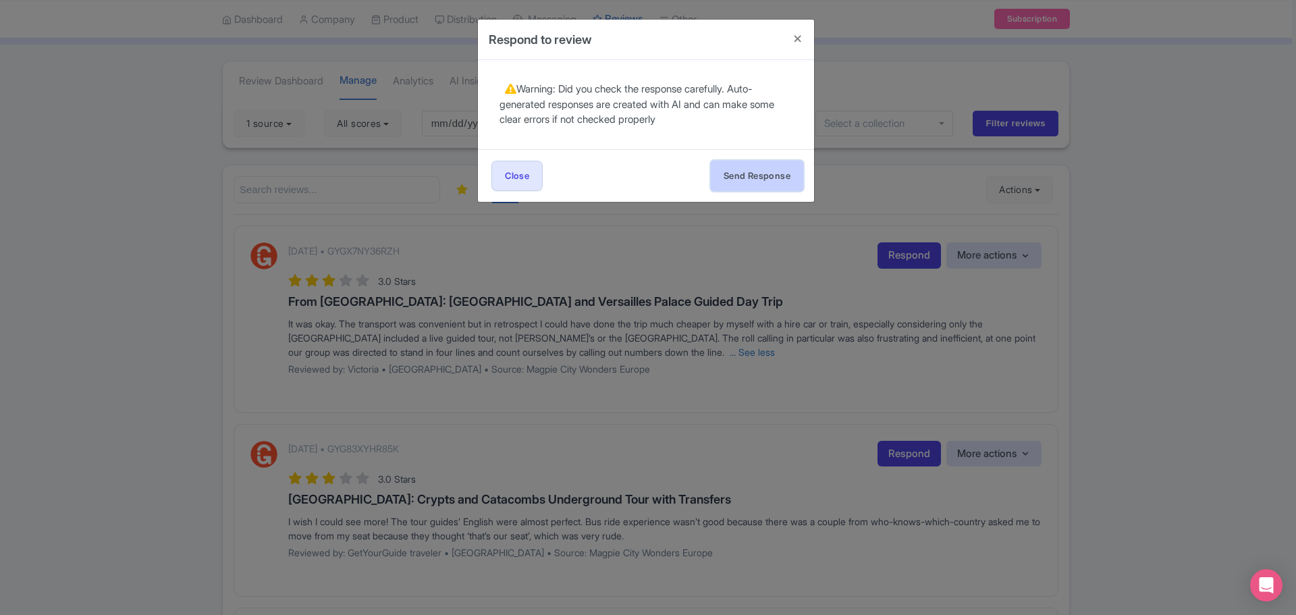
click at [736, 177] on button "Send Response" at bounding box center [757, 176] width 92 height 30
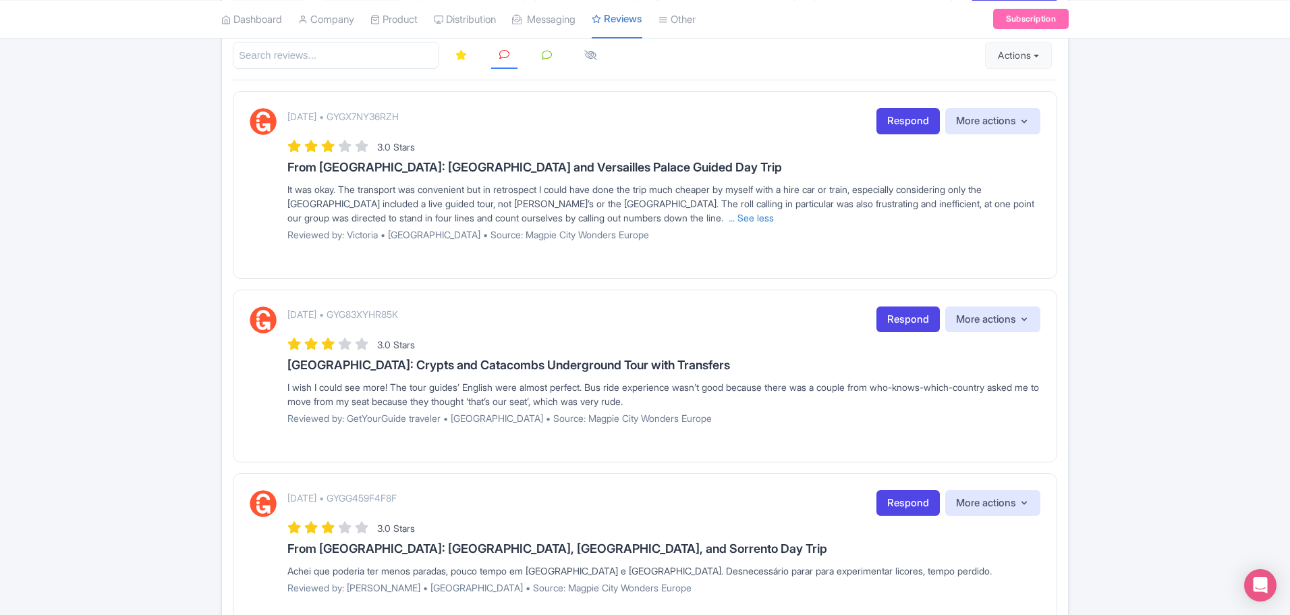
scroll to position [202, 0]
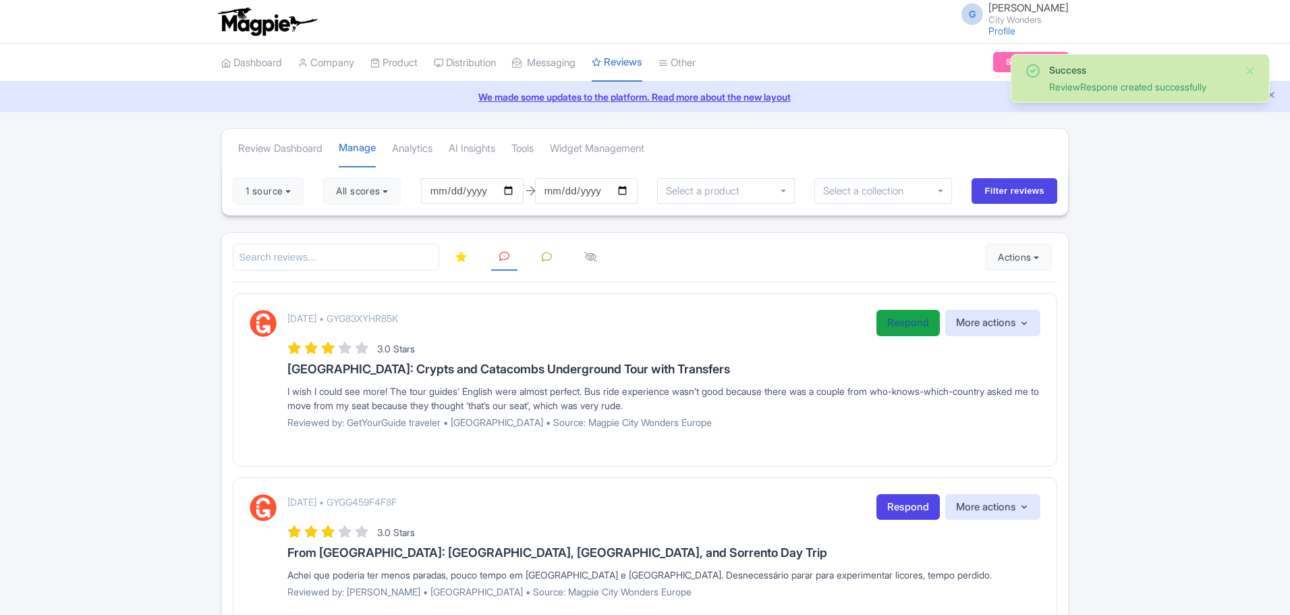
click at [906, 327] on link "Respond" at bounding box center [908, 323] width 63 height 26
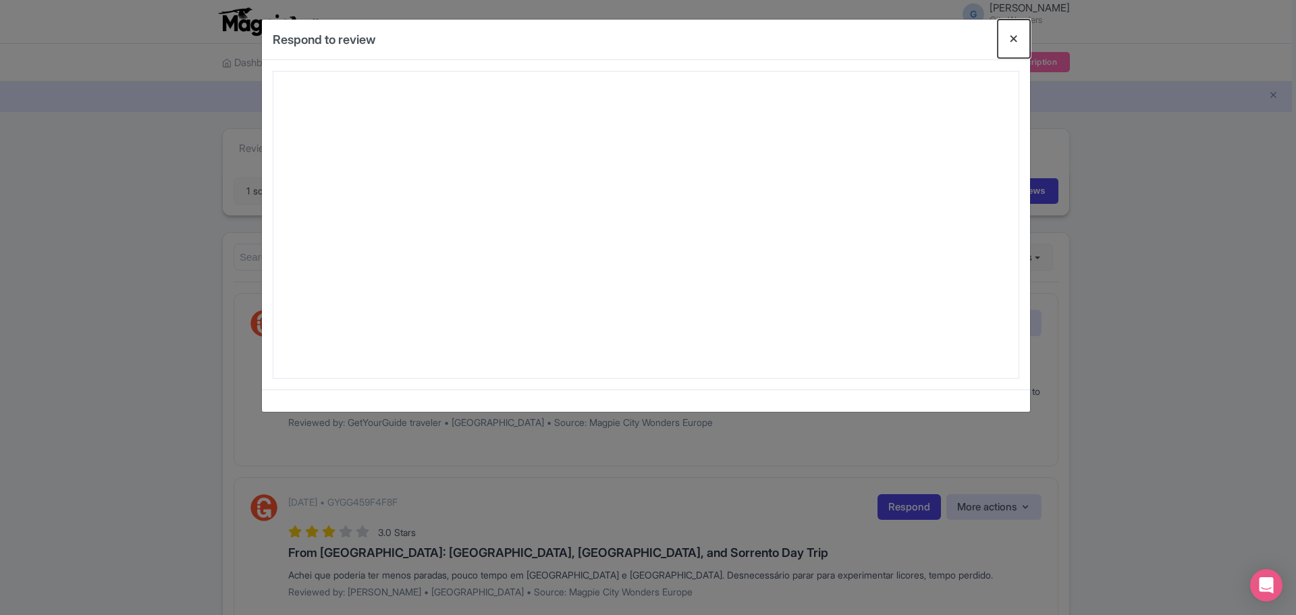
click at [1017, 38] on button "Close" at bounding box center [1013, 39] width 32 height 38
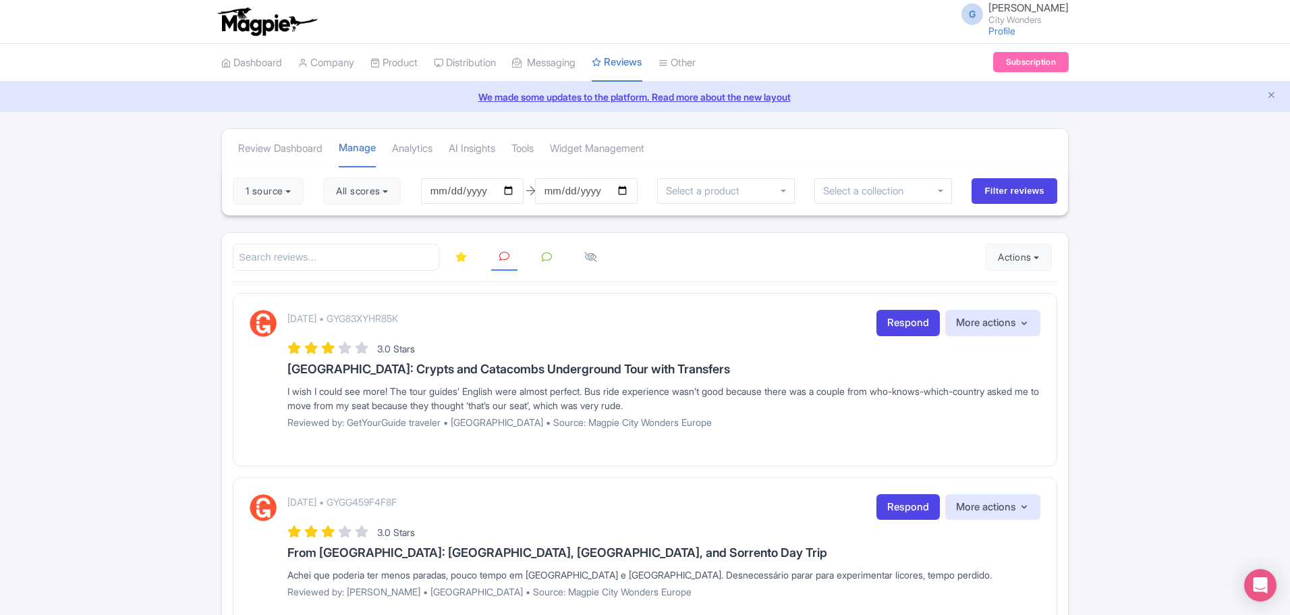
drag, startPoint x: 728, startPoint y: 406, endPoint x: 273, endPoint y: 394, distance: 455.0
click at [273, 394] on div "[DATE] • GYG83XYHR85K Respond More actions Hide from this page Hide from review…" at bounding box center [645, 374] width 791 height 128
copy div "I wish I could see more! The tour guides’ English were almost perfect. Bus ride…"
click at [917, 329] on link "Respond" at bounding box center [908, 323] width 63 height 26
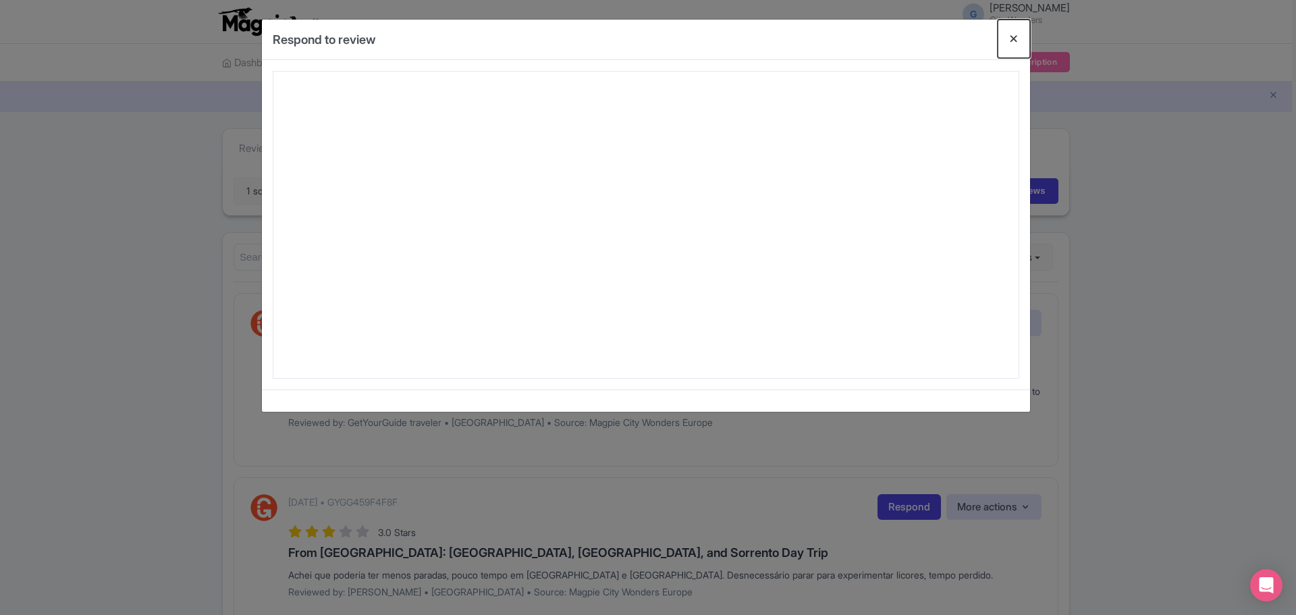
click at [1010, 39] on button "Close" at bounding box center [1013, 39] width 32 height 38
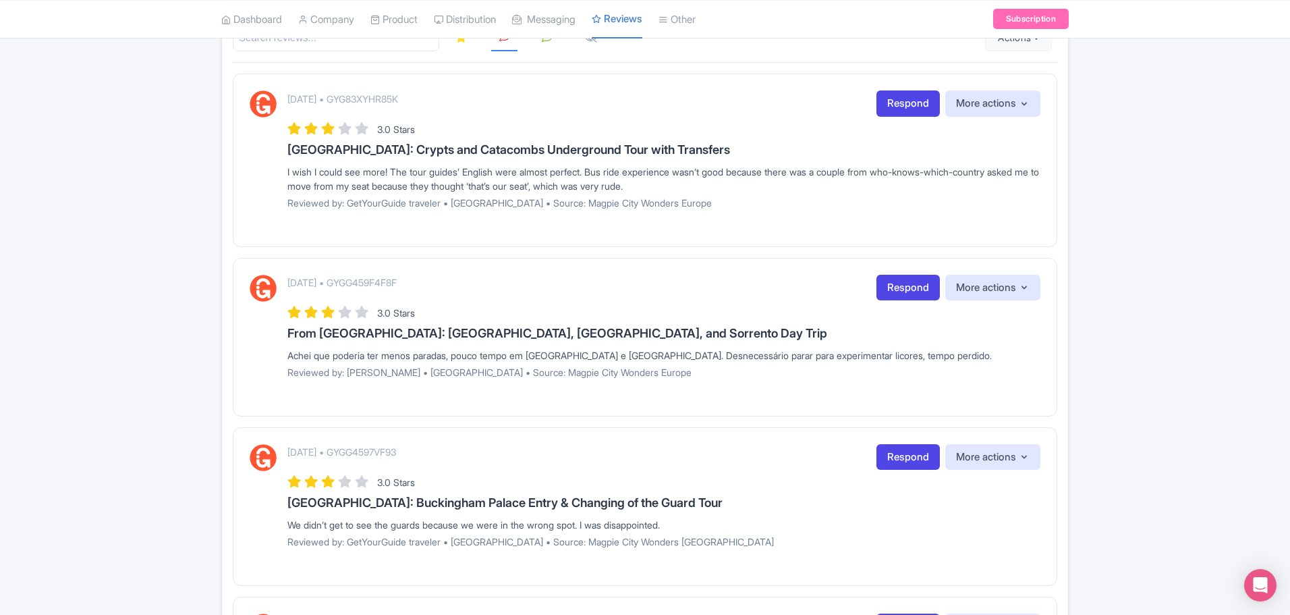
scroll to position [270, 0]
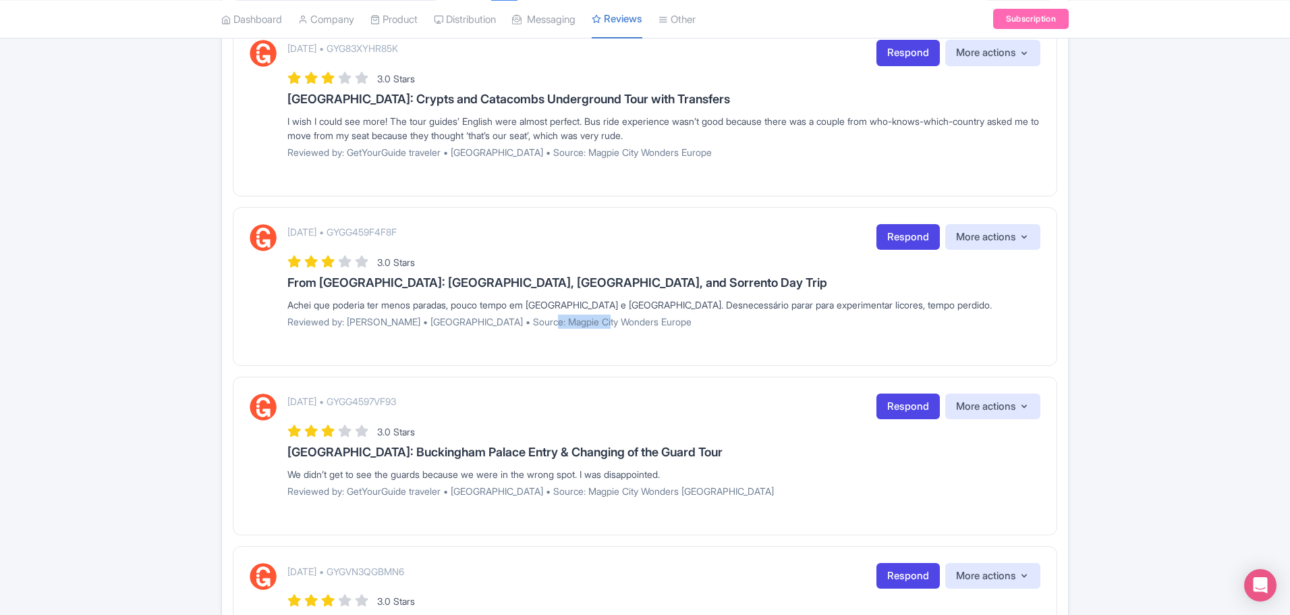
drag, startPoint x: 614, startPoint y: 328, endPoint x: 534, endPoint y: 325, distance: 79.7
click at [534, 325] on p "Reviewed by: [PERSON_NAME] • [GEOGRAPHIC_DATA] • Source: Magpie City Wonders Eu…" at bounding box center [663, 321] width 753 height 14
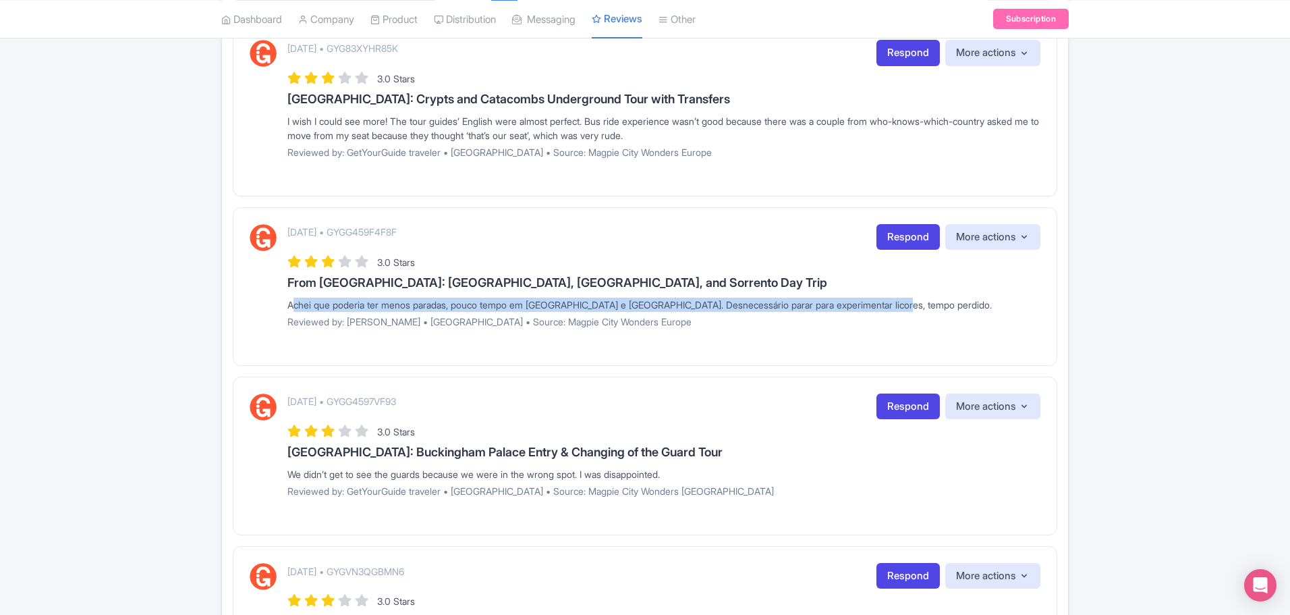
drag, startPoint x: 932, startPoint y: 300, endPoint x: 254, endPoint y: 293, distance: 678.2
click at [254, 293] on div "[DATE] • GYGG459F4F8F Respond More actions Hide from this page Hide from review…" at bounding box center [645, 281] width 791 height 114
copy div "Achei que poderia ter menos paradas, pouco tempo em [GEOGRAPHIC_DATA] e [GEOGRA…"
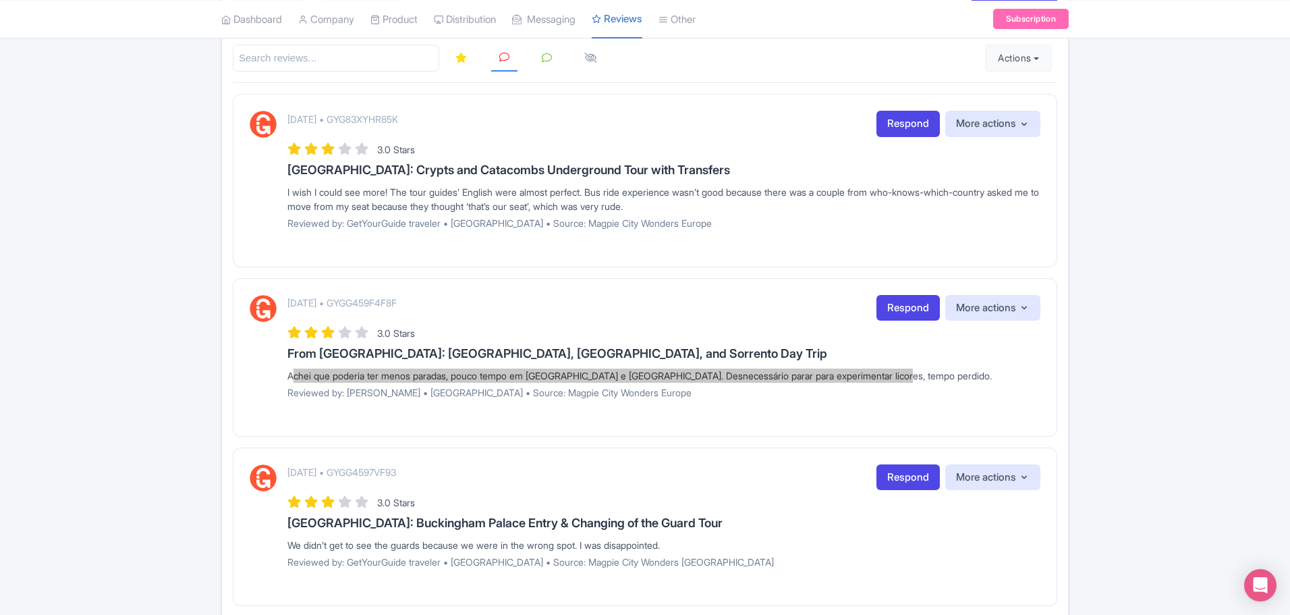
scroll to position [135, 0]
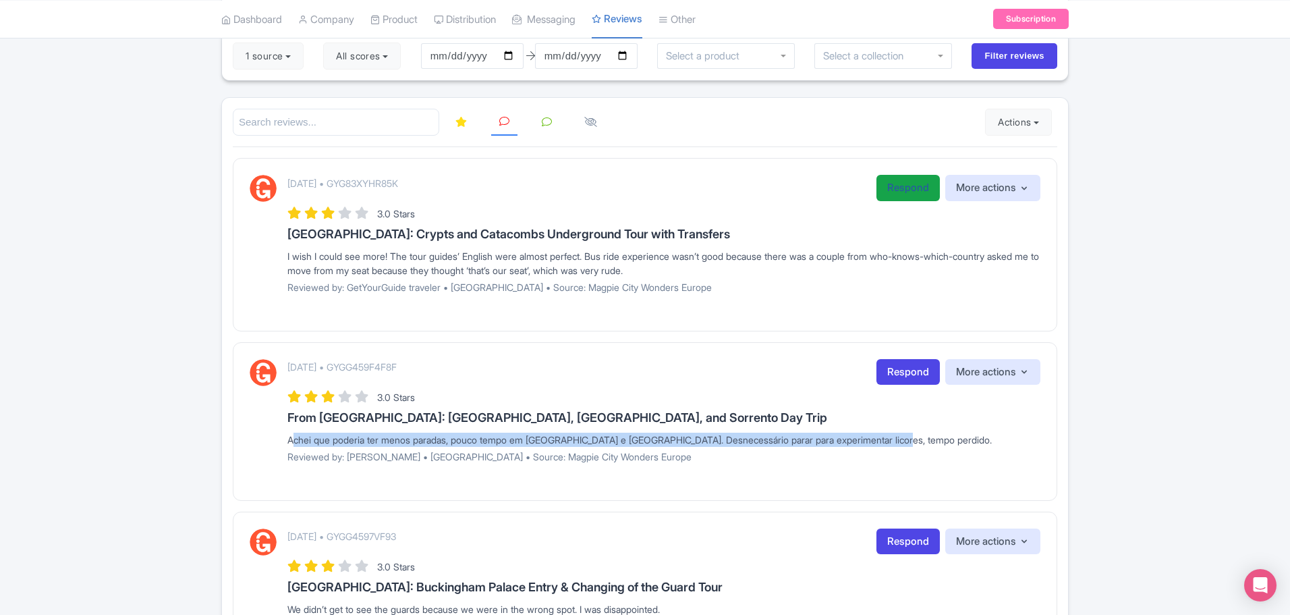
click at [878, 196] on link "Respond" at bounding box center [908, 188] width 63 height 26
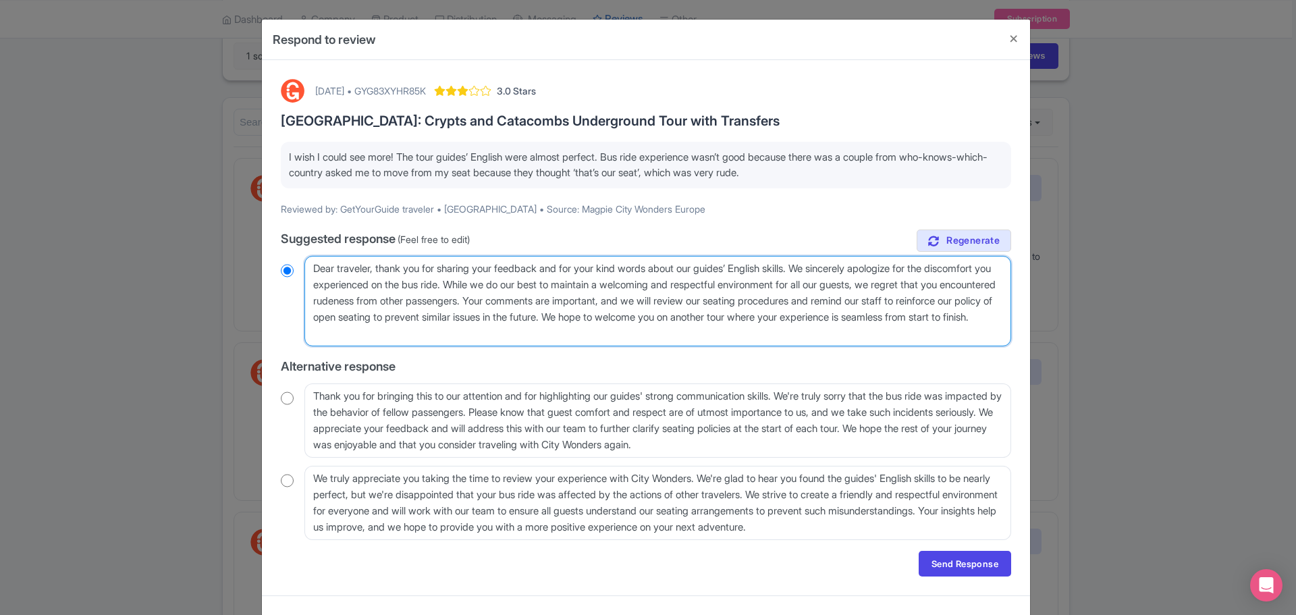
click at [561, 335] on textarea "Dear traveler, thank you for sharing your feedback and for your kind words abou…" at bounding box center [657, 301] width 706 height 90
drag, startPoint x: 583, startPoint y: 334, endPoint x: 268, endPoint y: 218, distance: 335.8
click at [270, 219] on div "September 10, 2025 • GYG83XYHR85K 3.0 Stars Rome: Crypts and Catacombs Undergro…" at bounding box center [646, 327] width 768 height 535
radio input "true"
type textarea "H"
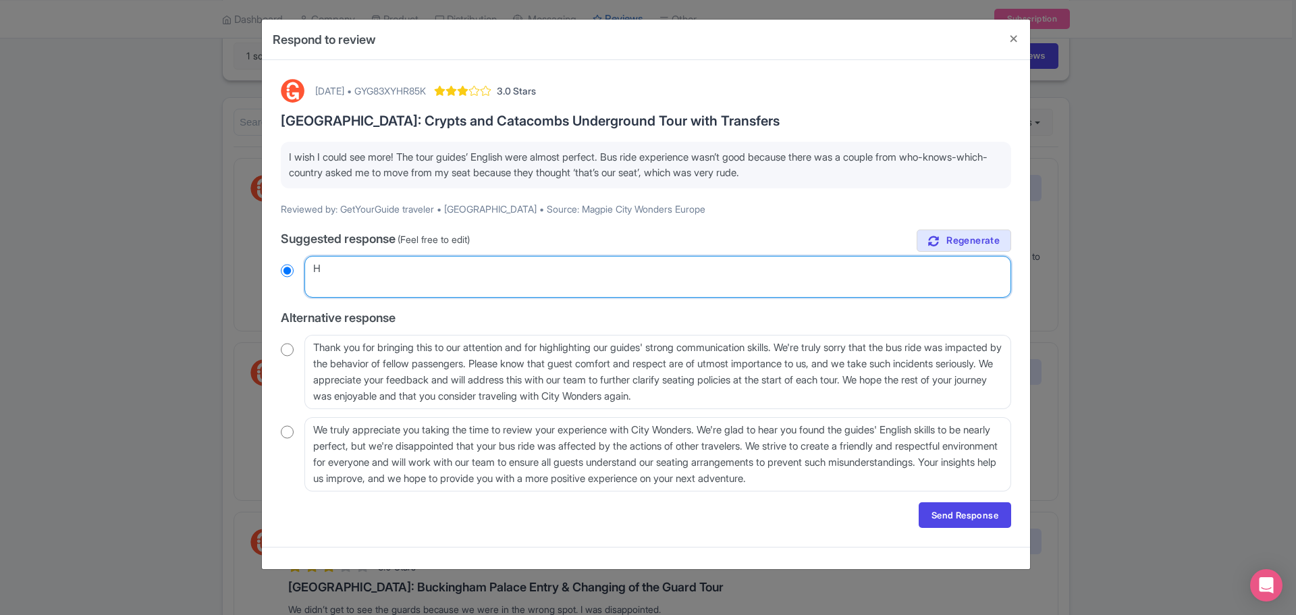
radio input "true"
type textarea "Hi"
radio input "true"
type textarea "Hi,"
radio input "true"
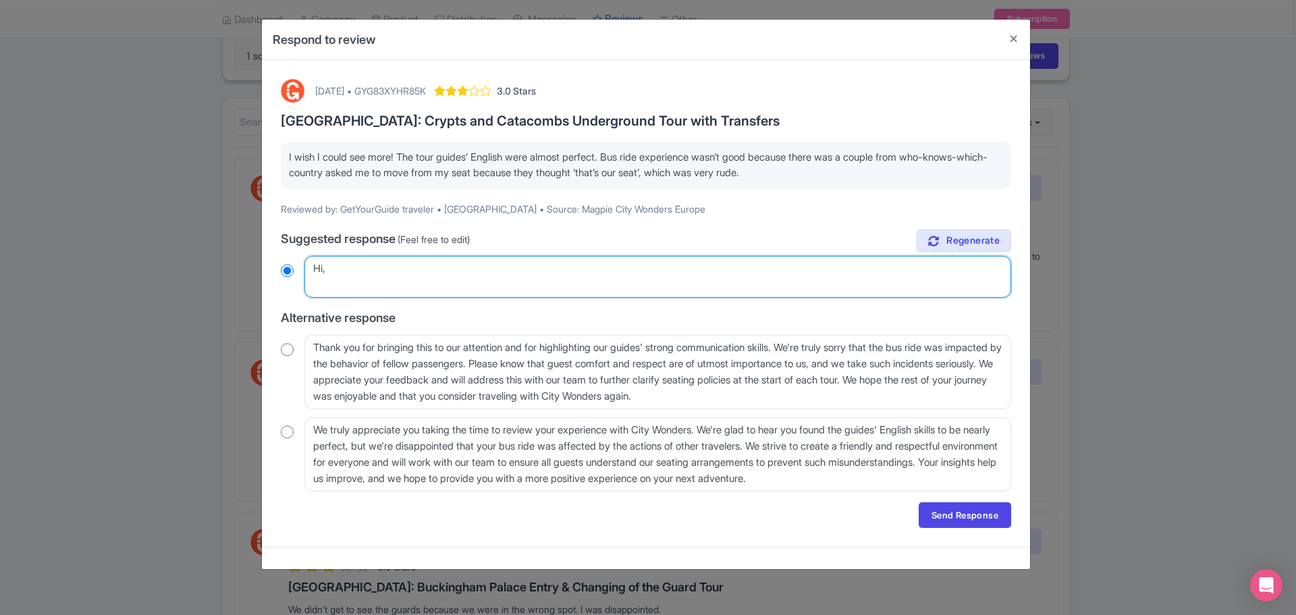
type textarea "Hi,"
radio input "true"
type textarea "Hi,"
radio input "true"
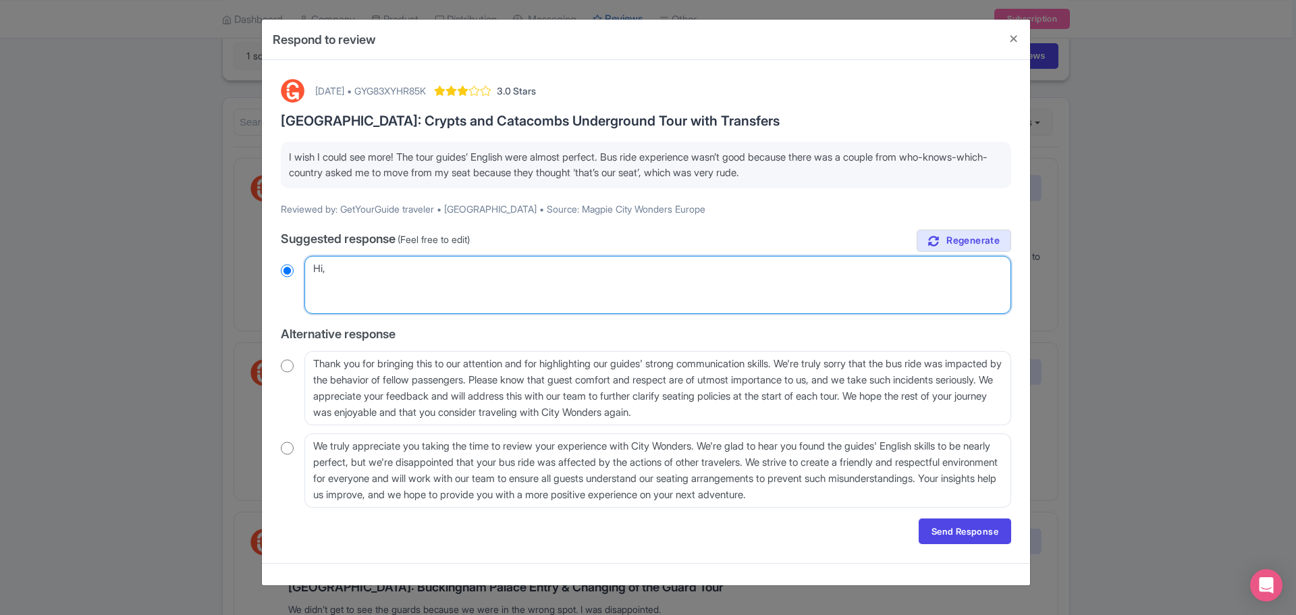
paste textarea "Achei que poderia ter menos paradas, pouco tempo em [GEOGRAPHIC_DATA] e [GEOGRA…"
type textarea "Hi, Achei que poderia ter menos paradas, pouco tempo em Sorrento e Pompeia. Des…"
radio input "true"
drag, startPoint x: 1000, startPoint y: 300, endPoint x: 119, endPoint y: 200, distance: 886.8
click at [119, 200] on div "Respond to review September 10, 2025 • GYG83XYHR85K 3.0 Stars Rome: Crypts and …" at bounding box center [648, 307] width 1296 height 615
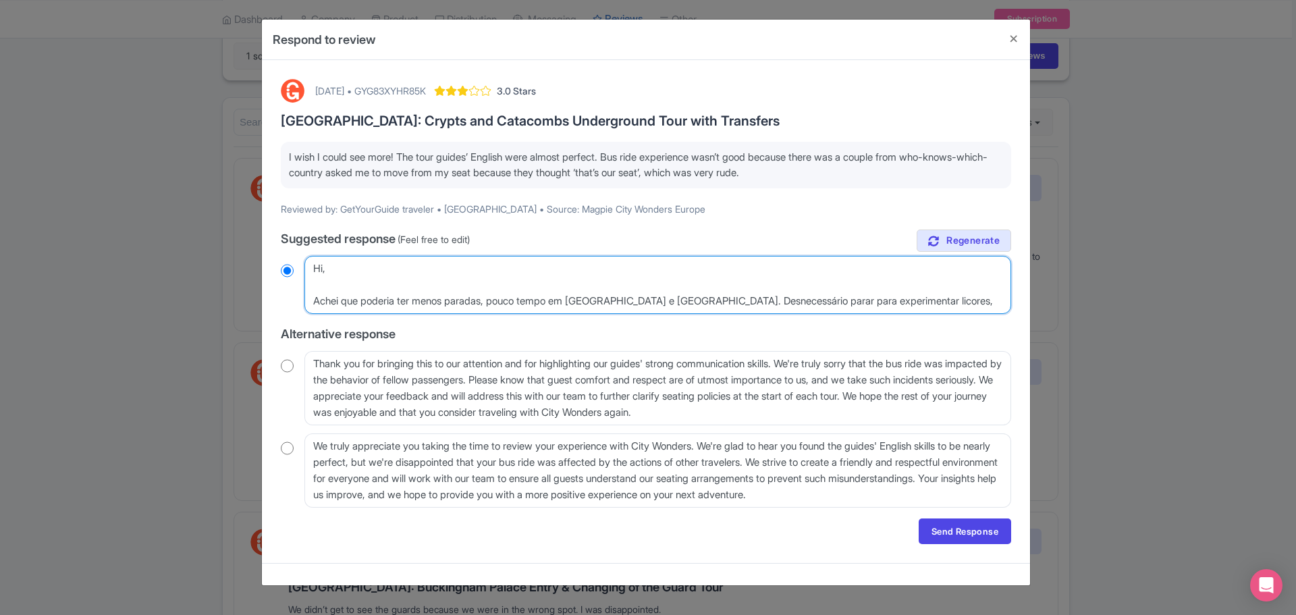
paste textarea "Thank you for your feedback. We're glad to hear you enjoyed the guides and wish…"
type textarea "Thank you for your feedback. We're glad to hear you enjoyed the guides and wish…"
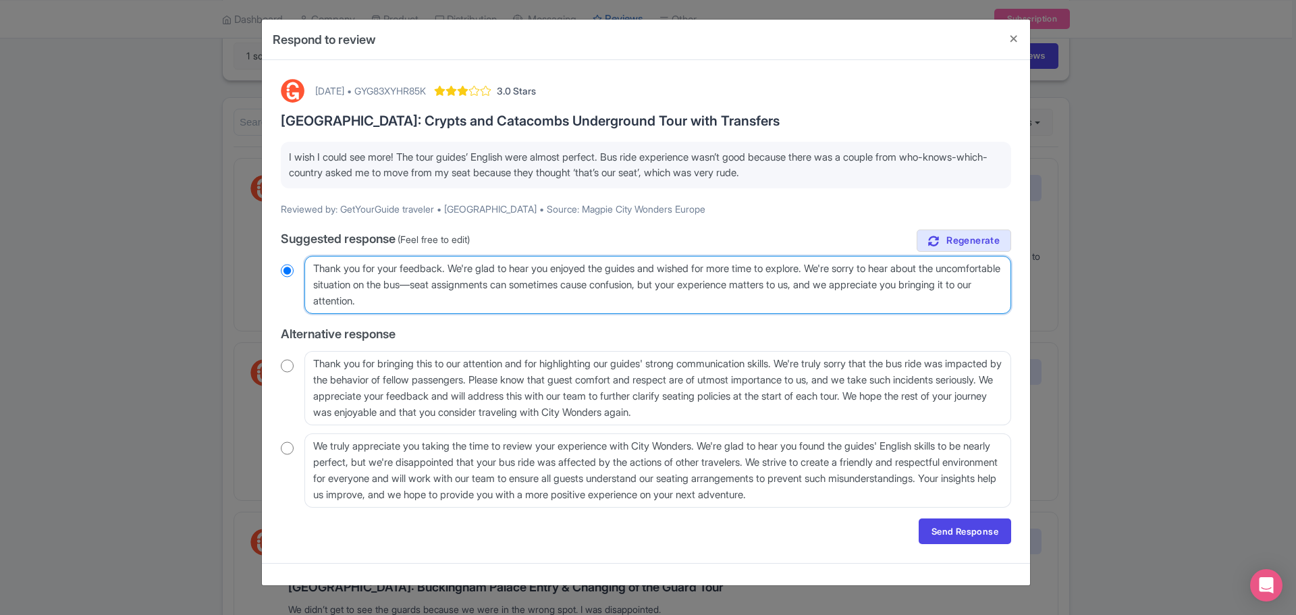
click at [313, 269] on textarea "Dear traveler, thank you for sharing your feedback and for your kind words abou…" at bounding box center [657, 285] width 706 height 58
radio input "true"
type textarea "HThank you for your feedback. We're glad to hear you enjoyed the guides and wis…"
radio input "true"
type textarea "HiThank you for your feedback. We're glad to hear you enjoyed the guides and wi…"
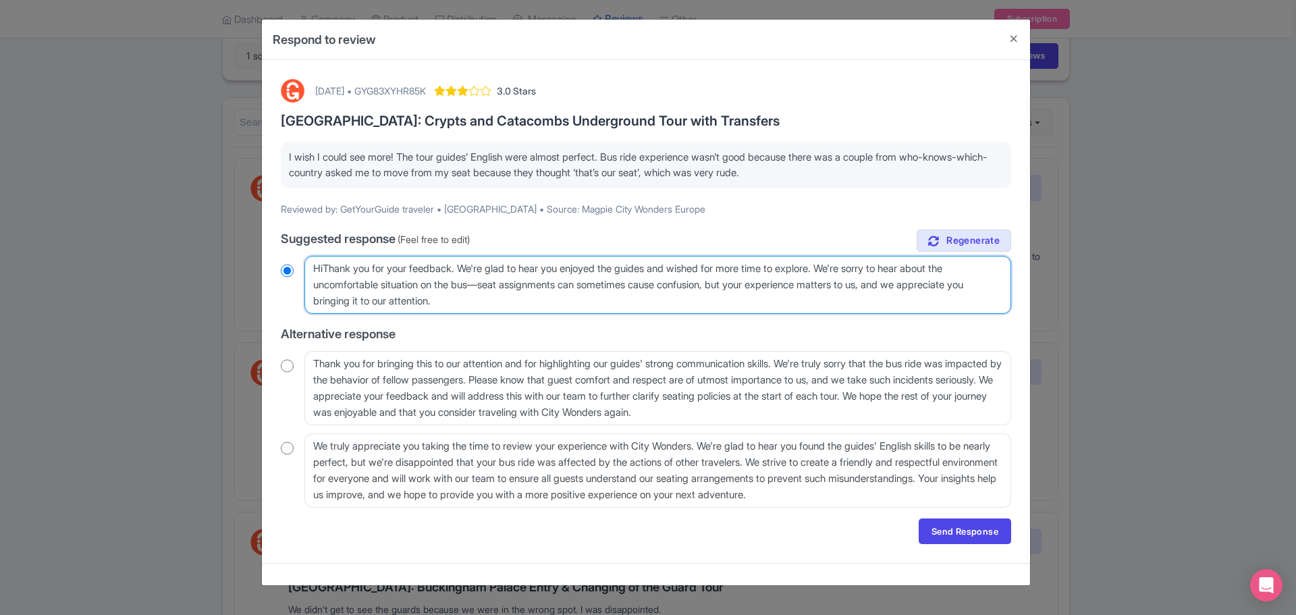
radio input "true"
type textarea "Hi,Thank you for your feedback. We're glad to hear you enjoyed the guides and w…"
radio input "true"
type textarea "Hi, Thank you for your feedback. We're glad to hear you enjoyed the guides and …"
radio input "true"
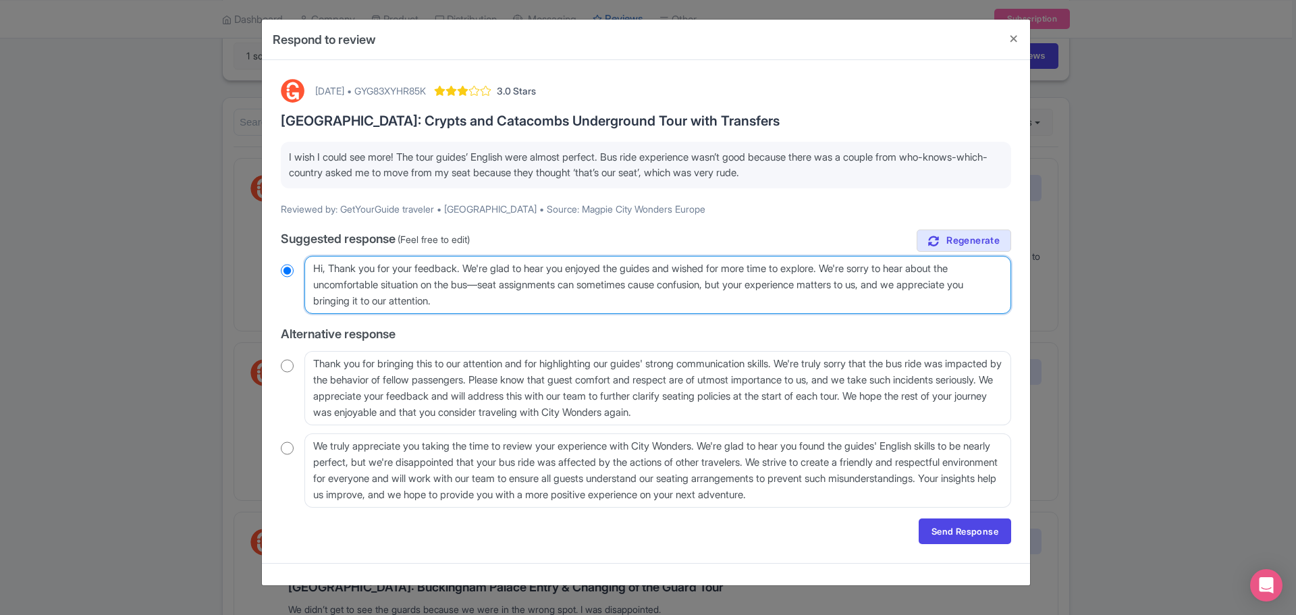
type textarea "Hi, Thank you for your feedback. We're glad to hear you enjoyed the guides and …"
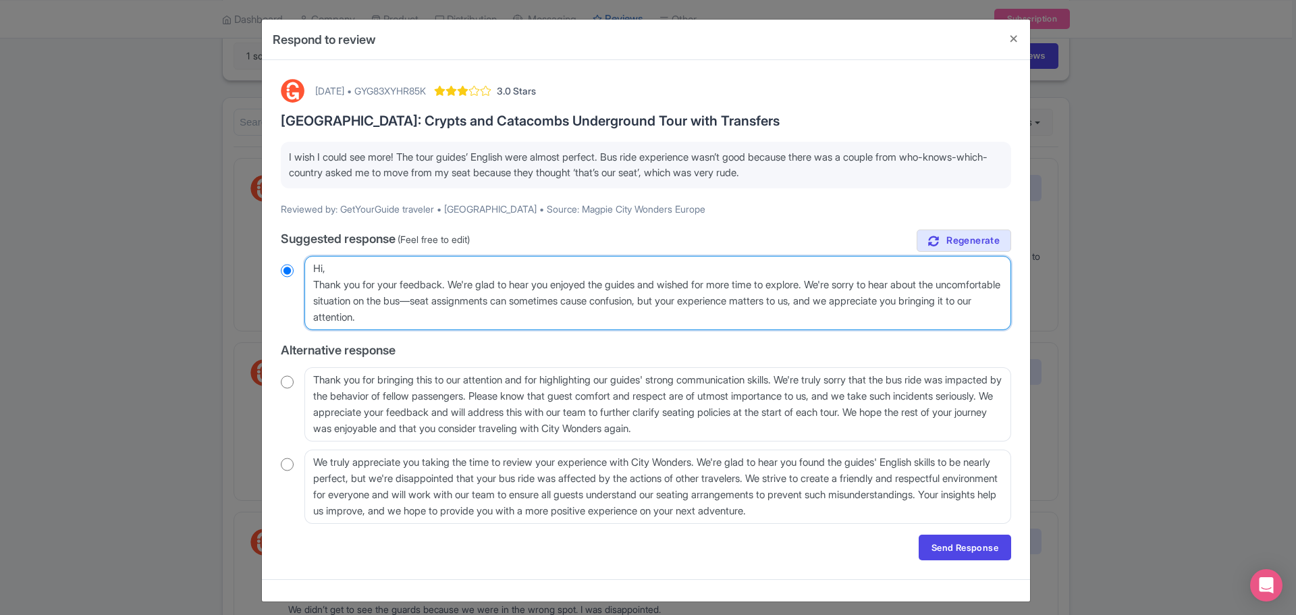
radio input "true"
click at [482, 300] on textarea "Dear traveler, thank you for sharing your feedback and for your kind words abou…" at bounding box center [657, 293] width 706 height 74
type textarea "Hi, Thank you for your feedback. We're glad to hear you enjoyed the guides and …"
radio input "true"
type textarea "Hi, Thank you for your feedback. We're glad to hear you enjoyed the guides and …"
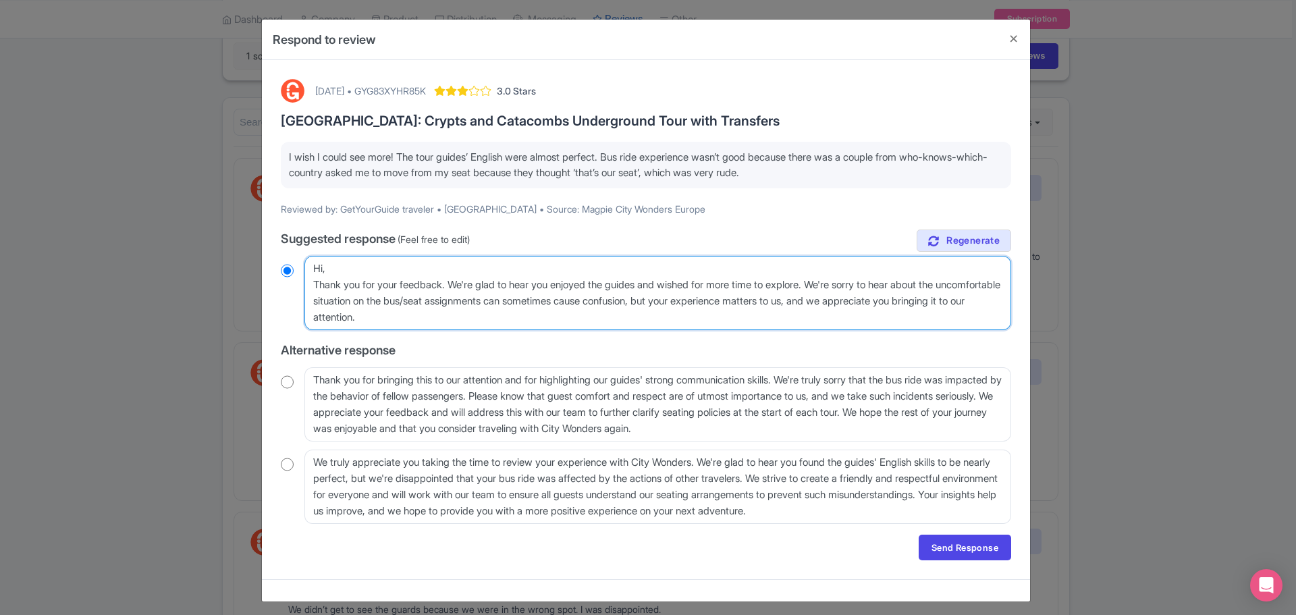
radio input "true"
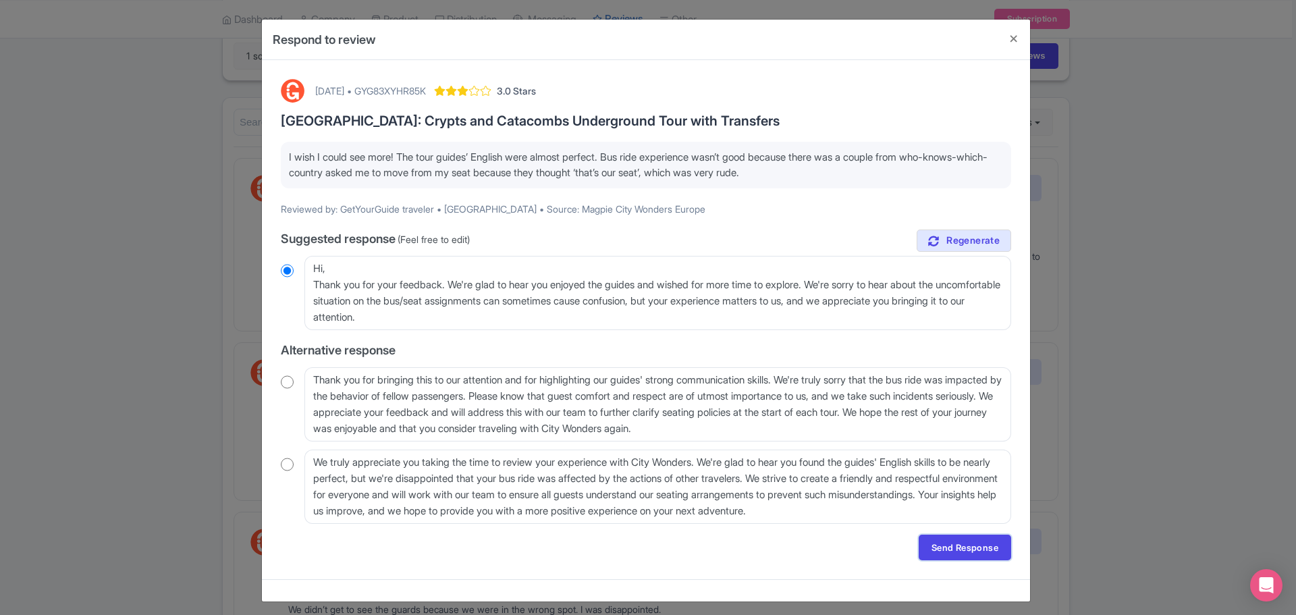
click at [978, 553] on link "Send Response" at bounding box center [964, 547] width 92 height 26
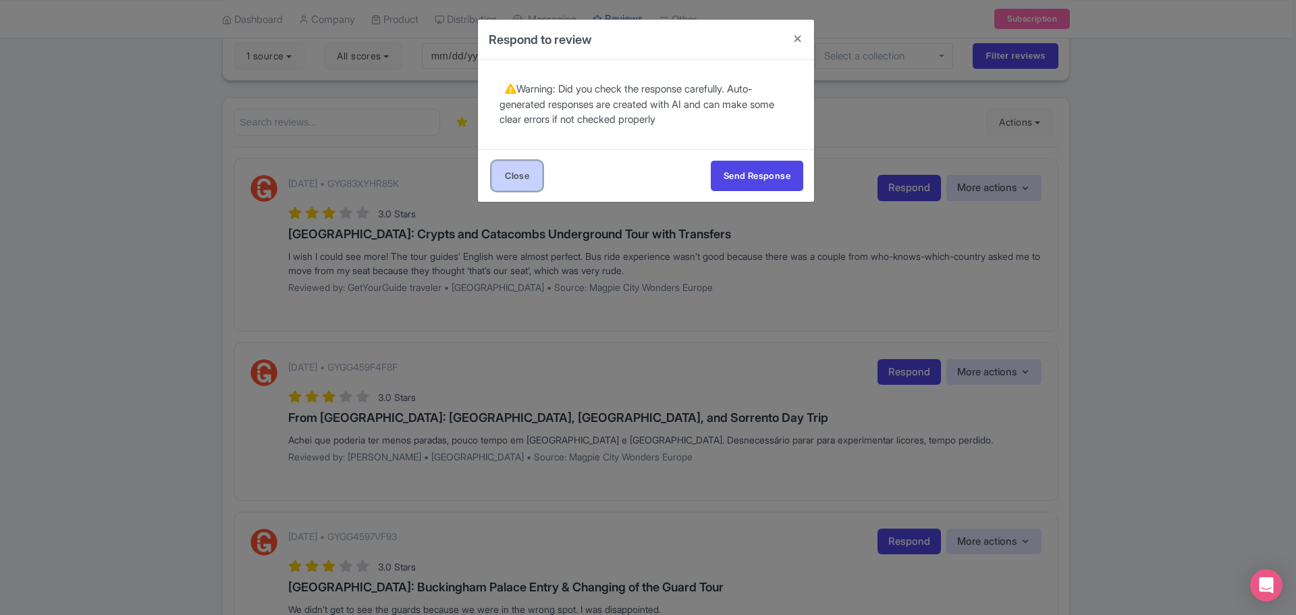
click at [516, 178] on link "Close" at bounding box center [516, 176] width 51 height 30
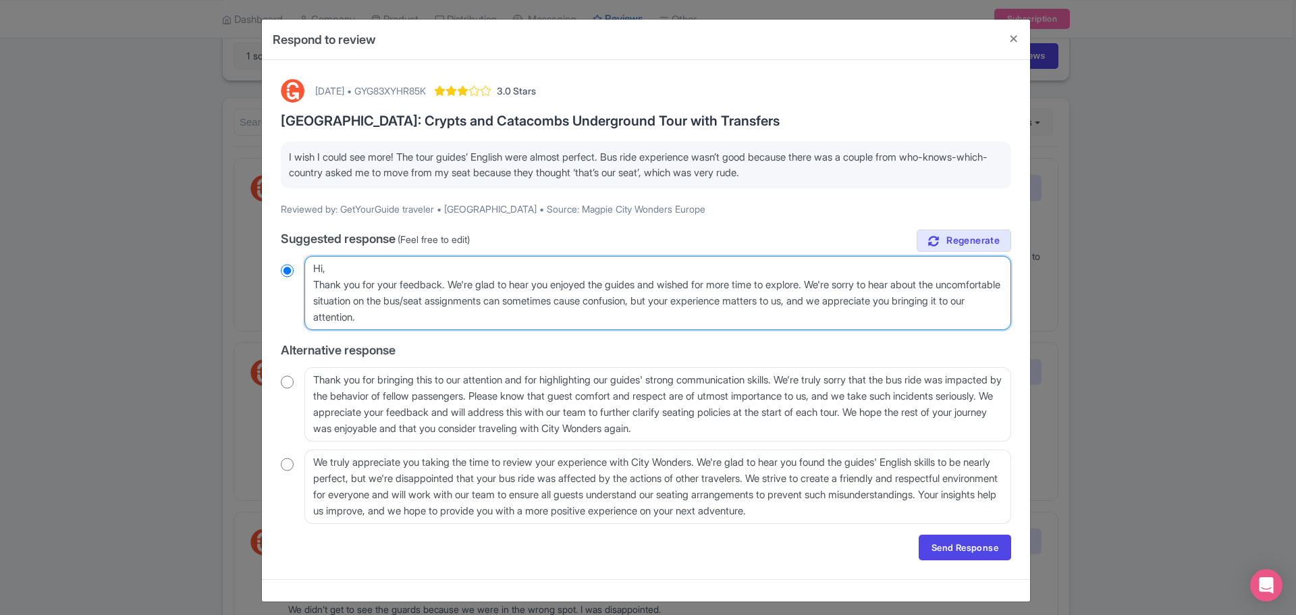
drag, startPoint x: 478, startPoint y: 302, endPoint x: 713, endPoint y: 302, distance: 234.8
click at [713, 302] on textarea "Dear traveler, thank you for sharing your feedback and for your kind words abou…" at bounding box center [657, 293] width 706 height 74
type textarea "Hi, Thank you for your feedback. We're glad to hear you enjoyed the guides and …"
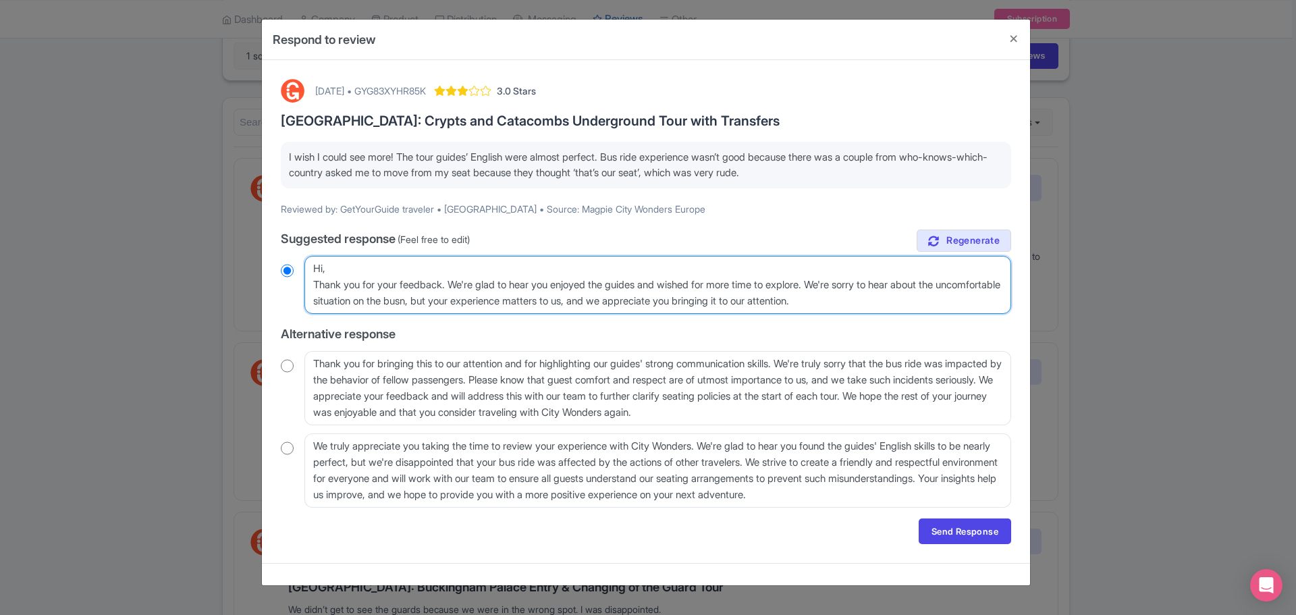
radio input "true"
type textarea "Hi, Thank you for your feedback. We're glad to hear you enjoyed the guides and …"
radio input "true"
type textarea "Hi, Thank you for your feedback. We're glad to hear you enjoyed the guides and …"
radio input "true"
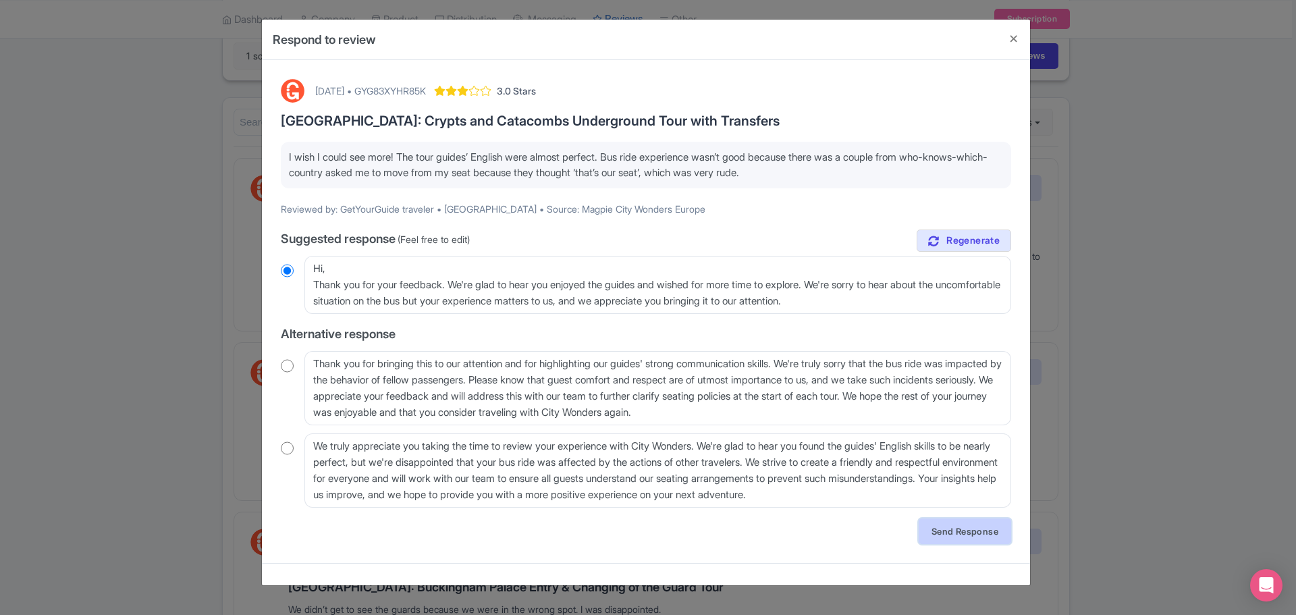
click at [960, 536] on link "Send Response" at bounding box center [964, 531] width 92 height 26
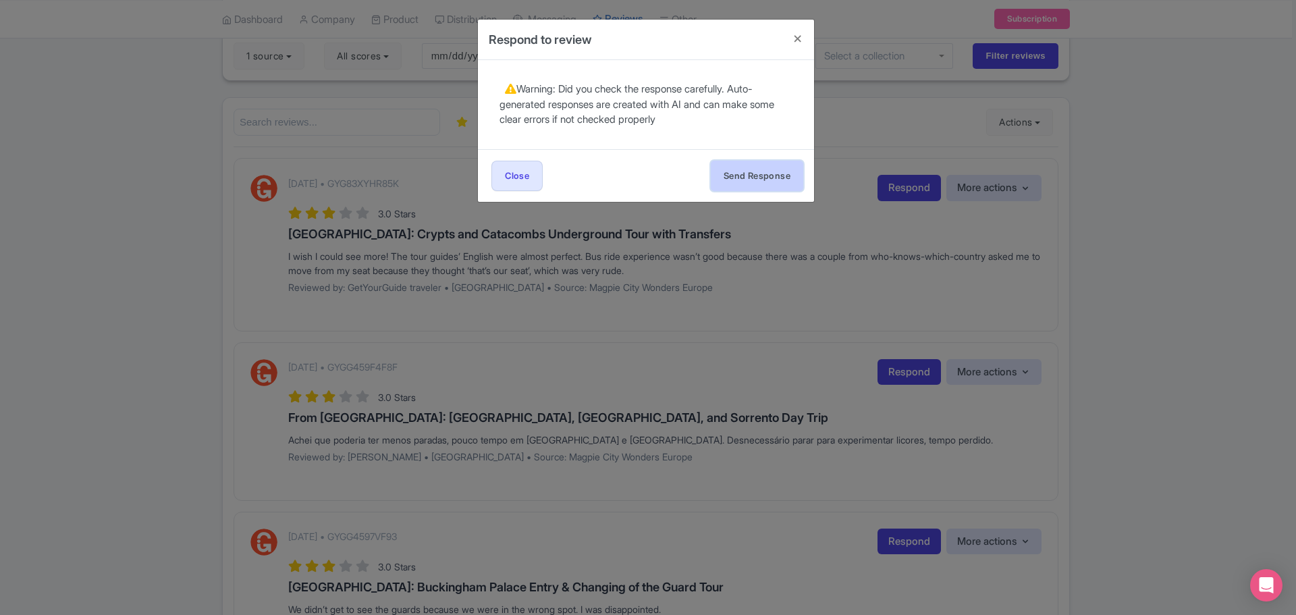
click at [744, 182] on button "Send Response" at bounding box center [757, 176] width 92 height 30
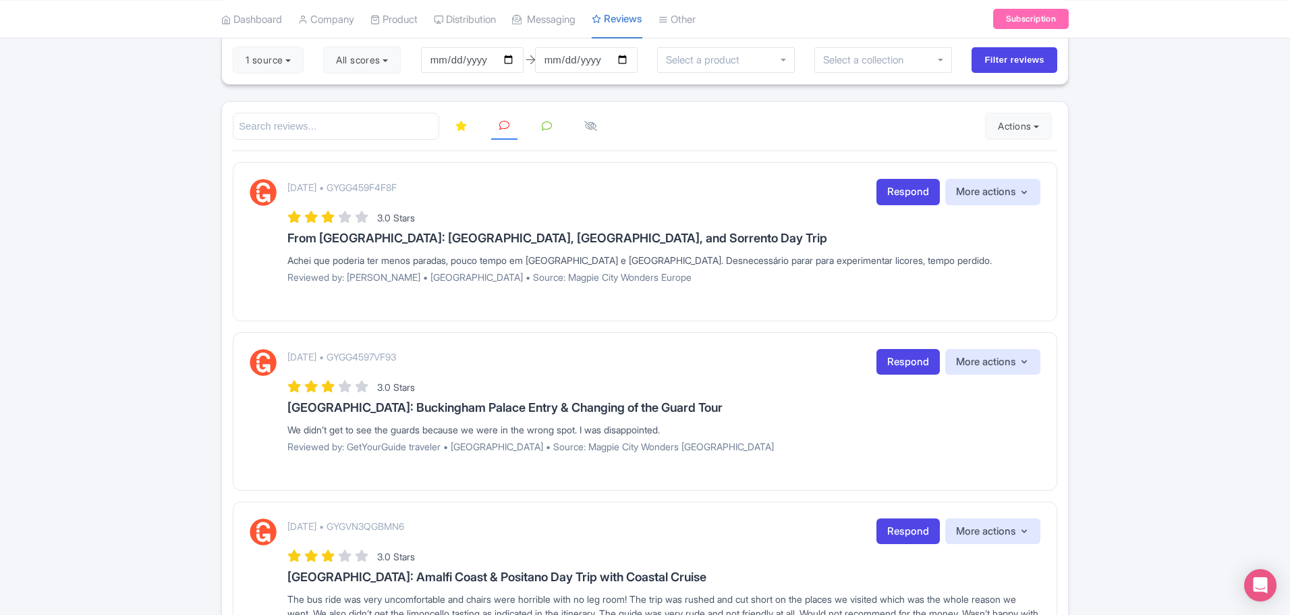
scroll to position [135, 0]
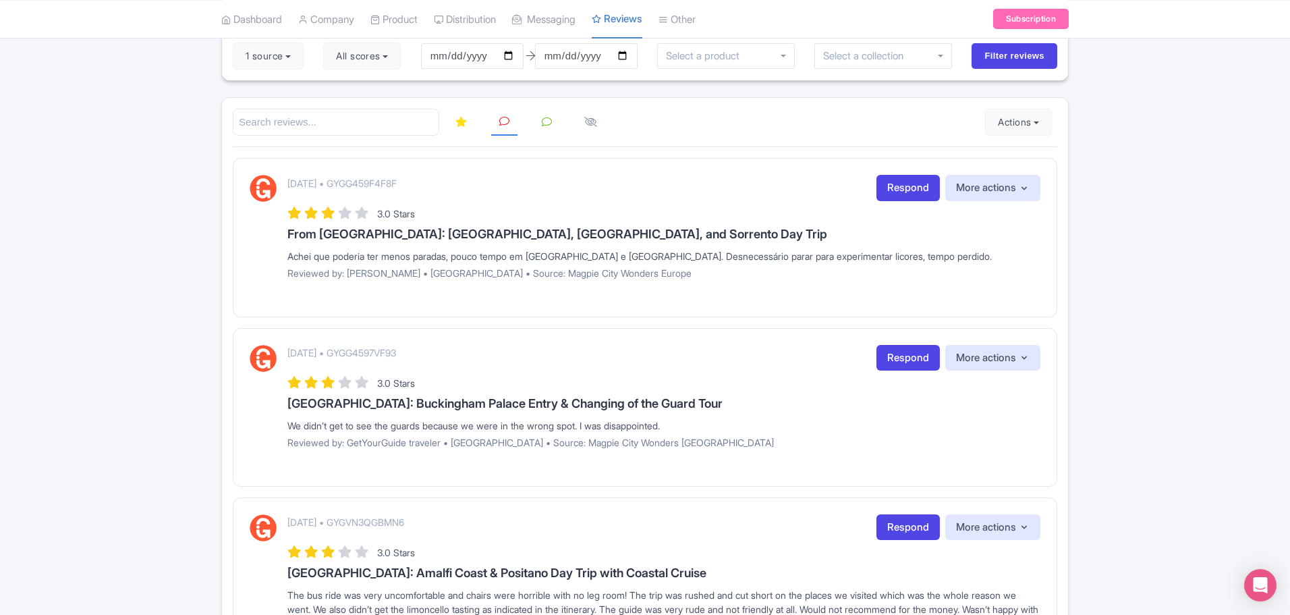
drag, startPoint x: 312, startPoint y: 422, endPoint x: 755, endPoint y: 424, distance: 443.3
click at [755, 424] on div "[DATE] • GYGG4597VF93 Respond More actions Hide from this page Hide from review…" at bounding box center [645, 402] width 791 height 114
copy div "We didn’t get to see the guards because we were in the wrong spot. I was disapp…"
click at [396, 352] on p "[DATE] • GYGG4597VF93" at bounding box center [341, 352] width 109 height 14
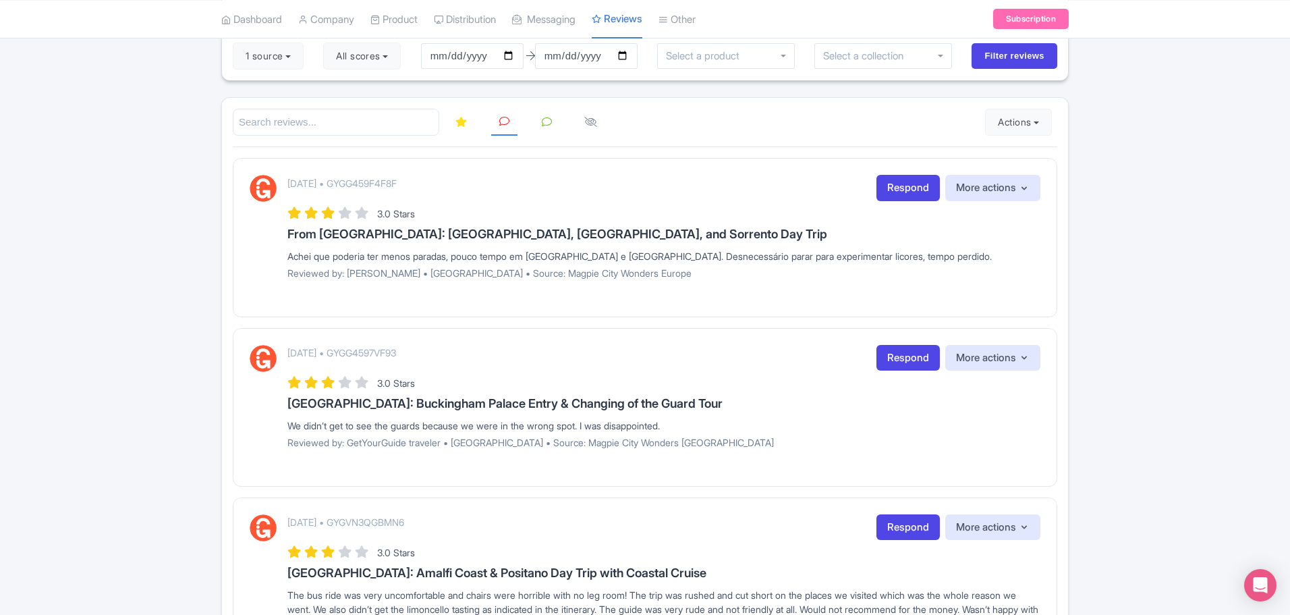
click at [396, 352] on p "[DATE] • GYGG4597VF93" at bounding box center [341, 352] width 109 height 14
copy p "GYGG4597VF93"
click at [903, 192] on link "Respond" at bounding box center [908, 188] width 63 height 26
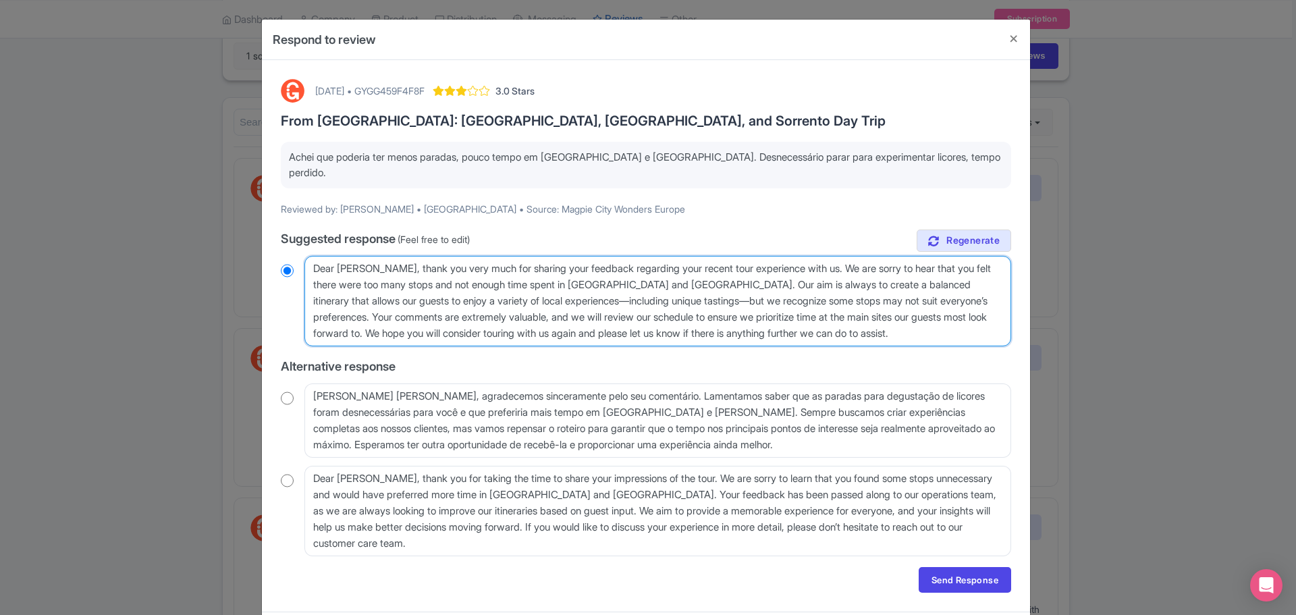
drag, startPoint x: 953, startPoint y: 318, endPoint x: 250, endPoint y: 227, distance: 709.0
click at [264, 229] on div "[DATE] • GYGG459F4F8F 3.0 Stars From [GEOGRAPHIC_DATA]: [GEOGRAPHIC_DATA], [GEO…" at bounding box center [646, 335] width 768 height 551
paste textarea "Agradecemos pelo seu feedback. Entendemos que o tempo em [GEOGRAPHIC_DATA] e Po…"
type textarea "Agradecemos pelo seu feedback. Entendemos que o tempo em [GEOGRAPHIC_DATA] e Po…"
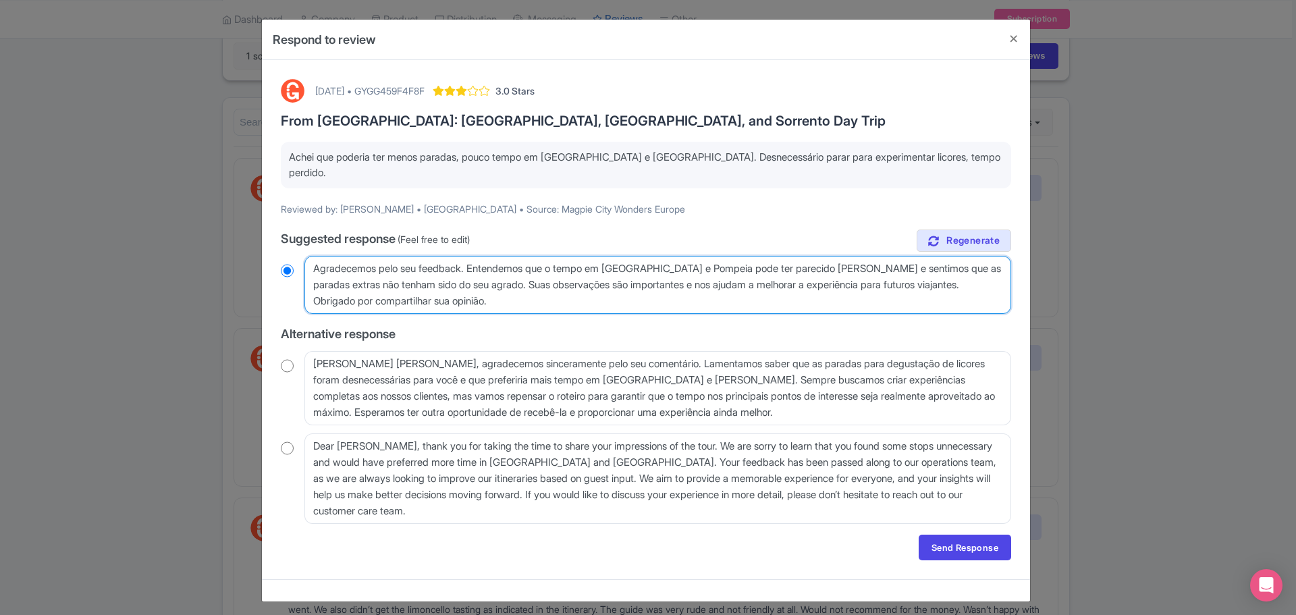
click at [315, 256] on textarea "Dear [PERSON_NAME], thank you very much for sharing your feedback regarding you…" at bounding box center [657, 285] width 706 height 58
radio input "true"
type textarea "OAgradecemos pelo seu feedback. Entendemos que o tempo em [GEOGRAPHIC_DATA] e P…"
radio input "true"
type textarea "OiAgradecemos pelo seu feedback. Entendemos que o tempo em [GEOGRAPHIC_DATA] e …"
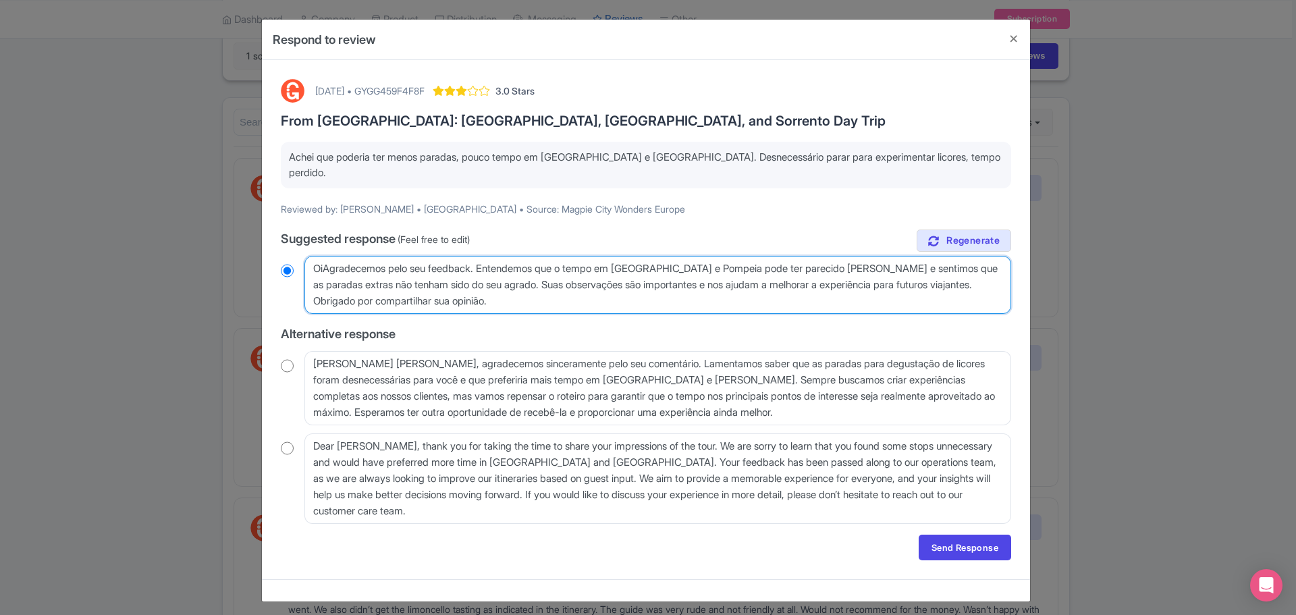
radio input "true"
type textarea "Agradecemos pelo seu feedback. Entendemos que o tempo em [GEOGRAPHIC_DATA] e Po…"
radio input "true"
type textarea "Dear [PERSON_NAME], thank you very much for sharing your feedback regarding you…"
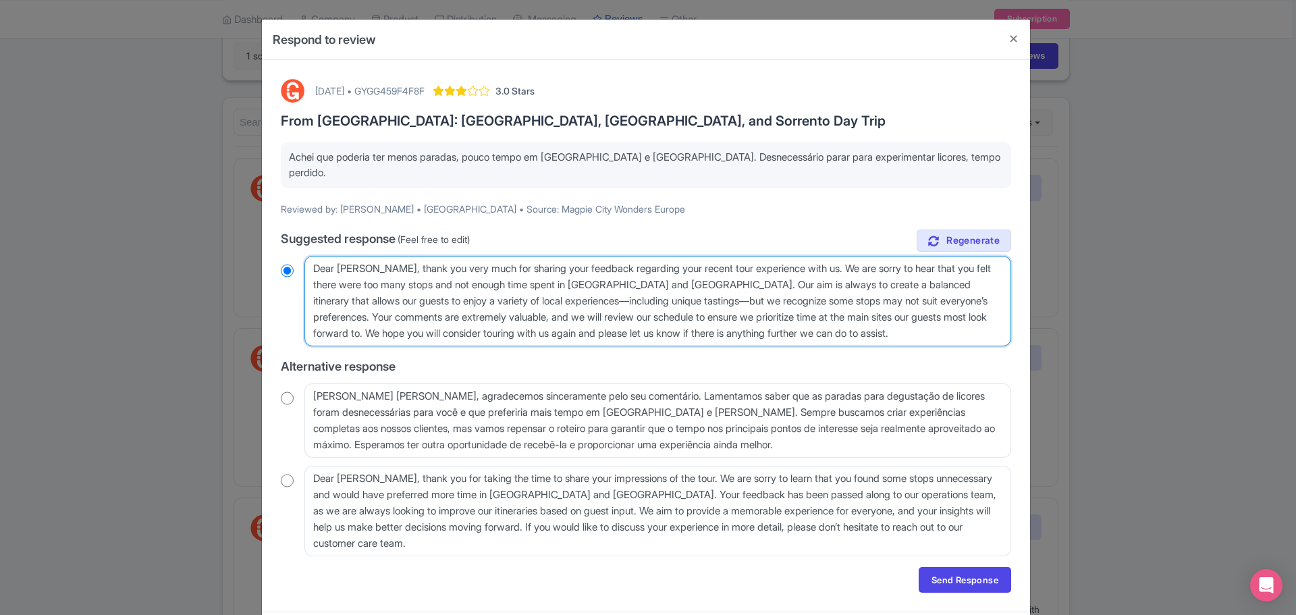
click at [325, 256] on textarea "Dear [PERSON_NAME], thank you very much for sharing your feedback regarding you…" at bounding box center [657, 301] width 706 height 90
radio input "true"
type textarea "OMarcia, thank you very much for sharing your feedback regarding your recent to…"
radio input "true"
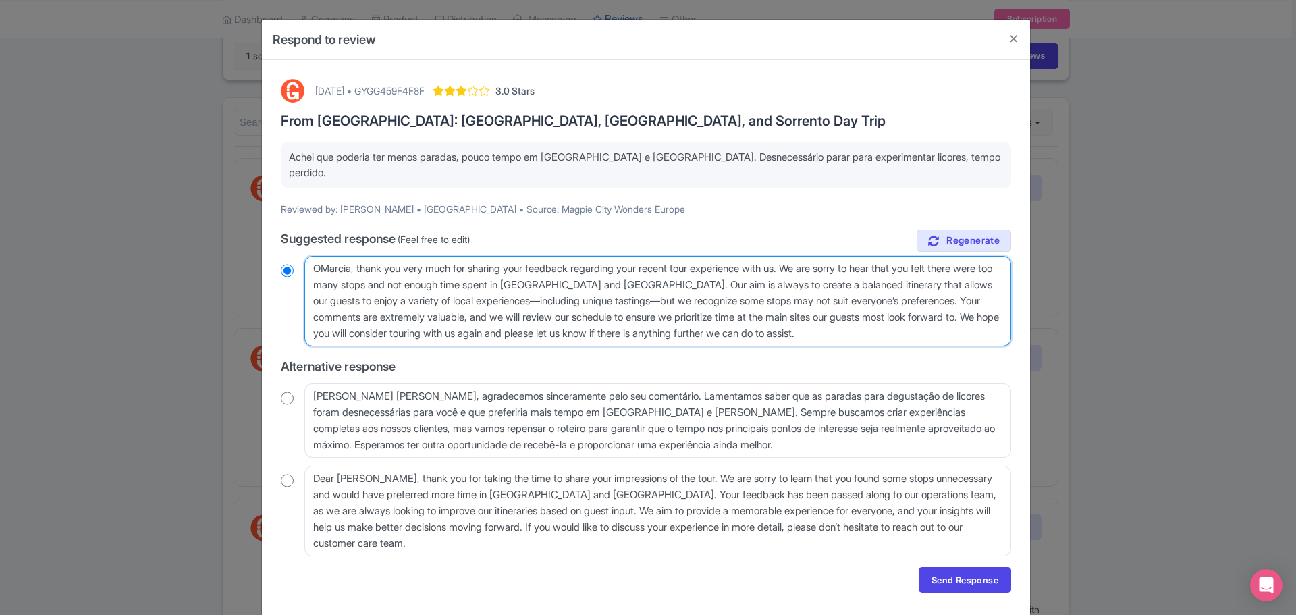
type textarea "OiMarcia, thank you very much for sharing your feedback regarding your recent t…"
radio input "true"
type textarea "[PERSON_NAME], thank you very much for sharing your feedback regarding your rec…"
radio input "true"
drag, startPoint x: 363, startPoint y: 254, endPoint x: 971, endPoint y: 327, distance: 612.4
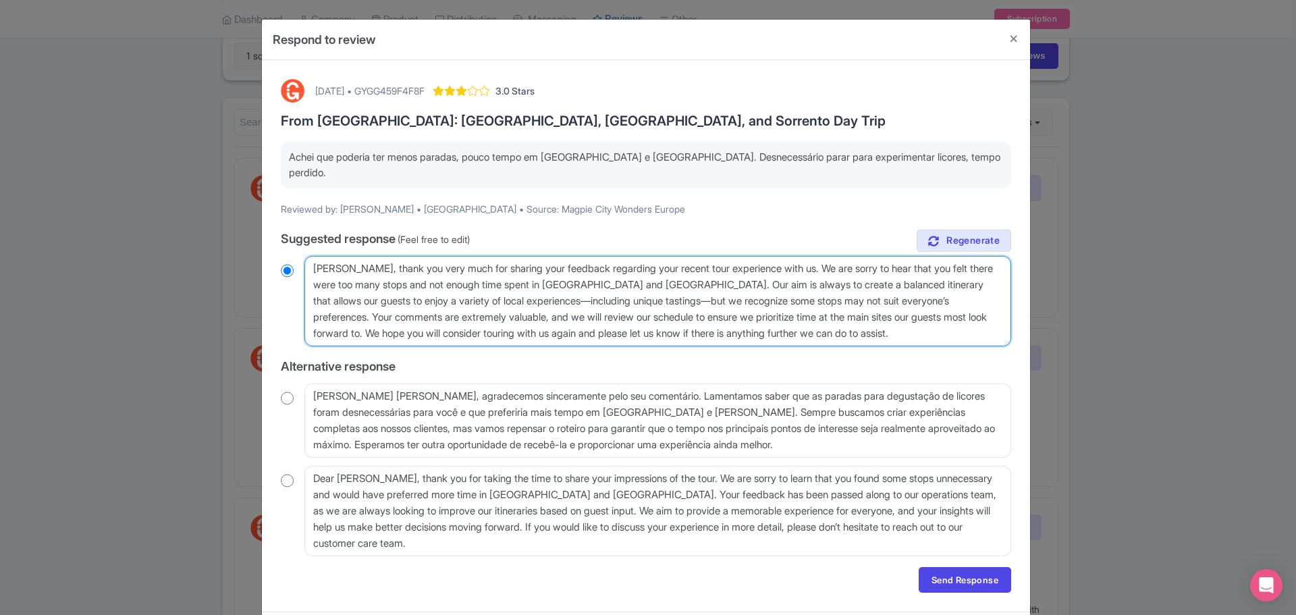
click at [971, 327] on textarea "Dear [PERSON_NAME], thank you very much for sharing your feedback regarding you…" at bounding box center [657, 301] width 706 height 90
paste textarea "Agradecemos pelo seu feedback. Entendemos que o tempo em [GEOGRAPHIC_DATA] e Po…"
type textarea "[PERSON_NAME], Agradecemos pelo seu feedback. Entendemos que o tempo em [GEOGRA…"
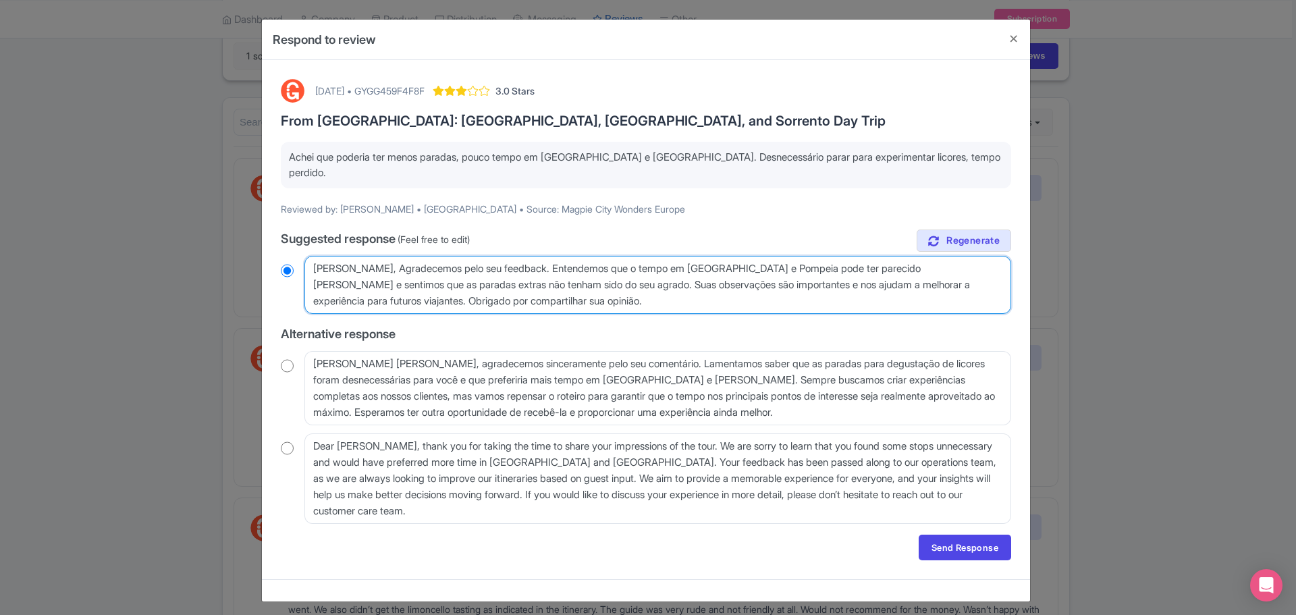
radio input "true"
click at [364, 259] on textarea "Dear [PERSON_NAME], thank you very much for sharing your feedback regarding you…" at bounding box center [657, 285] width 706 height 58
type textarea "[PERSON_NAME], Agradecemos pelo seu feedback. Entendemos que o tempo em [GEOGRA…"
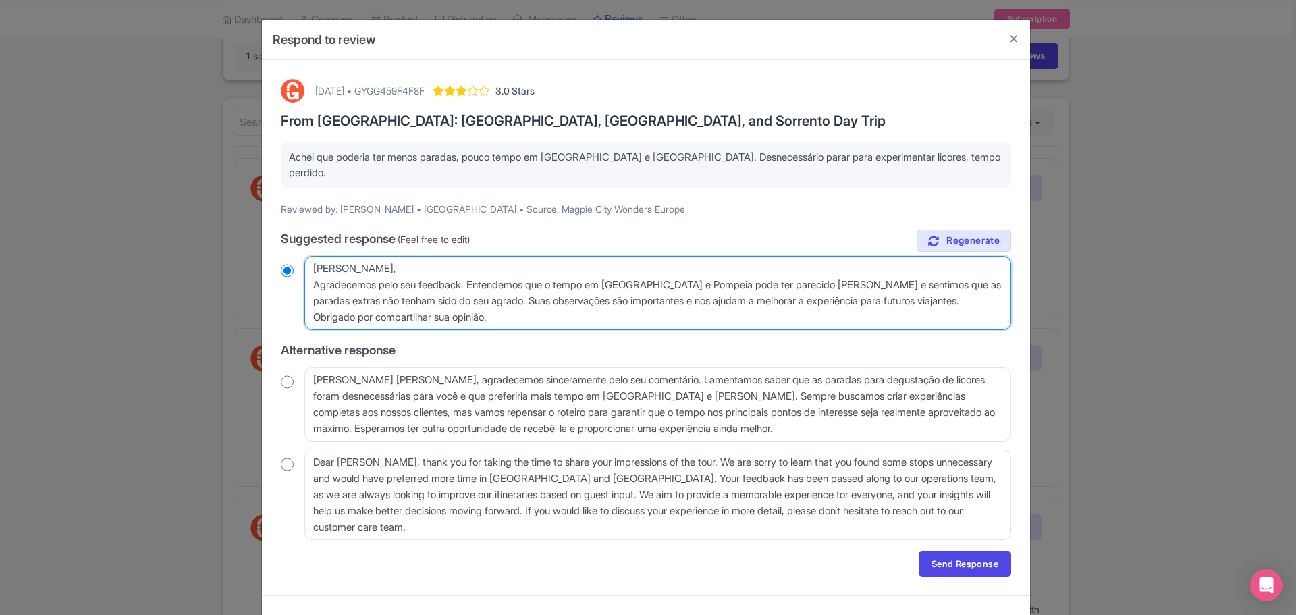
radio input "true"
type textarea "[PERSON_NAME], Agradecemos pelo seu feedback. Entendemos que o tempo em [GEOGRA…"
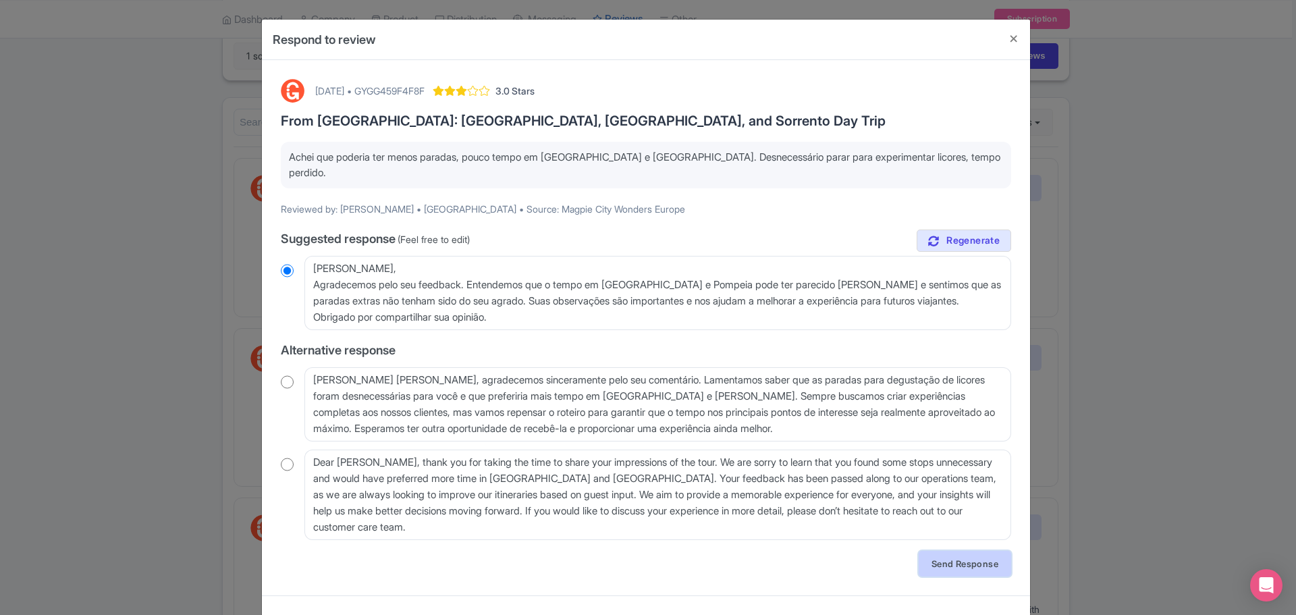
click at [960, 551] on link "Send Response" at bounding box center [964, 564] width 92 height 26
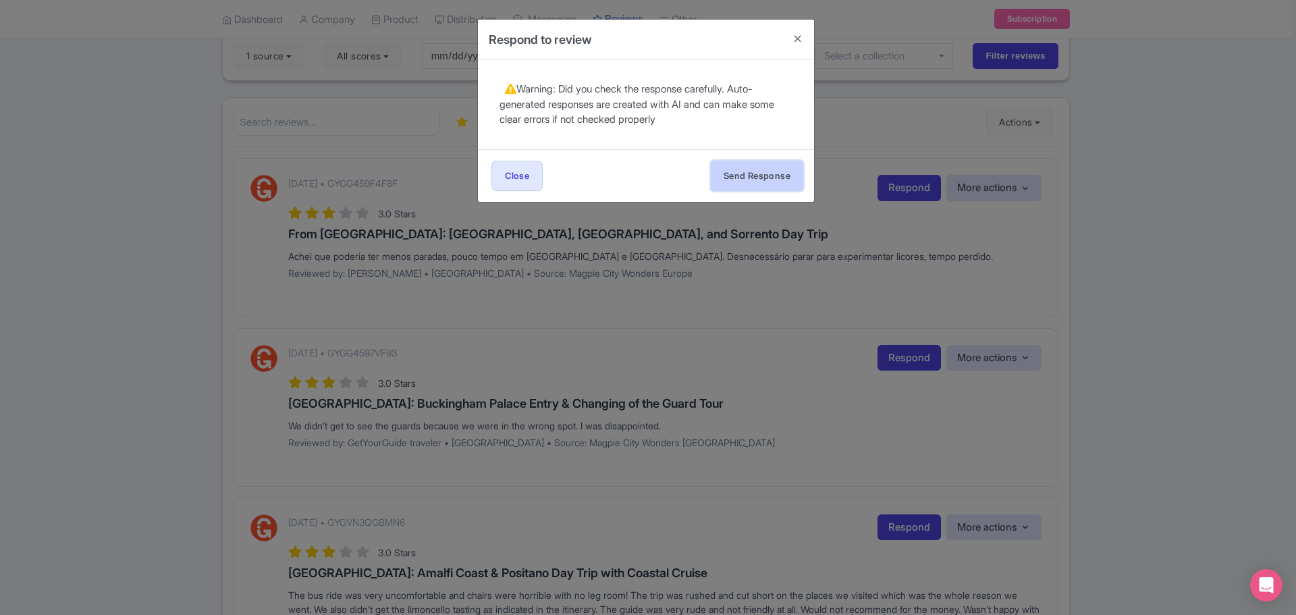
click at [761, 174] on button "Send Response" at bounding box center [757, 176] width 92 height 30
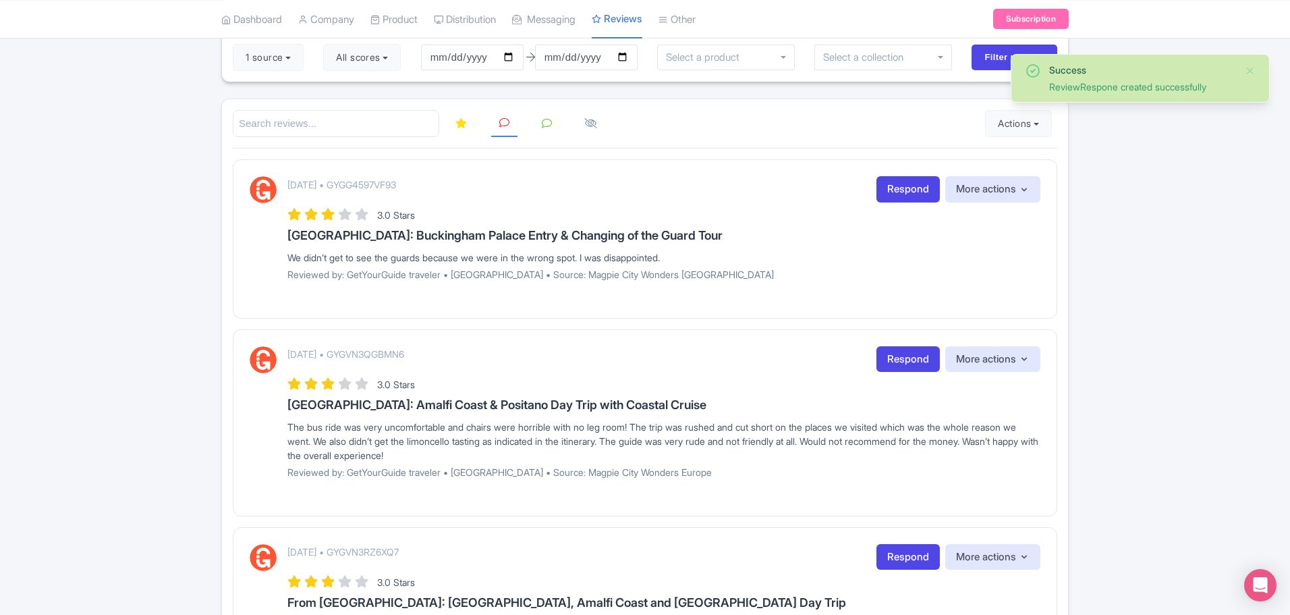
scroll to position [135, 0]
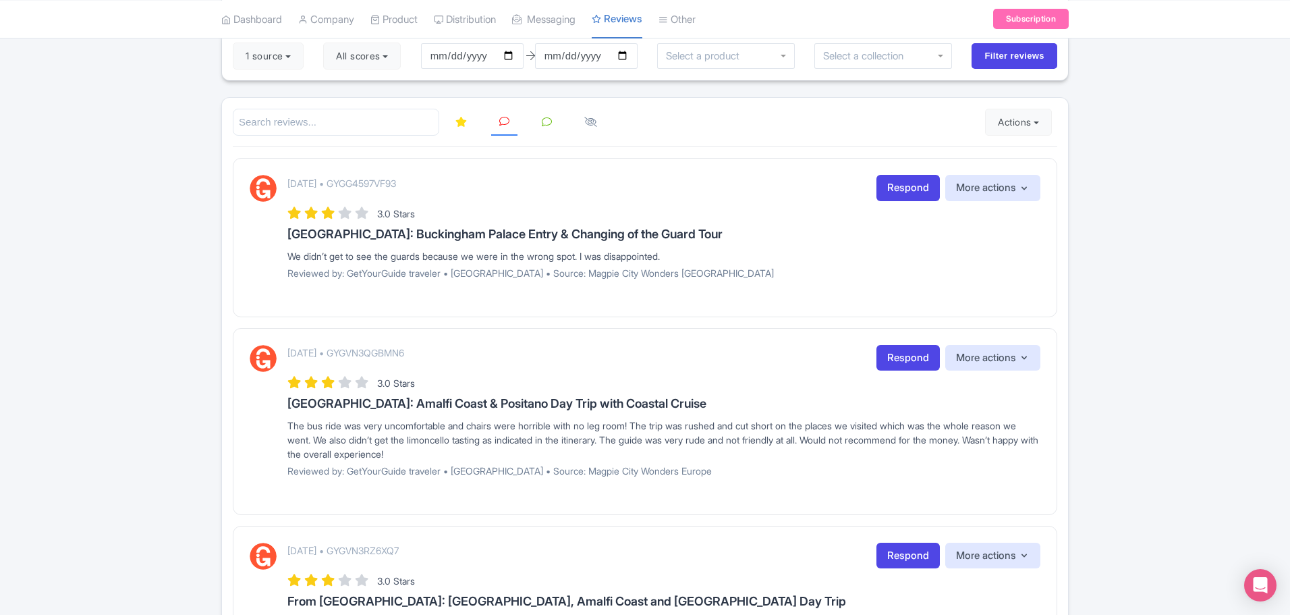
drag, startPoint x: 287, startPoint y: 426, endPoint x: 479, endPoint y: 454, distance: 194.4
click at [479, 454] on div "September 10, 2025 • GYGVN3QGBMN6 Respond More actions Hide from this page Hide…" at bounding box center [645, 416] width 791 height 142
copy div "The bus ride was very uncomfortable and chairs were horrible with no leg room! …"
click at [902, 187] on link "Respond" at bounding box center [908, 188] width 63 height 26
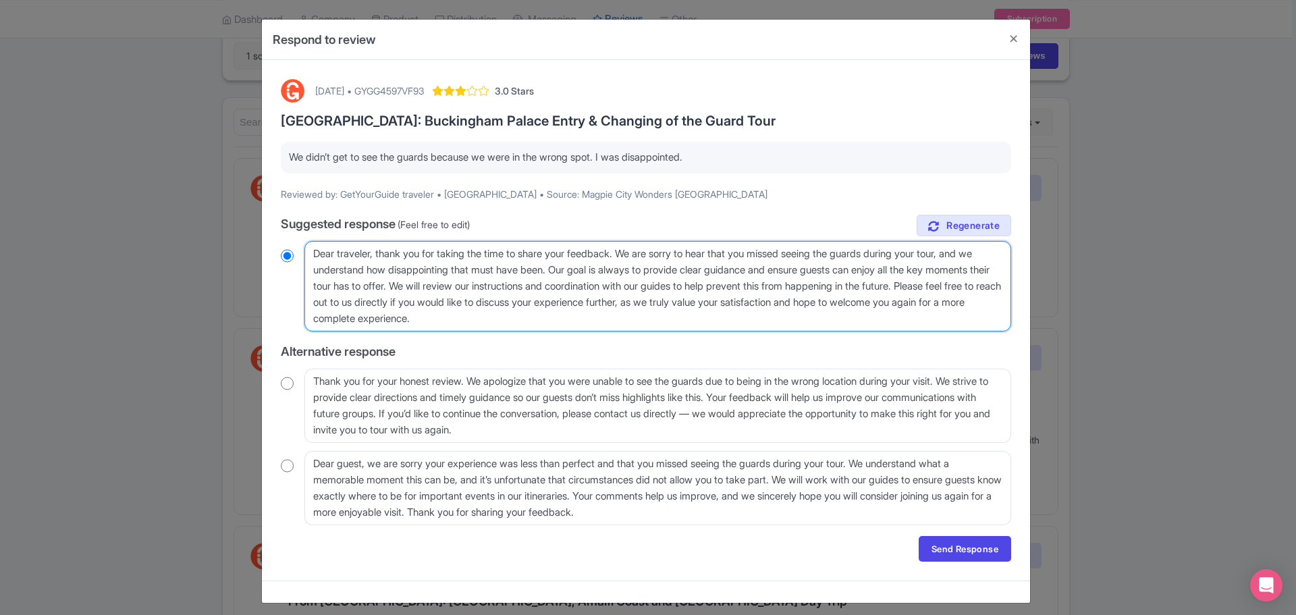
click at [628, 328] on textarea "Dear traveler, thank you for taking the time to share your feedback. We are sor…" at bounding box center [657, 286] width 706 height 90
drag, startPoint x: 468, startPoint y: 302, endPoint x: 267, endPoint y: 244, distance: 209.9
click at [267, 244] on div "September 10, 2025 • GYGG4597VF93 3.0 Stars London: Buckingham Palace Entry & C…" at bounding box center [646, 320] width 768 height 520
radio input "true"
type textarea "H"
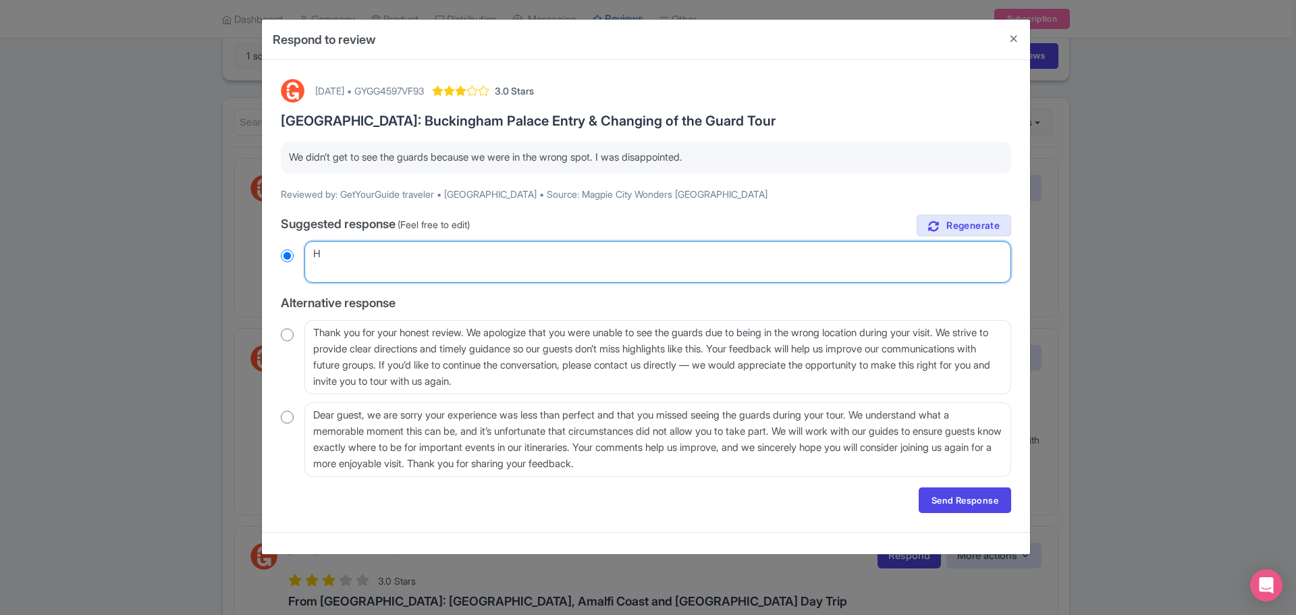
radio input "true"
type textarea "Hi"
radio input "true"
type textarea "Hi,"
radio input "true"
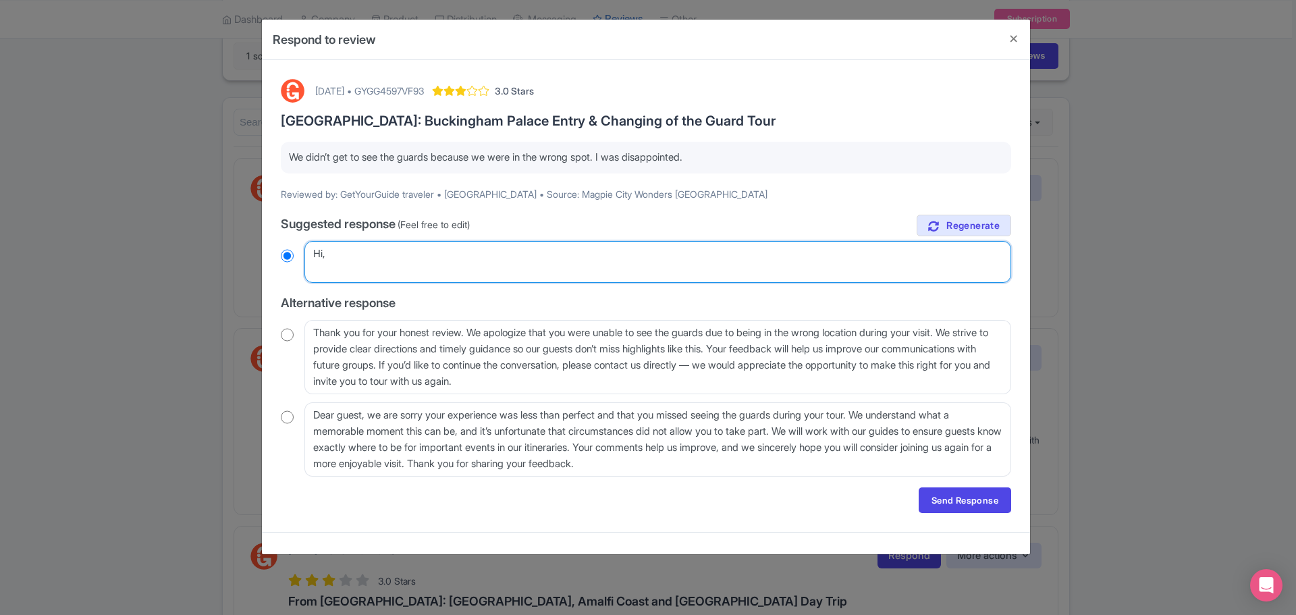
type textarea "Hi,"
radio input "true"
type textarea "Hi,"
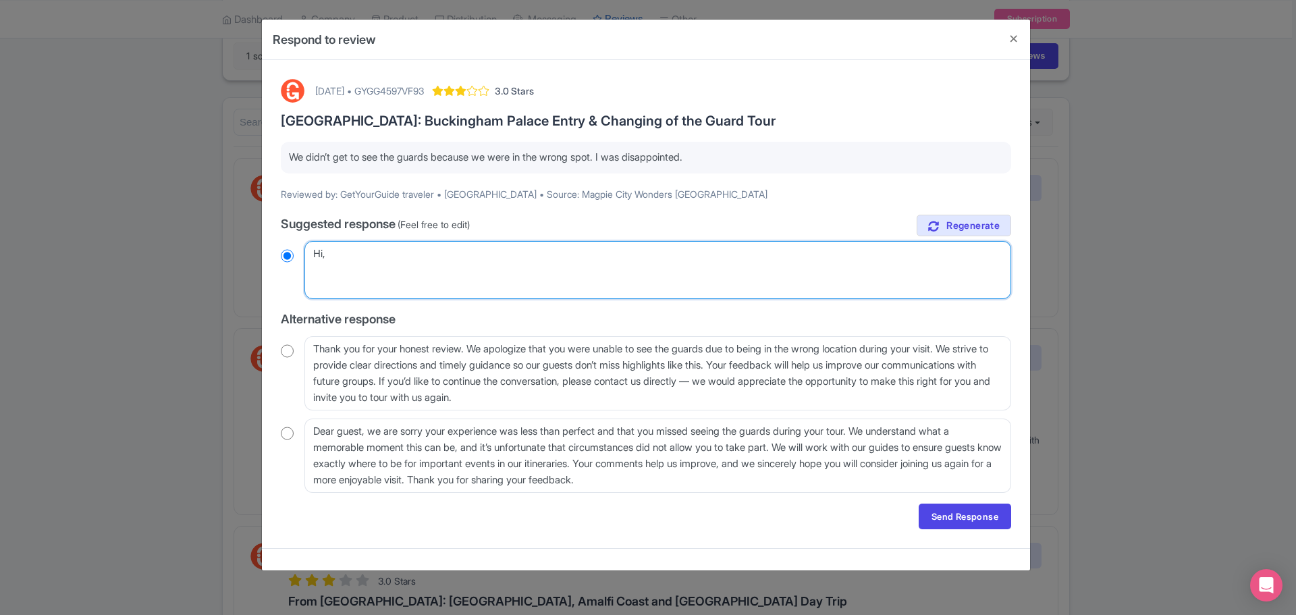
radio input "true"
paste textarea "Thank you for your feedback. We're genuinely surprised to hear you missed the v…"
type textarea "Hi, Thank you for your feedback. We're genuinely surprised to hear you missed t…"
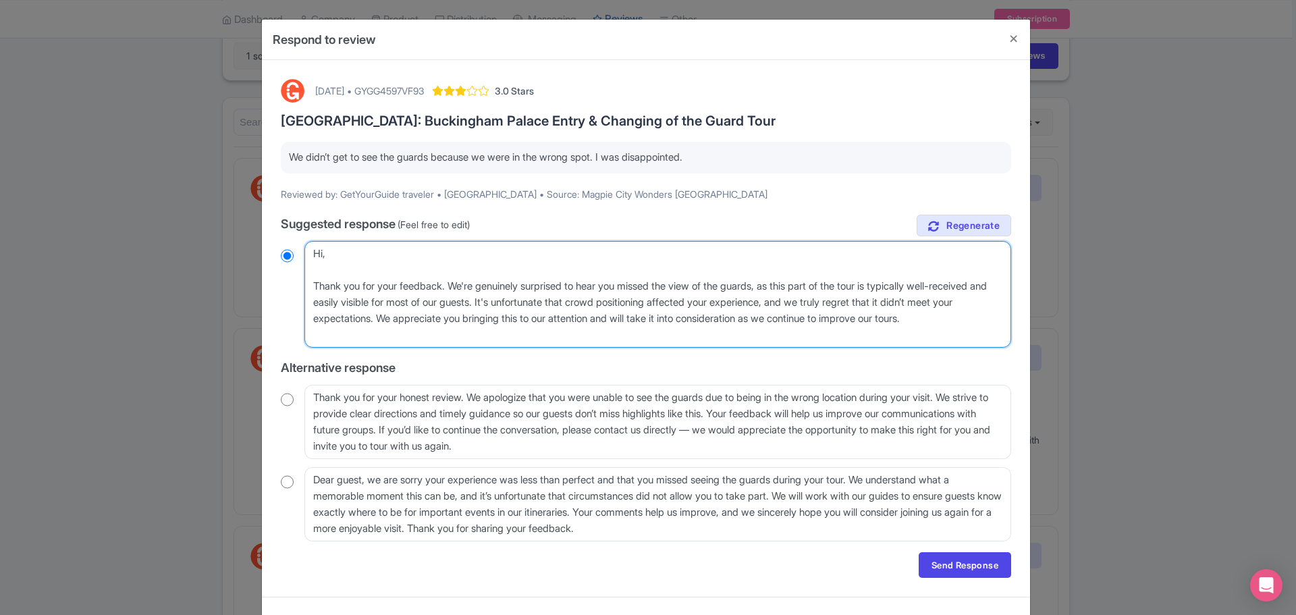
radio input "true"
click at [417, 253] on textarea "Dear traveler, thank you for taking the time to share your feedback. We are sor…" at bounding box center [657, 294] width 706 height 107
type textarea "Hi, Thank you for your feedback. We're genuinely surprised to hear you missed t…"
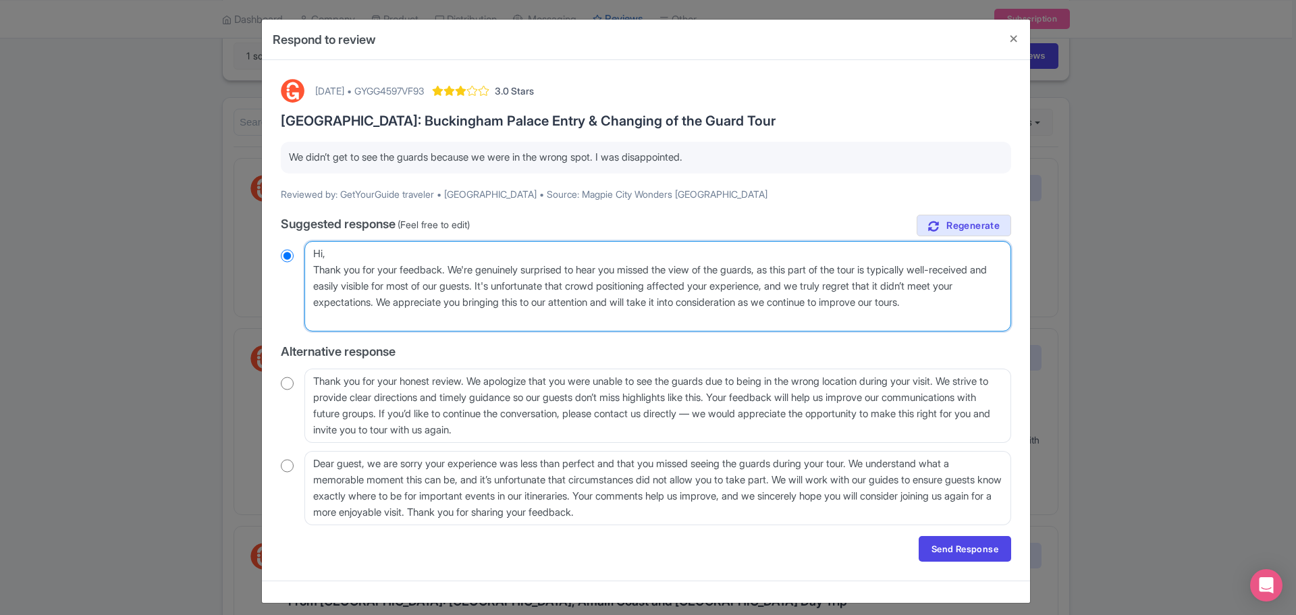
radio input "true"
type textarea "Hi, Thank you for your feedback. We're genuinely surprised to hear you missed t…"
click at [960, 549] on link "Send Response" at bounding box center [964, 549] width 92 height 26
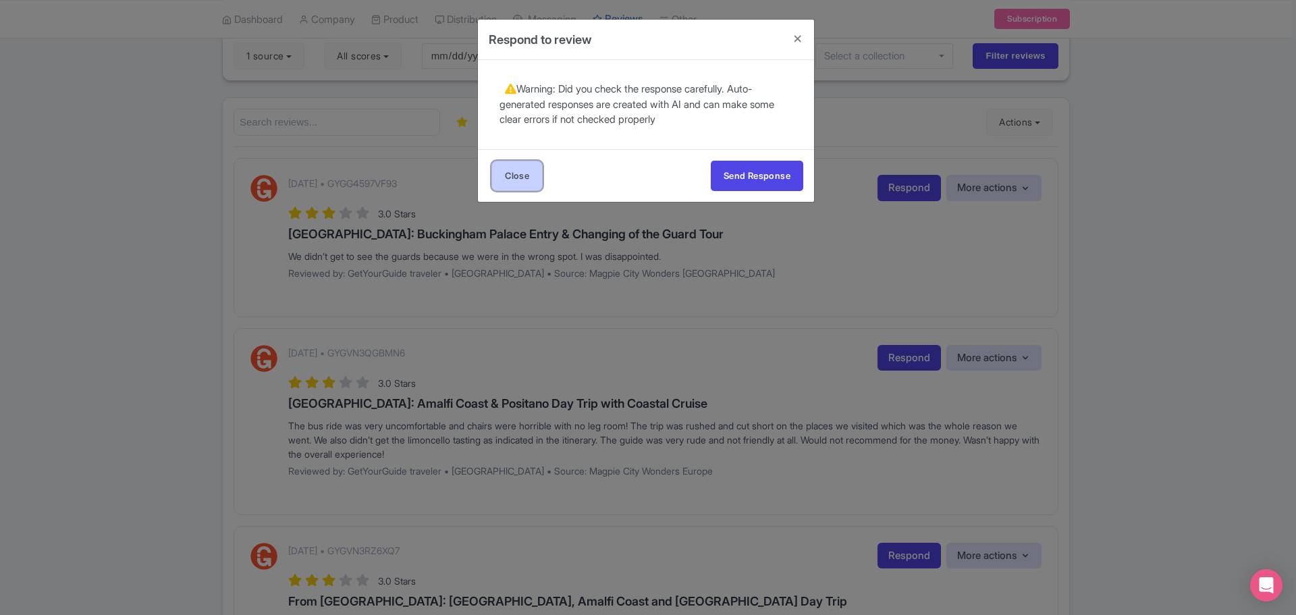
click at [522, 177] on link "Close" at bounding box center [516, 176] width 51 height 30
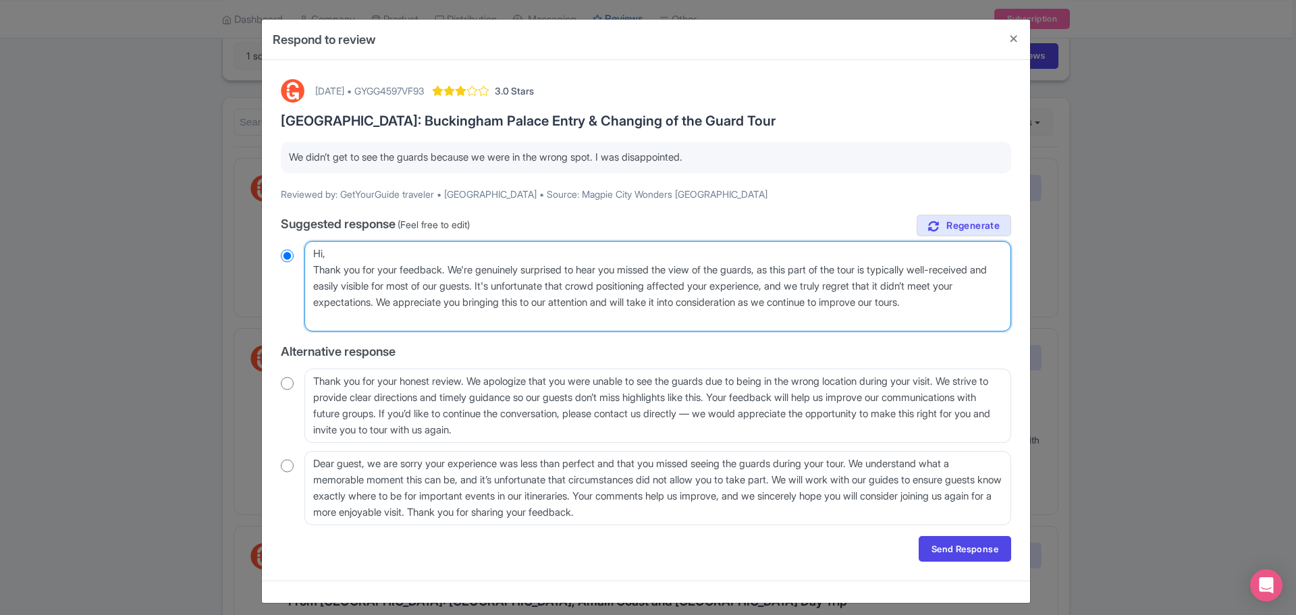
click at [704, 275] on textarea "Dear traveler, thank you for taking the time to share your feedback. We are sor…" at bounding box center [657, 286] width 706 height 90
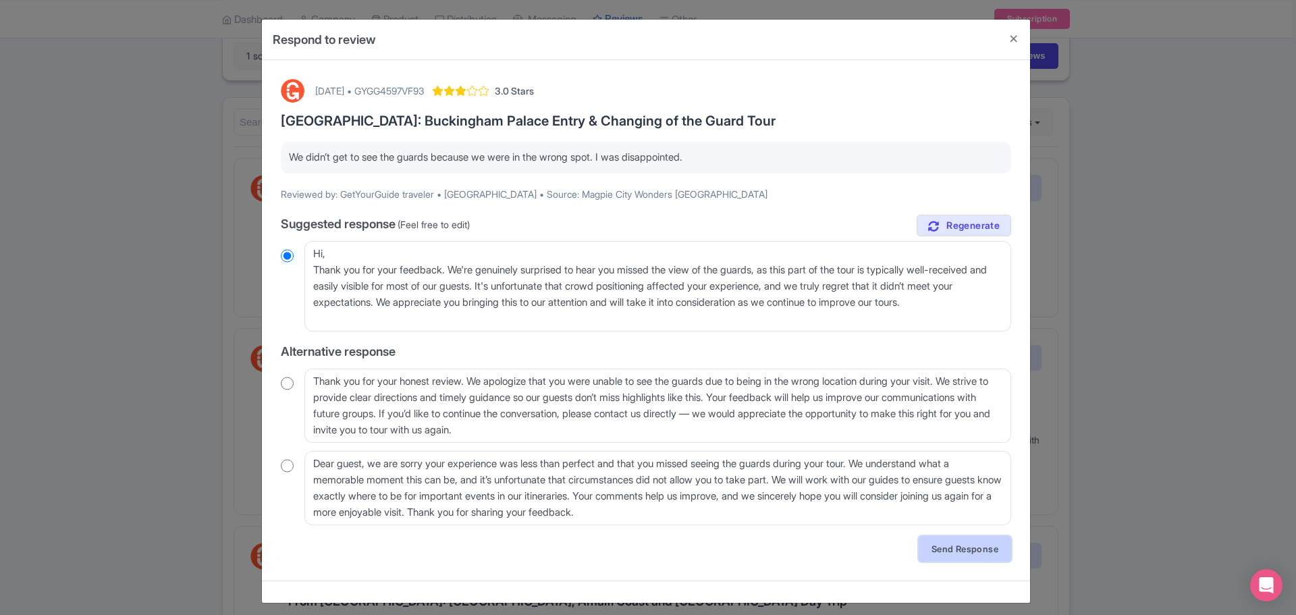
click at [943, 558] on link "Send Response" at bounding box center [964, 549] width 92 height 26
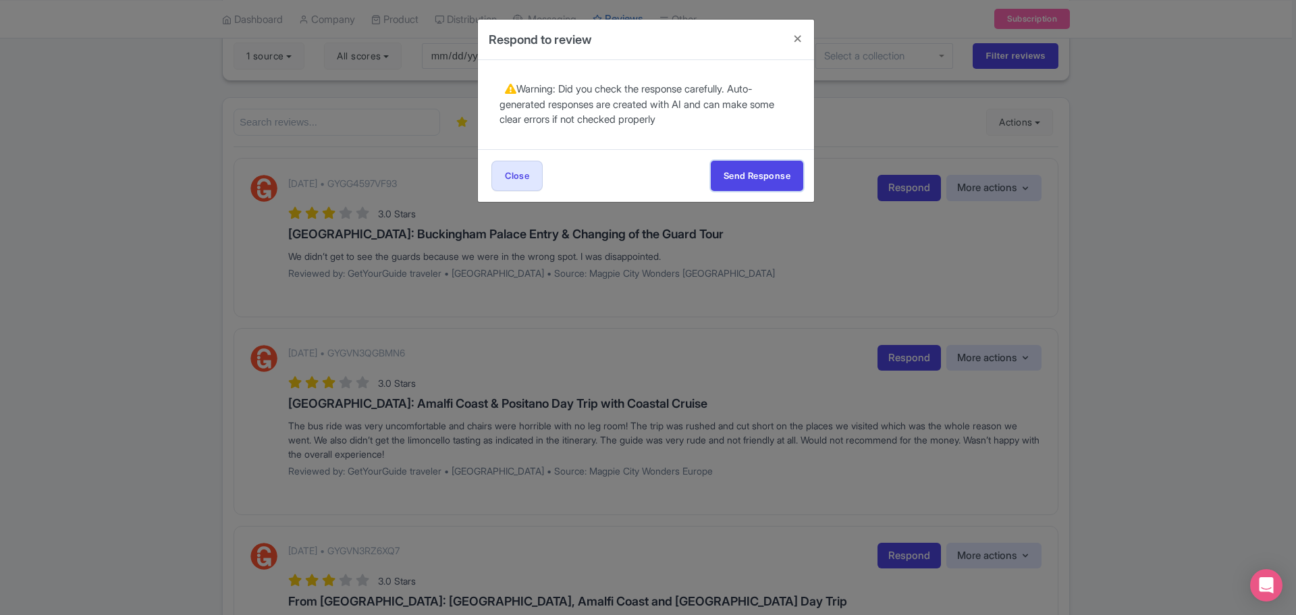
click at [728, 184] on button "Send Response" at bounding box center [757, 176] width 92 height 30
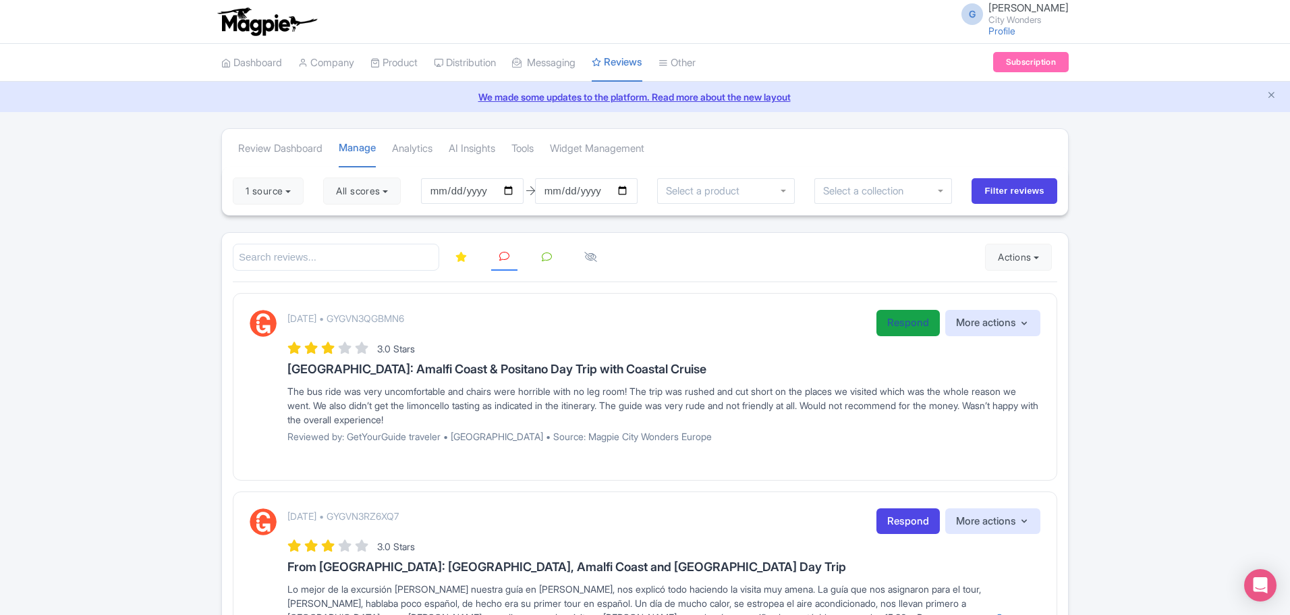
click at [893, 322] on link "Respond" at bounding box center [908, 323] width 63 height 26
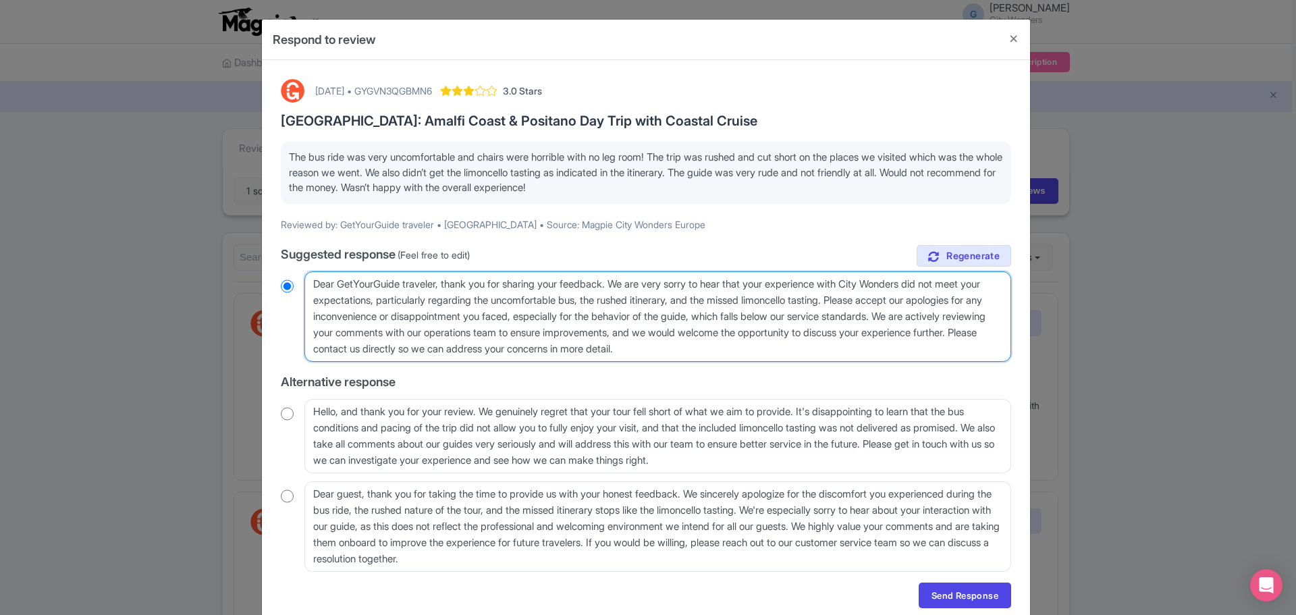
click at [696, 357] on textarea "Dear GetYourGuide traveler, thank you for sharing your feedback. We are very so…" at bounding box center [657, 316] width 706 height 90
drag, startPoint x: 806, startPoint y: 348, endPoint x: 306, endPoint y: 264, distance: 506.4
click at [306, 264] on div "true Suggested response (Feel free to edit) Dear GetYourGuide traveler, thank y…" at bounding box center [646, 408] width 730 height 327
radio input "true"
type textarea "H"
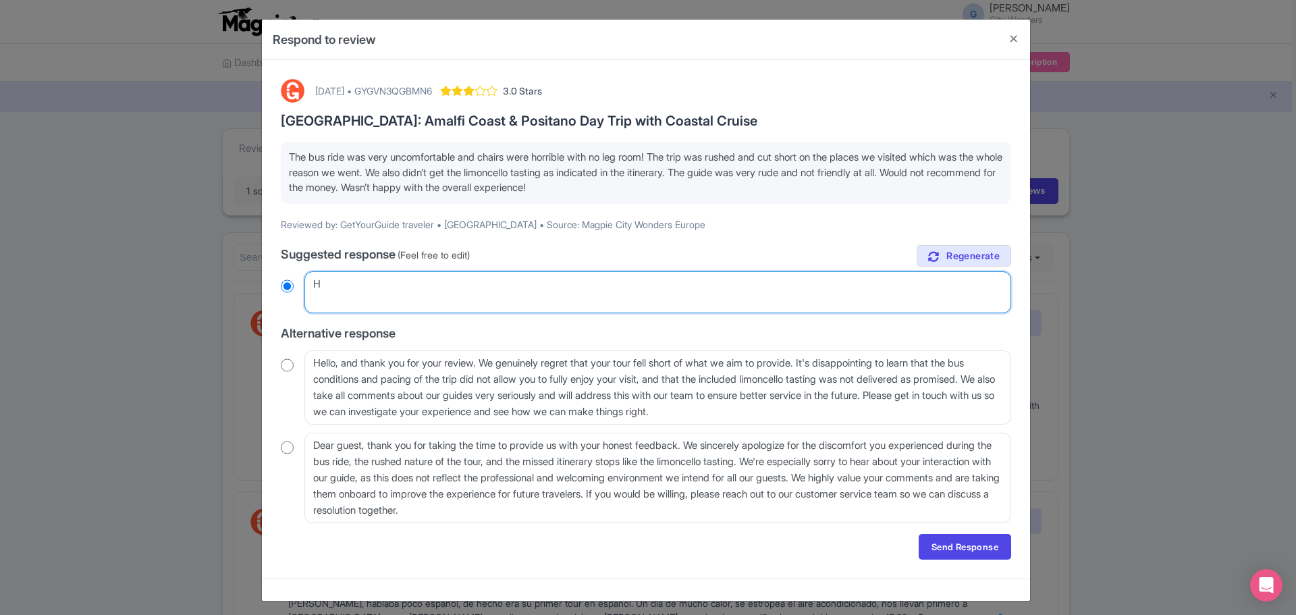
radio input "true"
type textarea "Hi"
radio input "true"
type textarea "Hi,"
radio input "true"
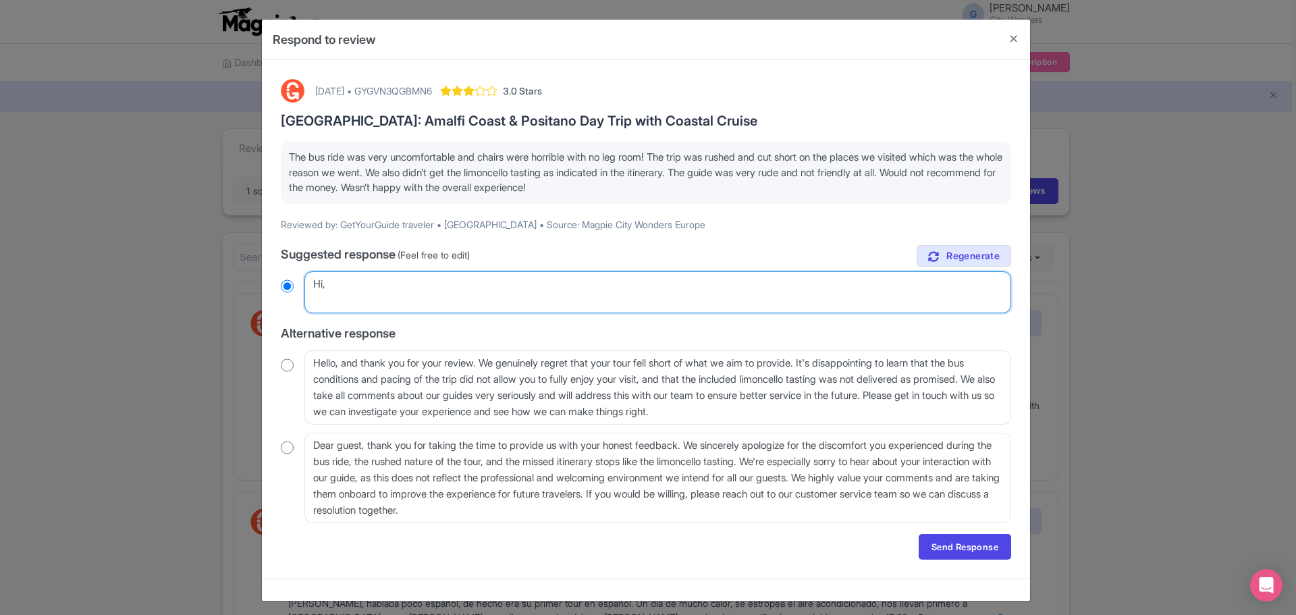
type textarea "Hi,"
radio input "true"
type textarea "Hi,"
radio input "true"
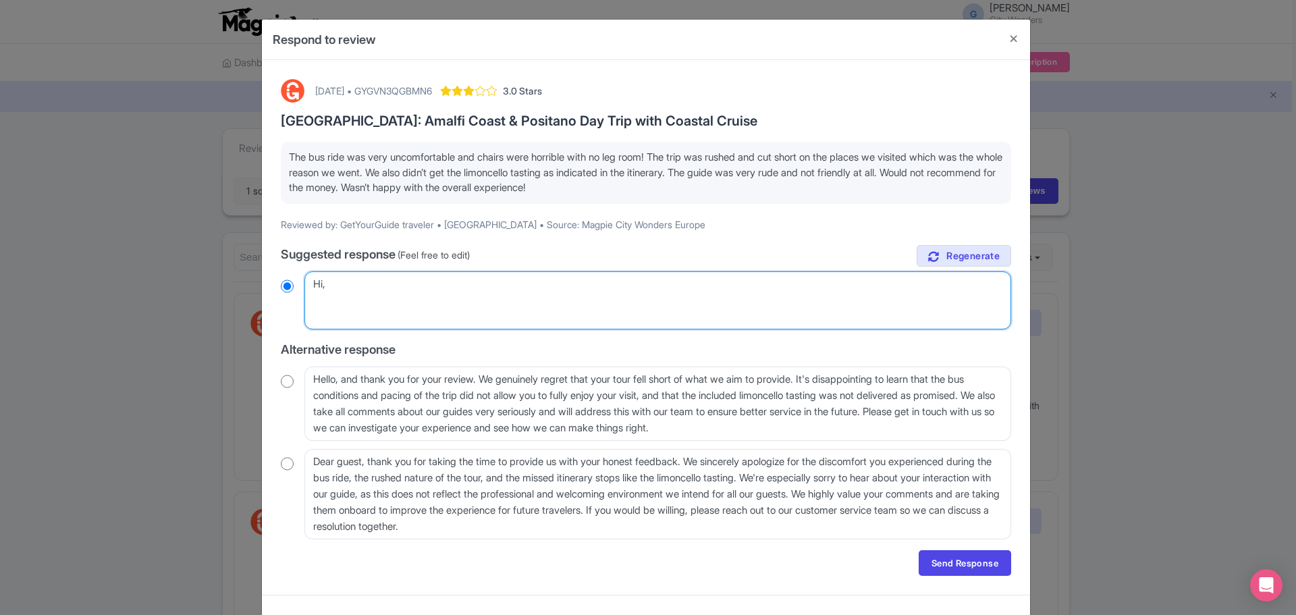
paste textarea "Thank you for taking the time to share your feedback. We're truly sorry to hear…"
type textarea "Hi, Thank you for taking the time to share your feedback. We're truly sorry to …"
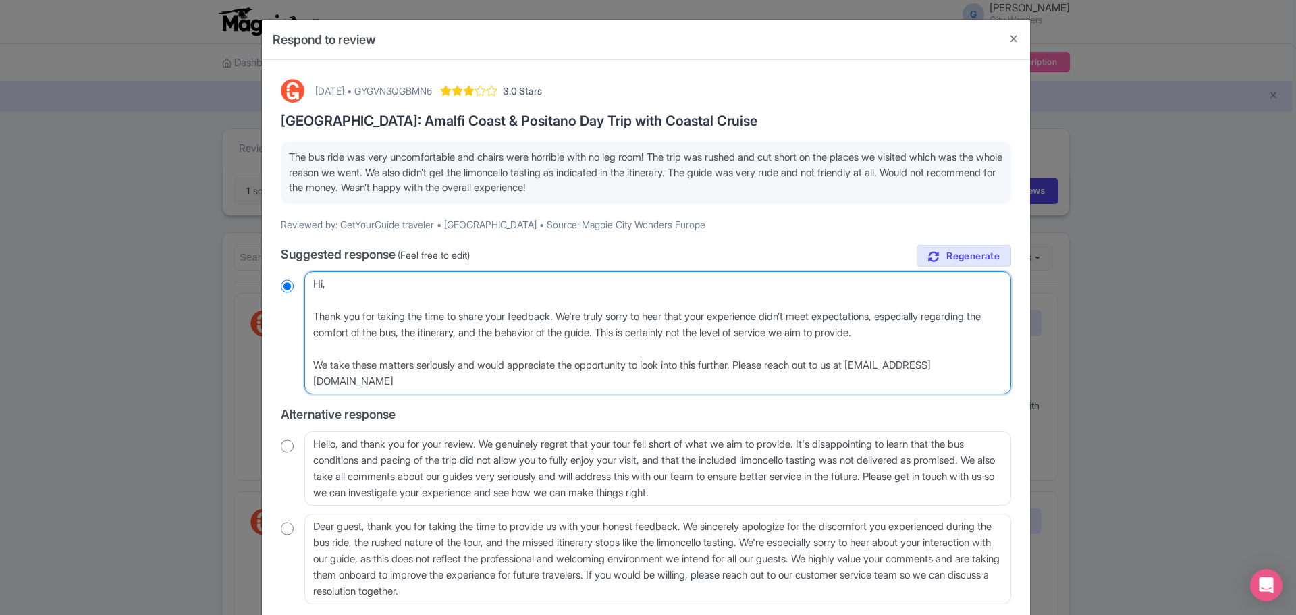
radio input "true"
drag, startPoint x: 430, startPoint y: 351, endPoint x: 535, endPoint y: 351, distance: 105.3
click at [435, 351] on textarea "Dear GetYourGuide traveler, thank you for sharing your feedback. We are very so…" at bounding box center [657, 332] width 706 height 123
type textarea "Hi, Thank you for taking the time to share your feedback. We're truly sorry to …"
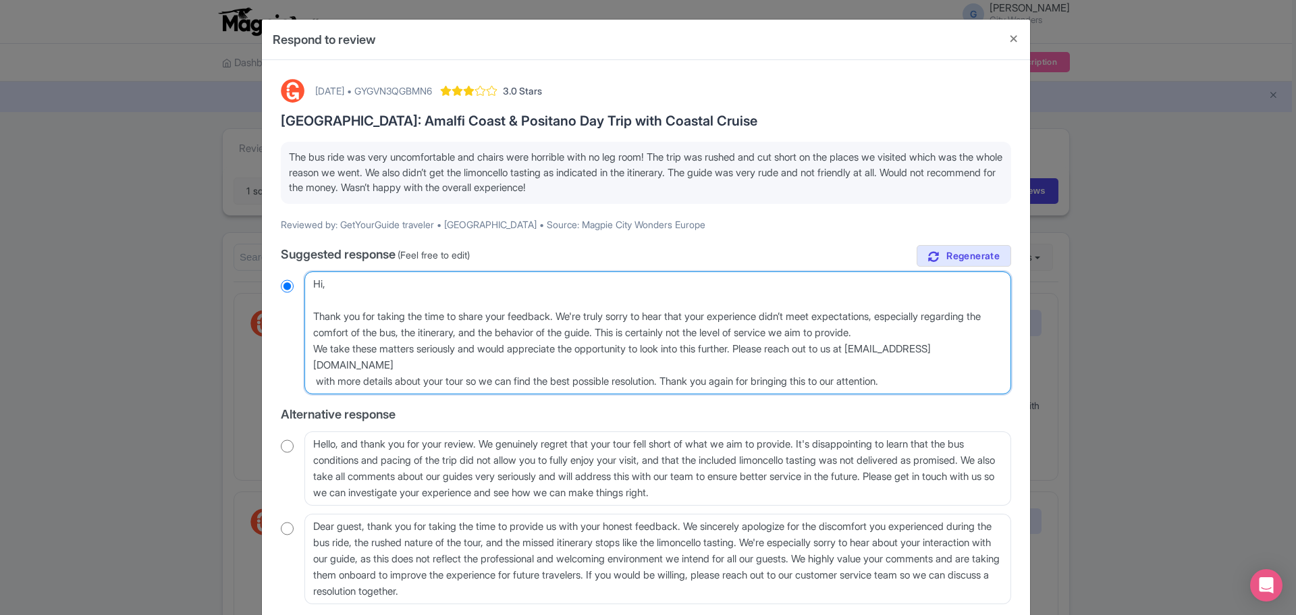
radio input "true"
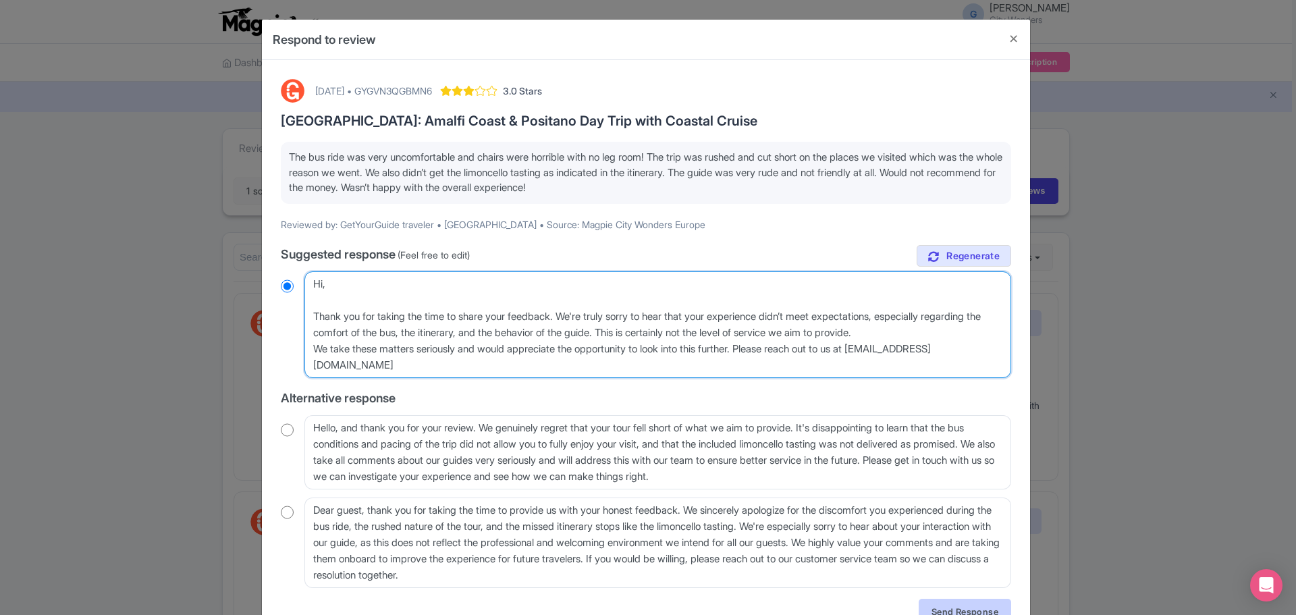
type textarea "Hi, Thank you for taking the time to share your feedback. We're truly sorry to …"
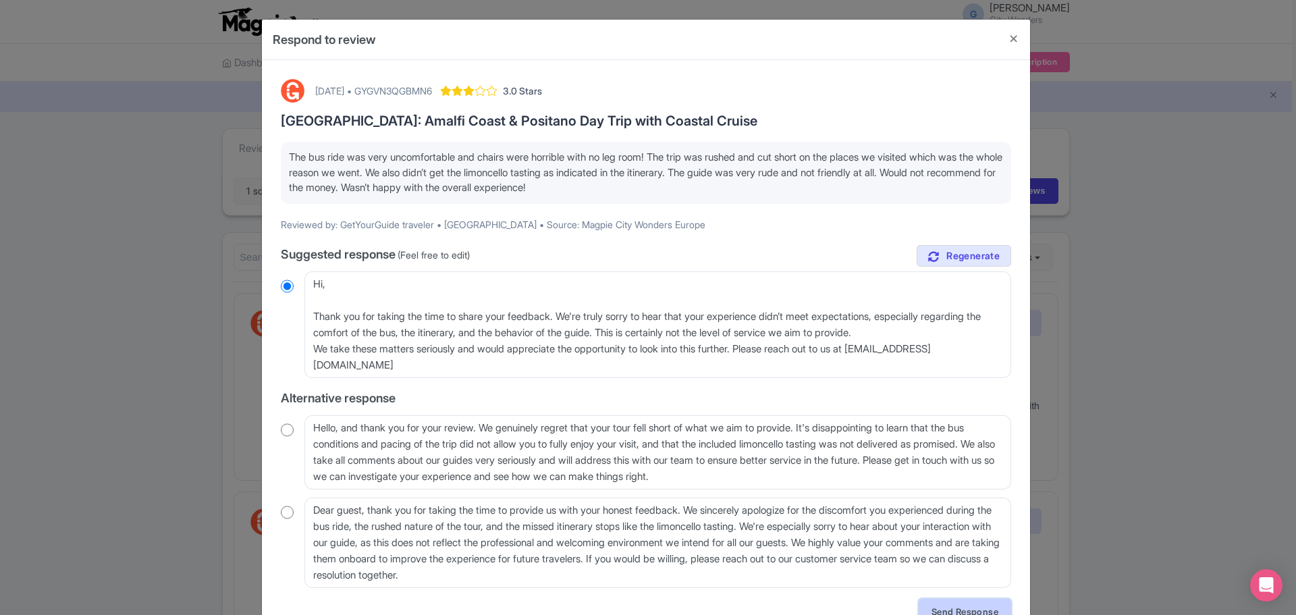
click at [956, 605] on link "Send Response" at bounding box center [964, 612] width 92 height 26
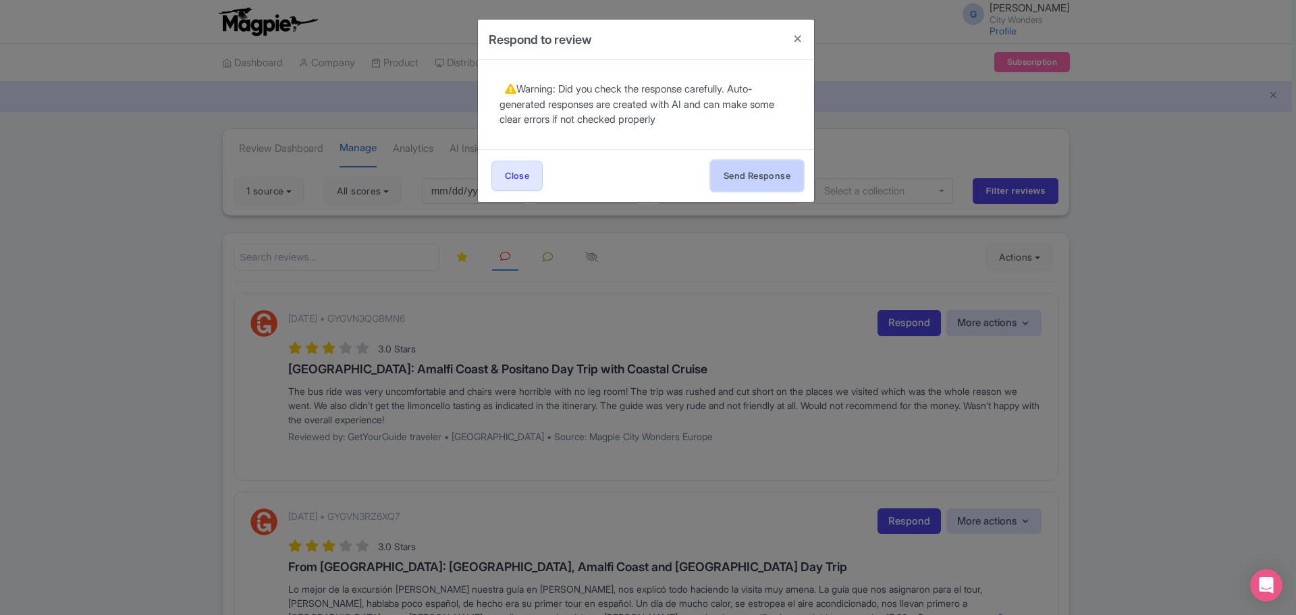
click at [738, 177] on button "Send Response" at bounding box center [757, 176] width 92 height 30
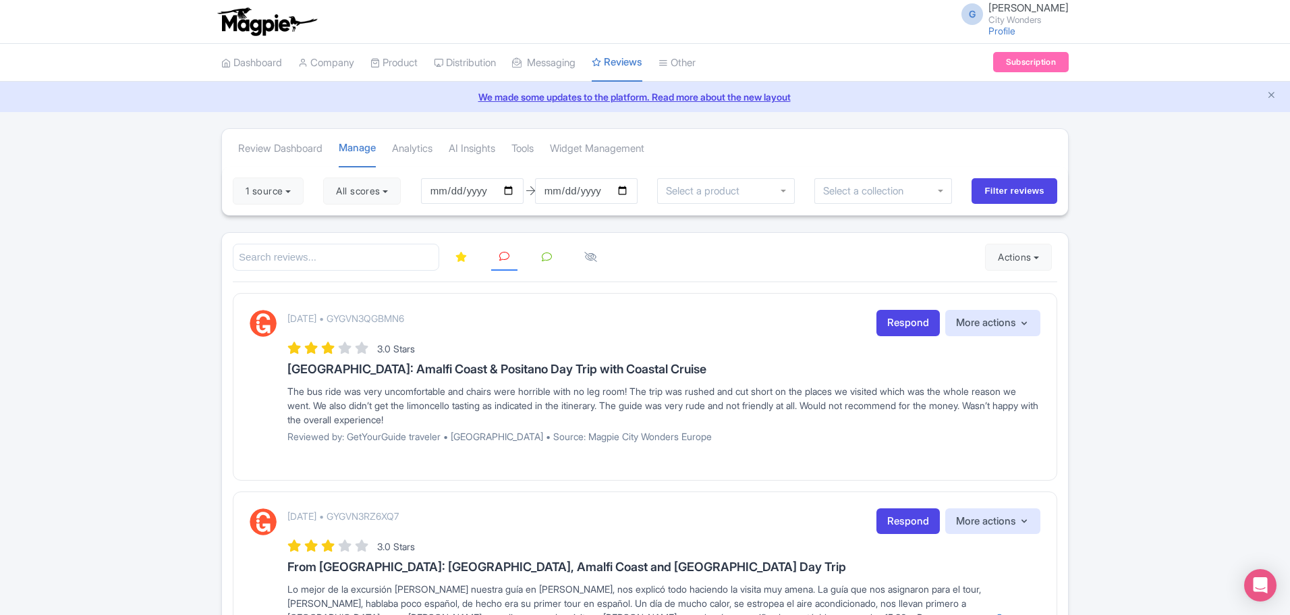
scroll to position [47, 0]
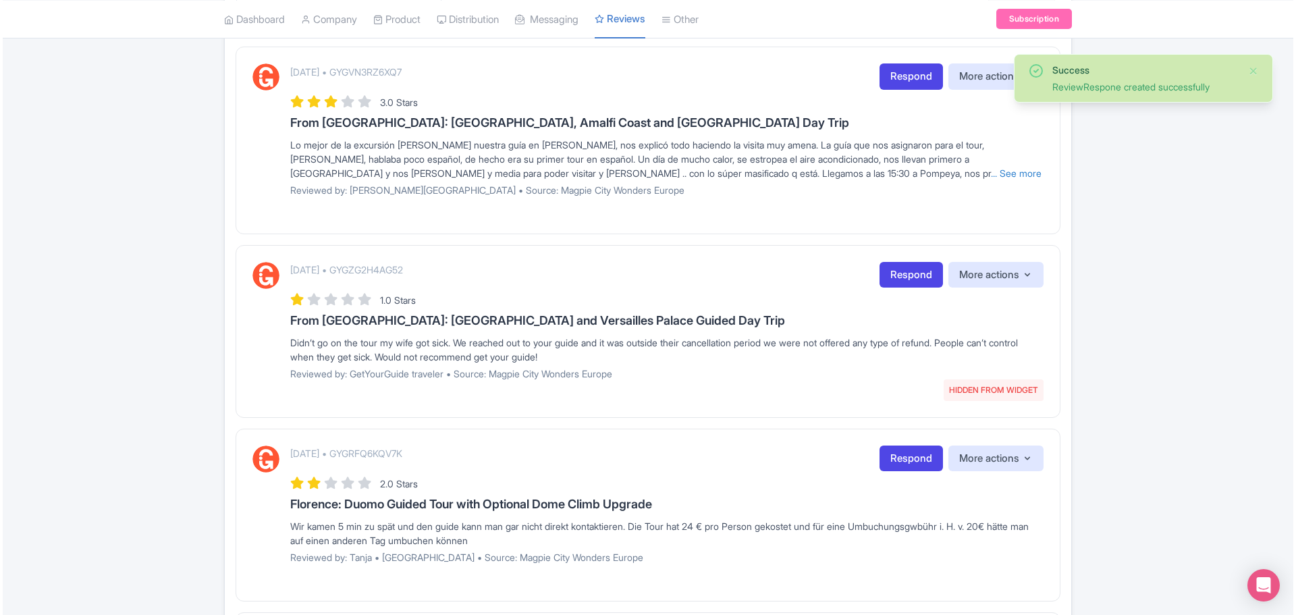
scroll to position [270, 0]
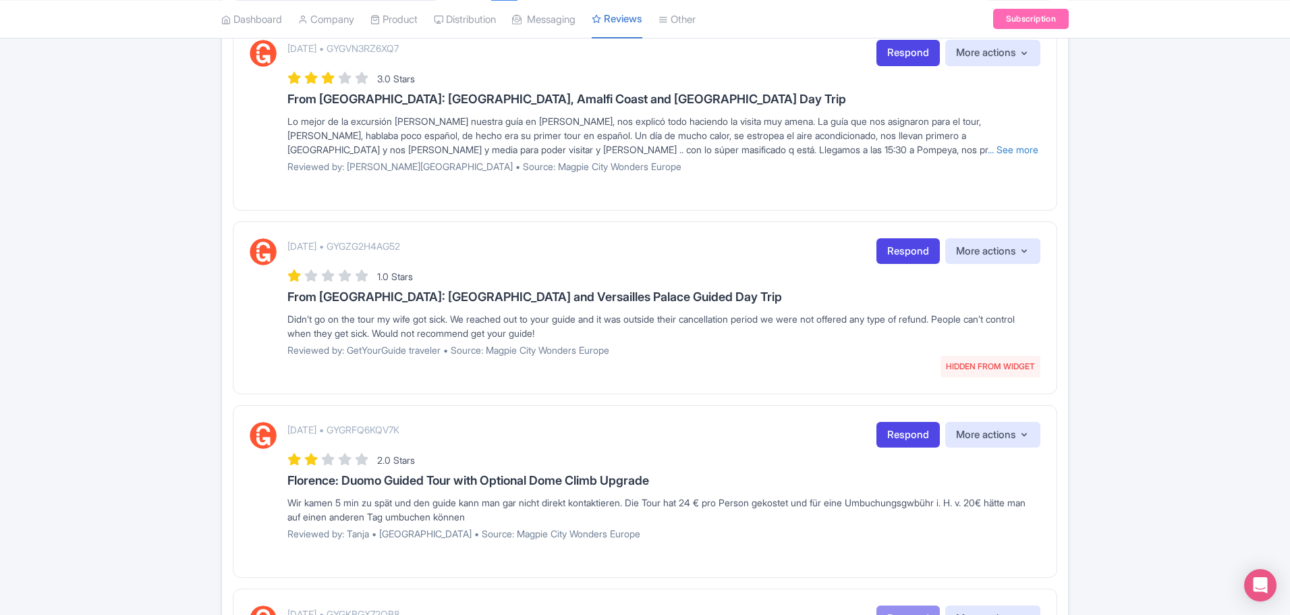
drag, startPoint x: 298, startPoint y: 317, endPoint x: 591, endPoint y: 331, distance: 293.2
click at [591, 331] on div "[DATE] • GYGZG2H4AG52 HIDDEN FROM WIDGET Respond More actions Hide from this pa…" at bounding box center [645, 302] width 791 height 128
copy div "Didn’t go on the tour my wife got sick. We reached out to your guide and it was…"
click at [400, 245] on p "[DATE] • GYGZG2H4AG52" at bounding box center [343, 246] width 113 height 14
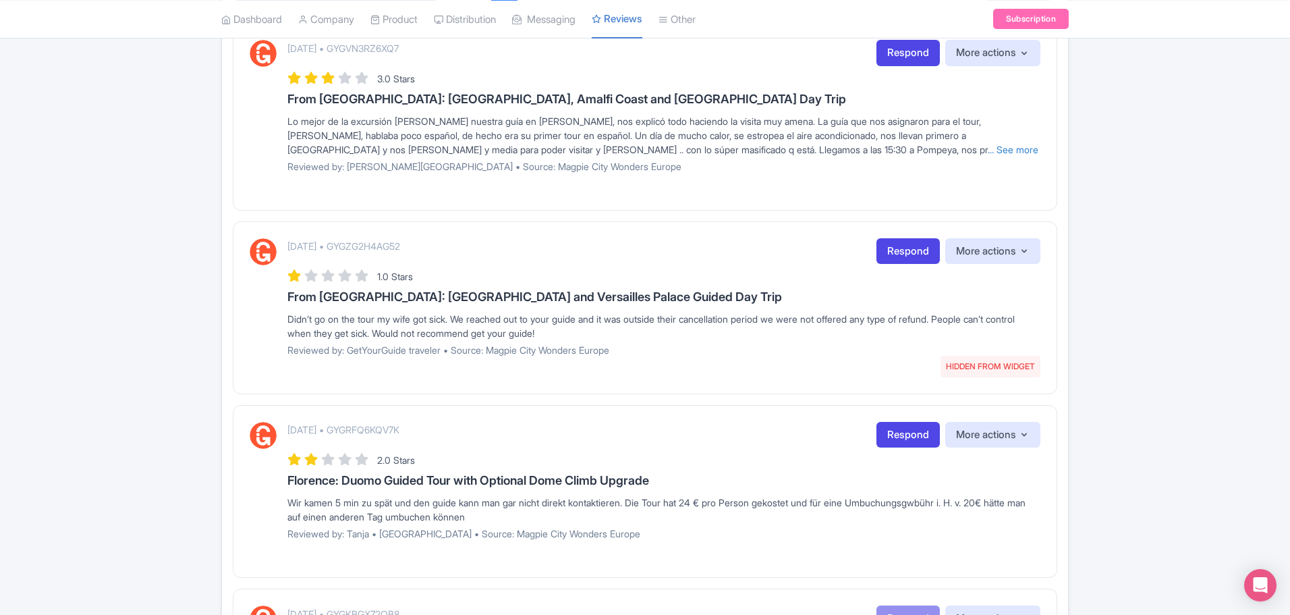
copy p "GYGZG2H4AG52"
click at [909, 250] on link "Respond" at bounding box center [908, 251] width 63 height 26
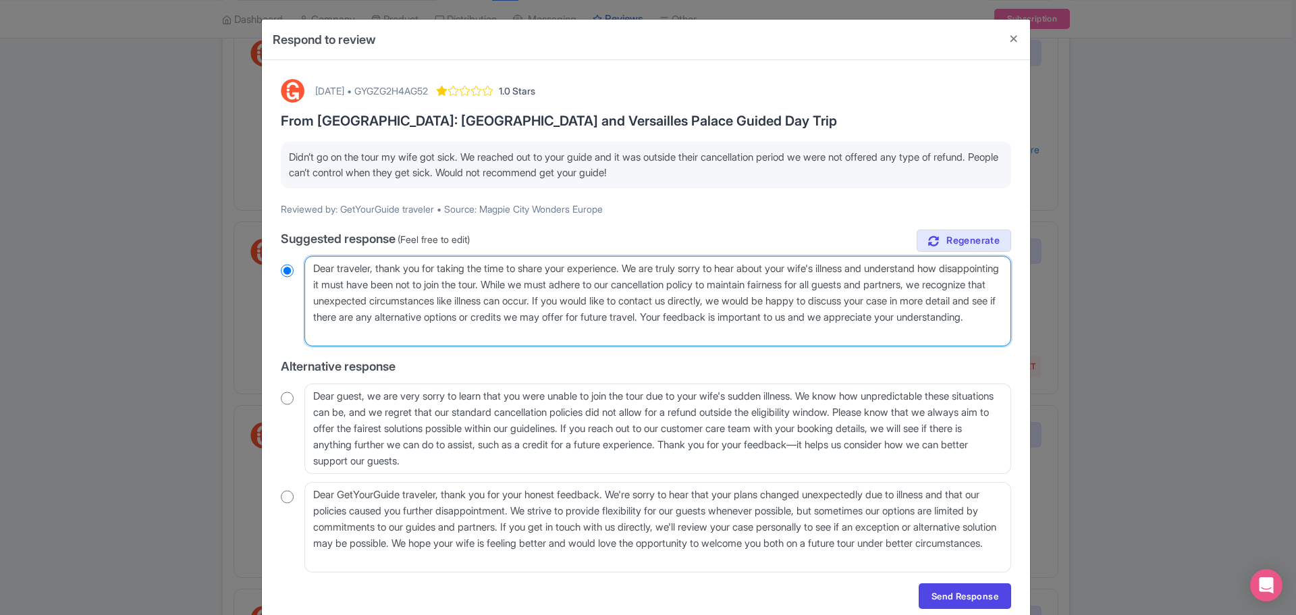
drag, startPoint x: 546, startPoint y: 338, endPoint x: 294, endPoint y: 256, distance: 264.6
click at [294, 256] on div "Dear traveler, thank you for taking the time to share your experience. We are t…" at bounding box center [646, 301] width 730 height 90
radio input "true"
type textarea "H"
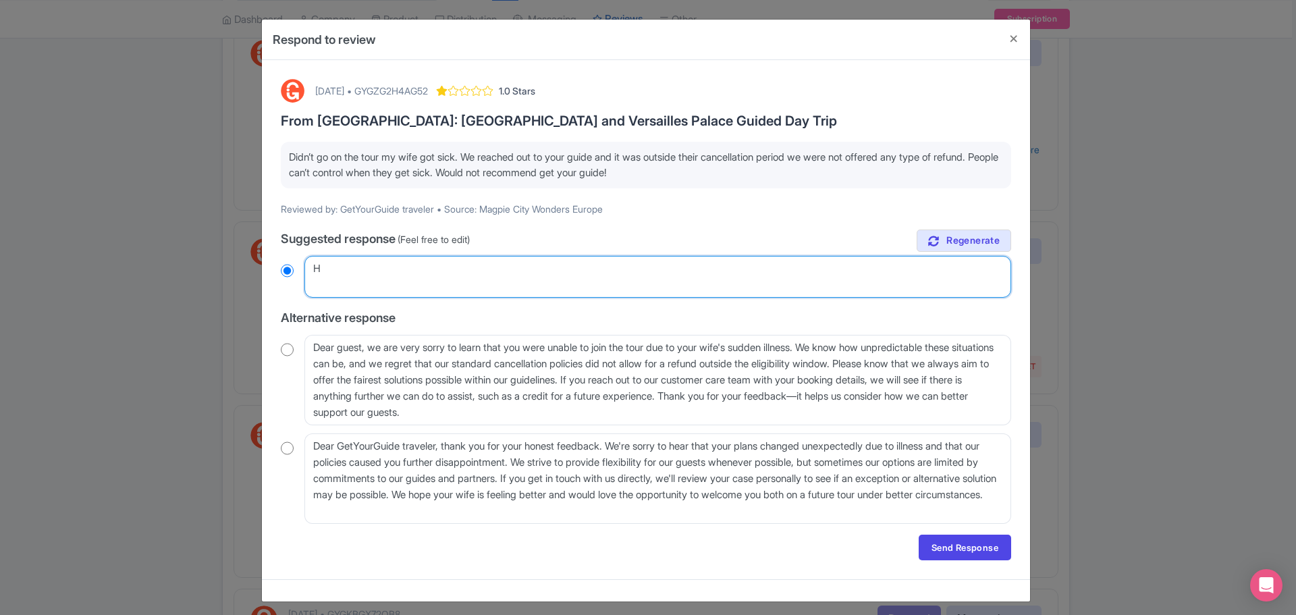
radio input "true"
type textarea "Hi"
radio input "true"
type textarea "Hi"
radio input "true"
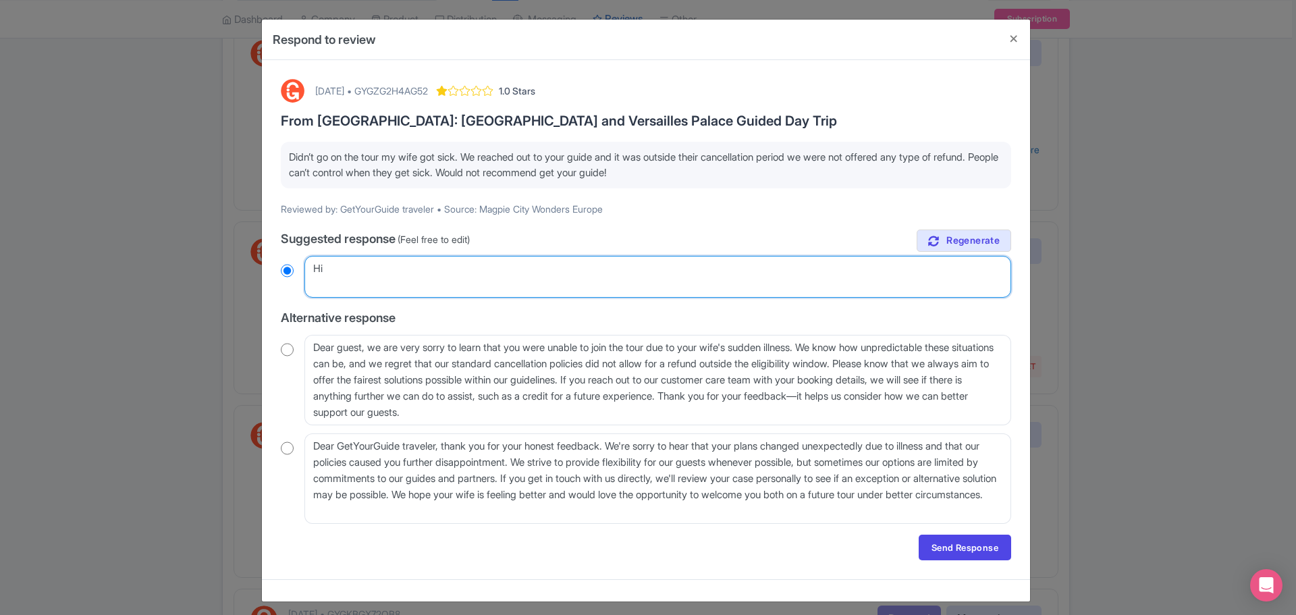
type textarea "Hi t"
radio input "true"
type textarea "Hi the"
radio input "true"
type textarea "Hi thee"
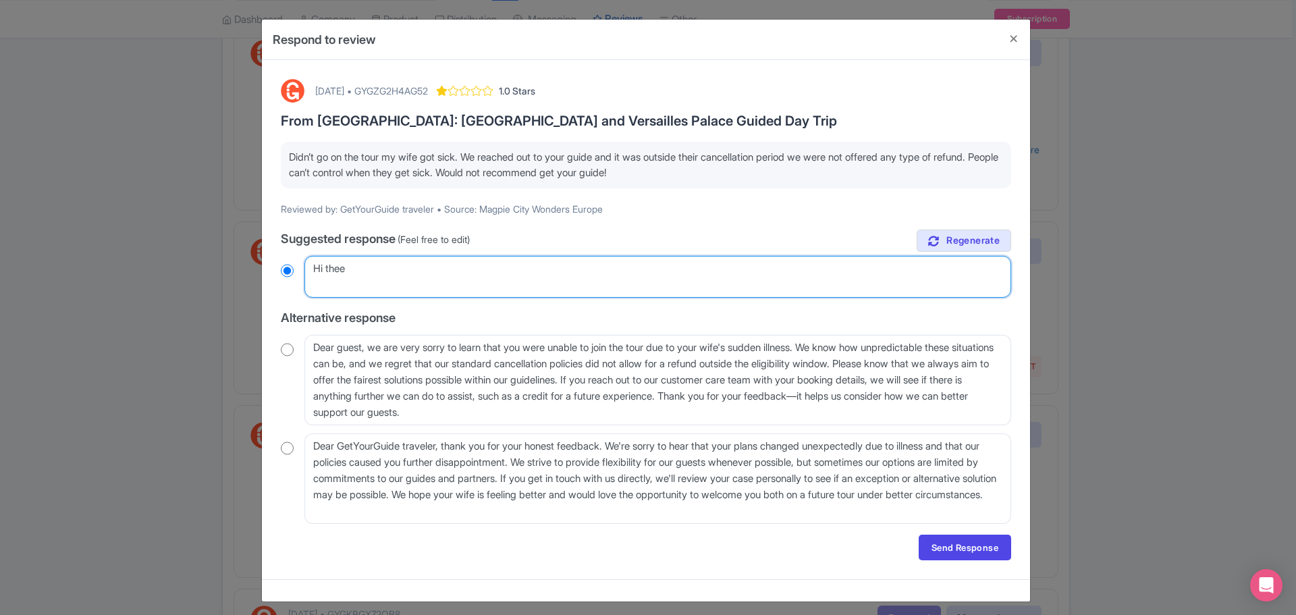
radio input "true"
type textarea "Hi the"
radio input "true"
type textarea "Hi ther"
radio input "true"
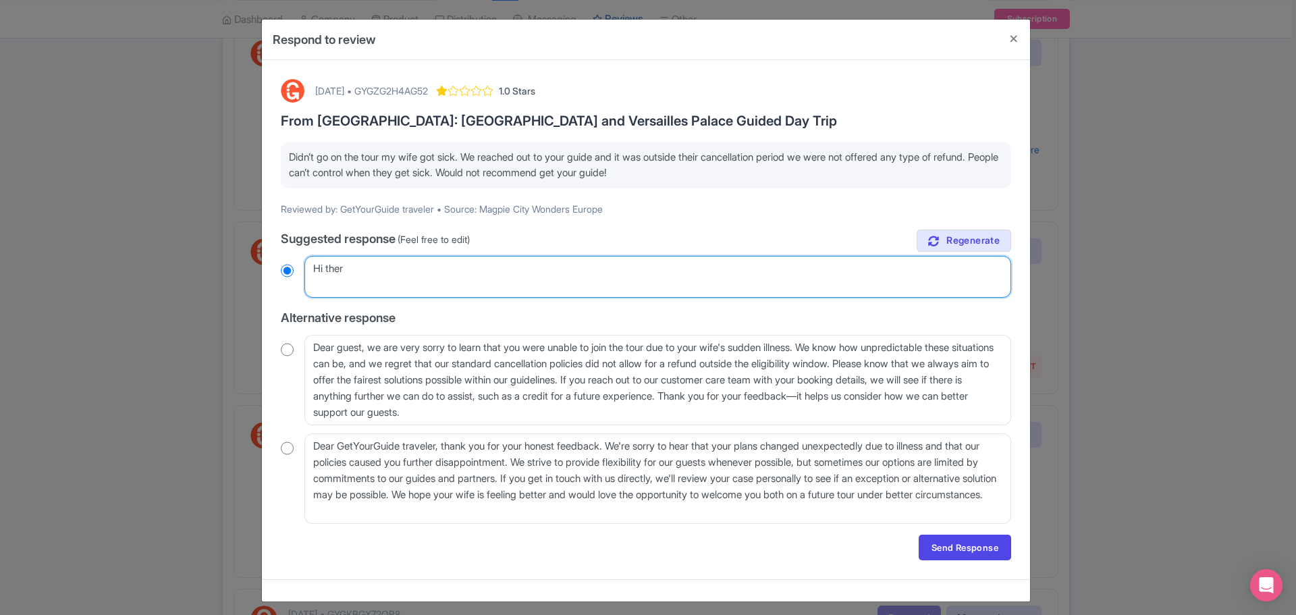
type textarea "Hi there"
radio input "true"
type textarea "Hi there,"
radio input "true"
type textarea "Hi there,"
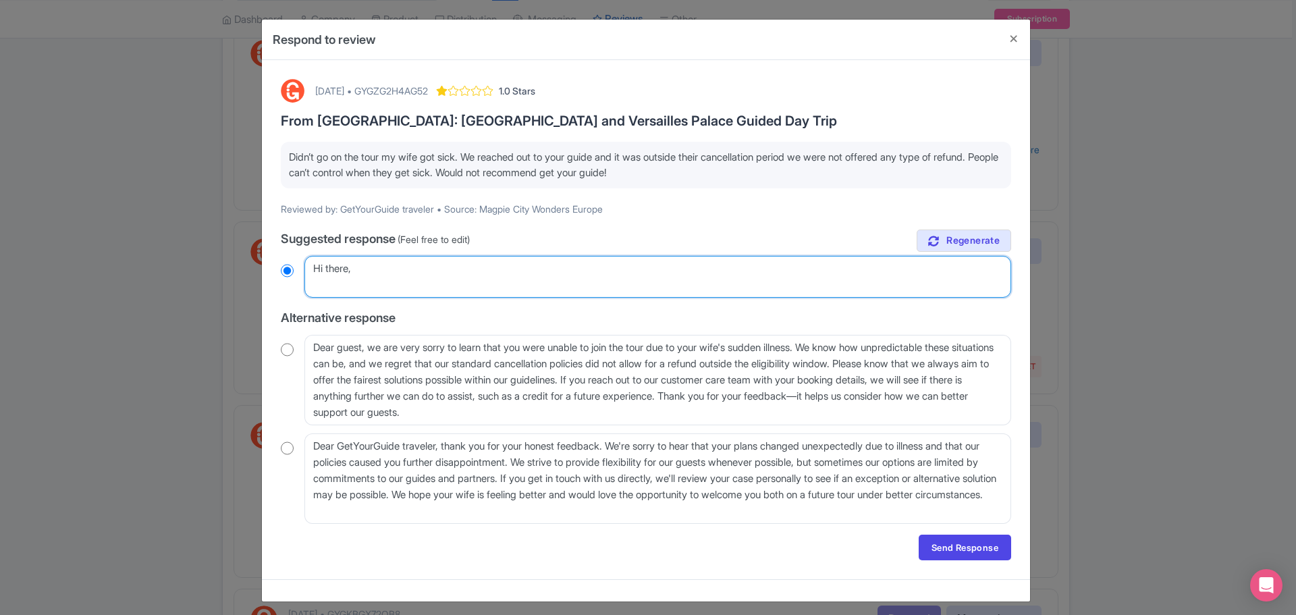
radio input "true"
type textarea "Hi there,"
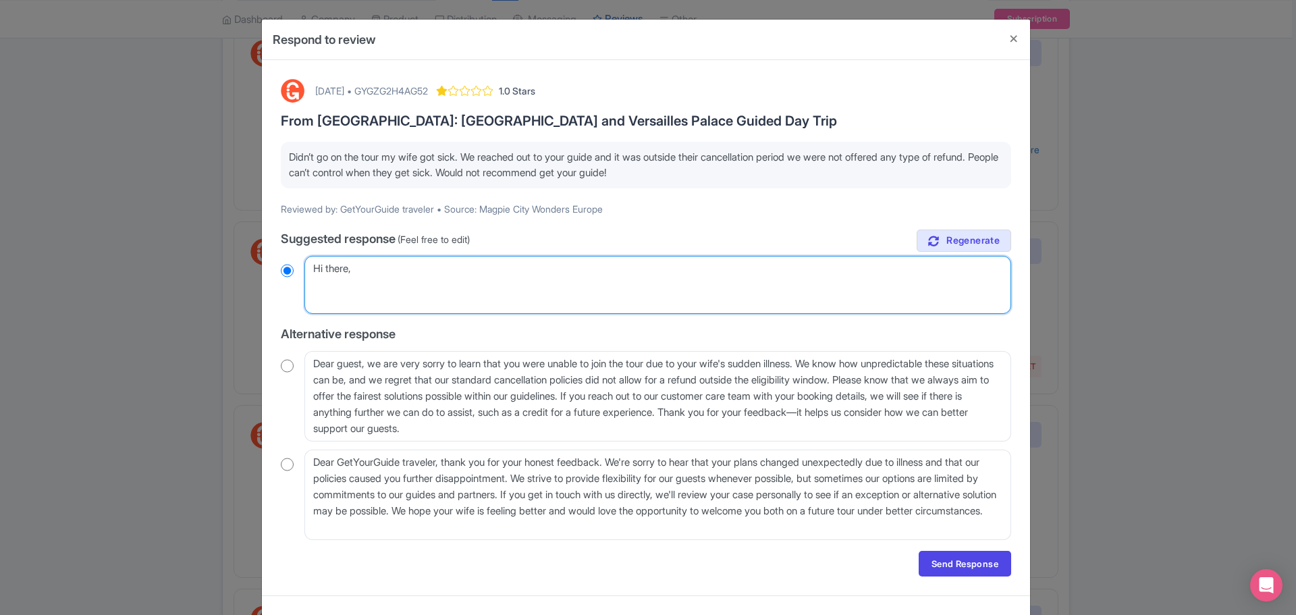
radio input "true"
paste textarea "We're very sorry to hear that your wife was unwell and that you weren’t able to…"
type textarea "Hi there, We're very sorry to hear that your wife was unwell and that you weren…"
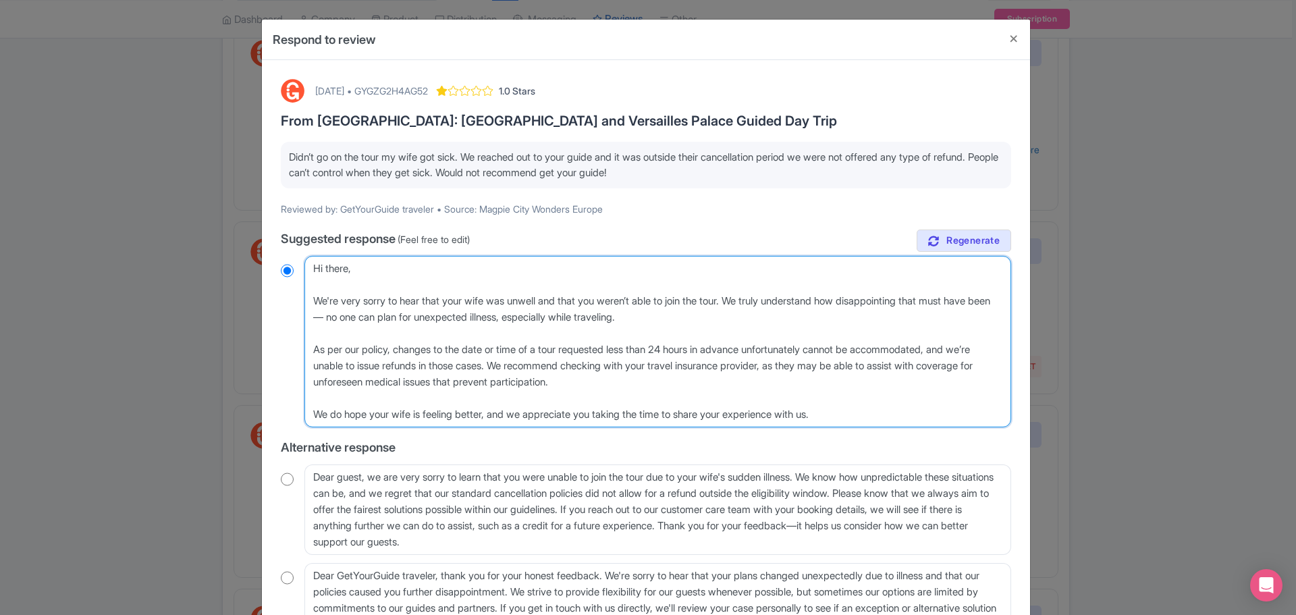
radio input "true"
click at [385, 321] on textarea "Dear traveler, thank you for taking the time to share your experience. We are t…" at bounding box center [657, 341] width 706 height 171
click at [377, 315] on textarea "Dear traveler, thank you for taking the time to share your experience. We are t…" at bounding box center [657, 341] width 706 height 171
type textarea "Hi there, We're very sorry to hear that your wife was unwell and that you weren…"
radio input "true"
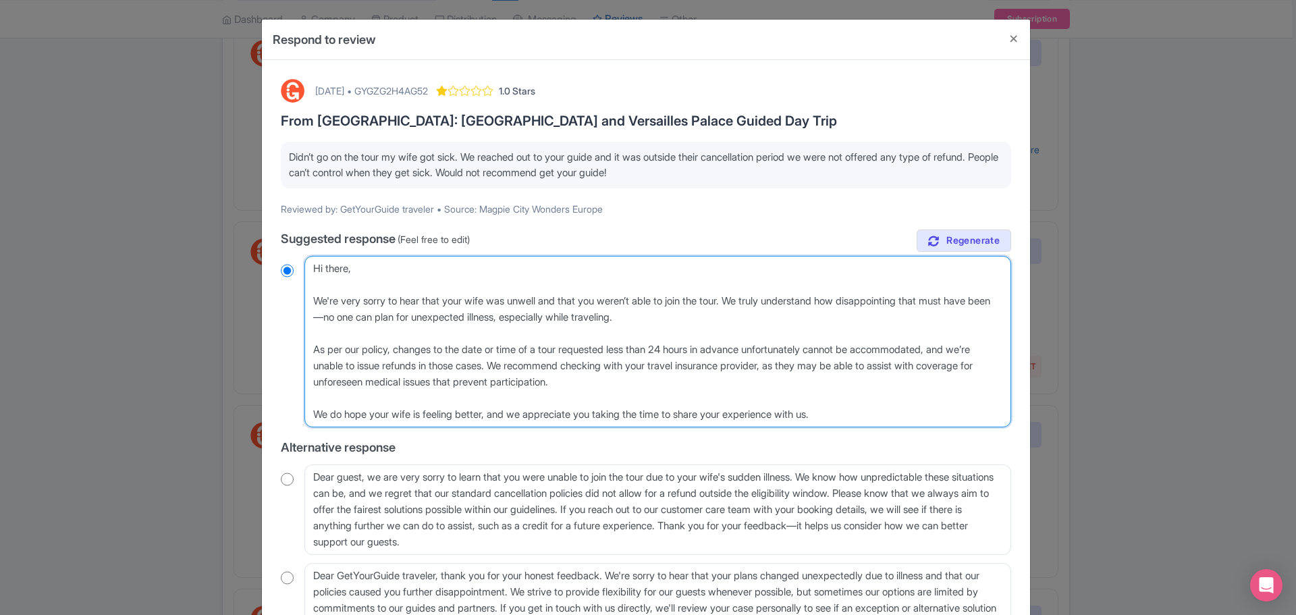
type textarea "Hi there, We're very sorry to hear that your wife was unwell and that you weren…"
radio input "true"
type textarea "Hi there, We're very sorry to hear that your wife was unwell and that you weren…"
radio input "true"
type textarea "Hi there, We're very sorry to hear that your wife was unwell and that you weren…"
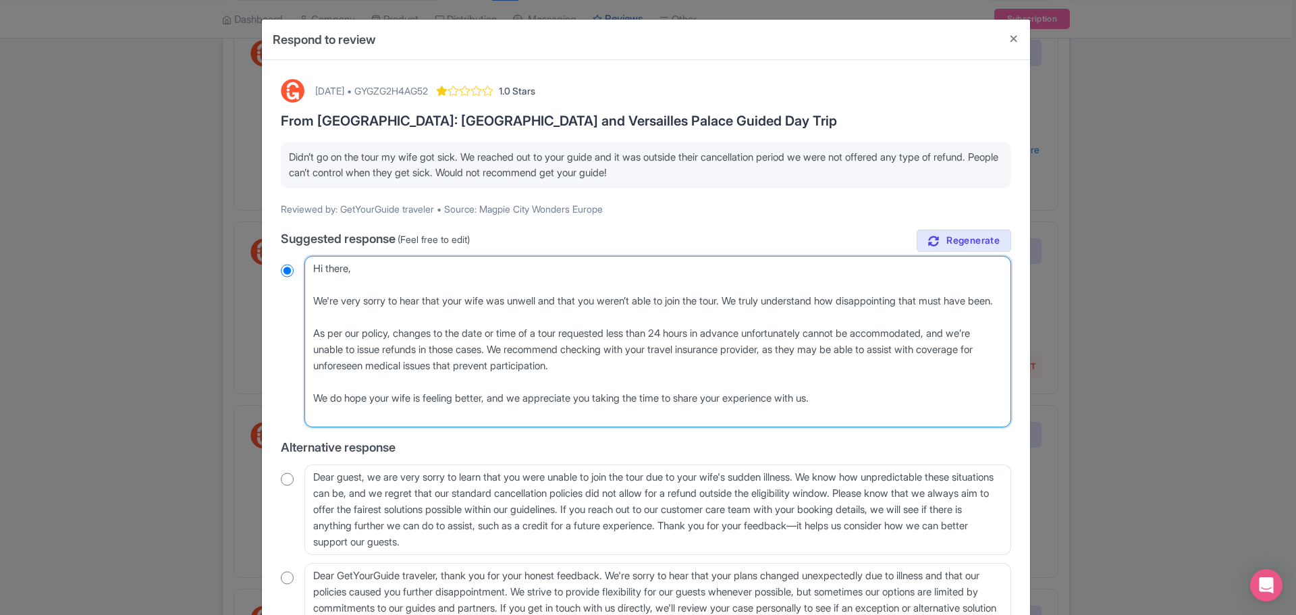
radio input "true"
type textarea "Hi there, We're very sorry to hear that your wife was unwell and that you weren…"
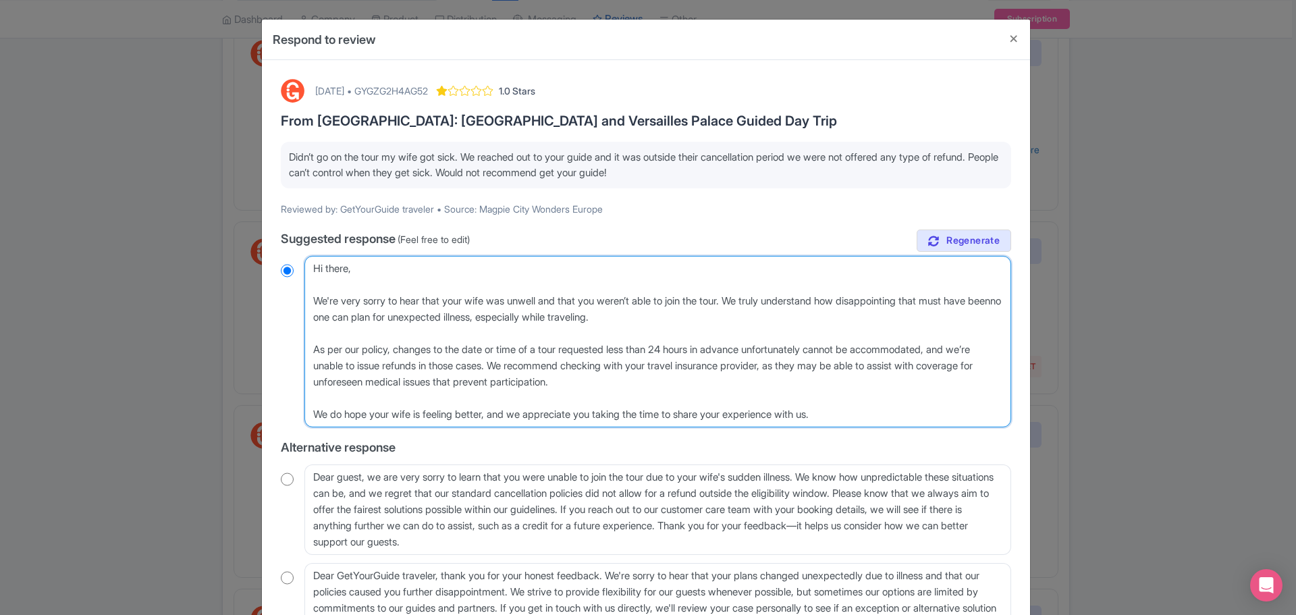
radio input "true"
type textarea "Hi there, We're very sorry to hear that your wife was unwell and that you weren…"
radio input "true"
click at [724, 317] on textarea "Dear traveler, thank you for taking the time to share your experience. We are t…" at bounding box center [657, 341] width 706 height 171
type textarea "Hi there, We're very sorry to hear that your wife was unwell and that you weren…"
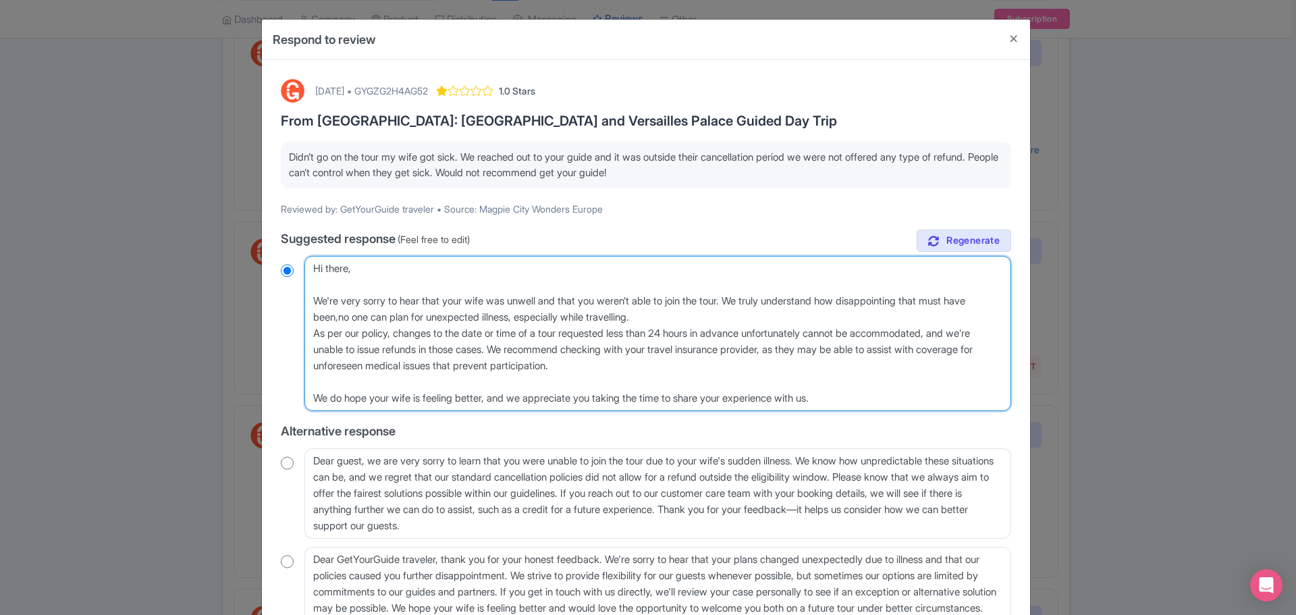
radio input "true"
type textarea "Hi there, We're very sorry to hear that your wife was unwell and that you weren…"
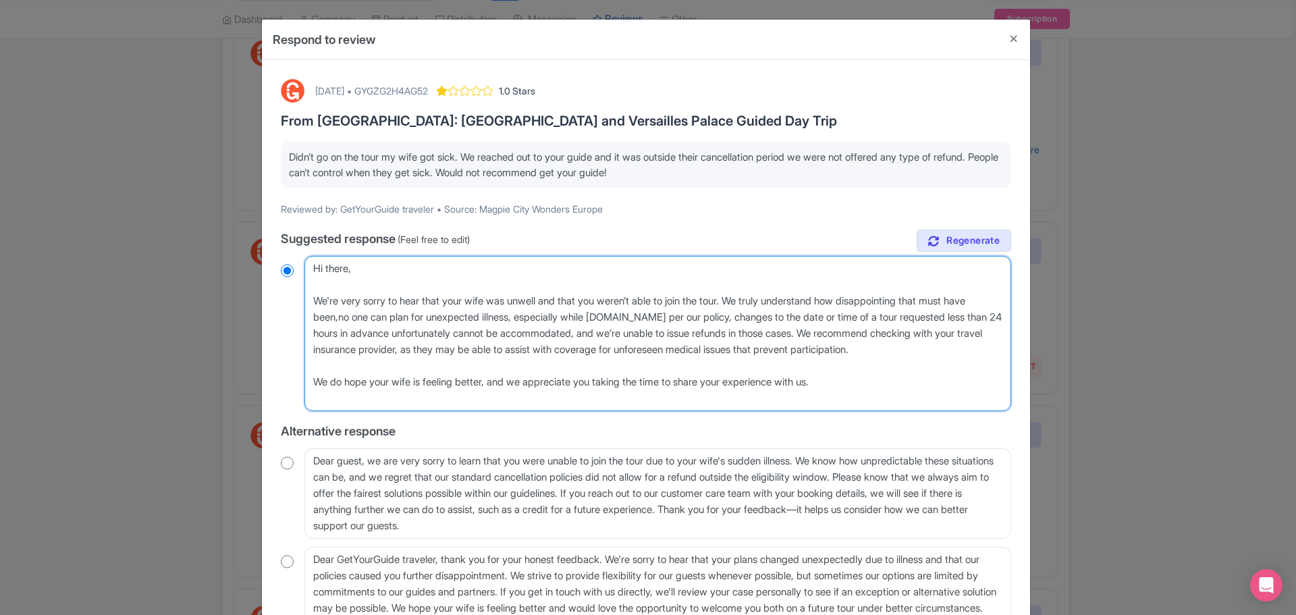
radio input "true"
type textarea "Hi there, We're very sorry to hear that your wife was unwell and that you weren…"
radio input "true"
drag, startPoint x: 422, startPoint y: 366, endPoint x: 503, endPoint y: 365, distance: 80.3
click at [424, 366] on textarea "Dear traveler, thank you for taking the time to share your experience. We are t…" at bounding box center [657, 333] width 706 height 155
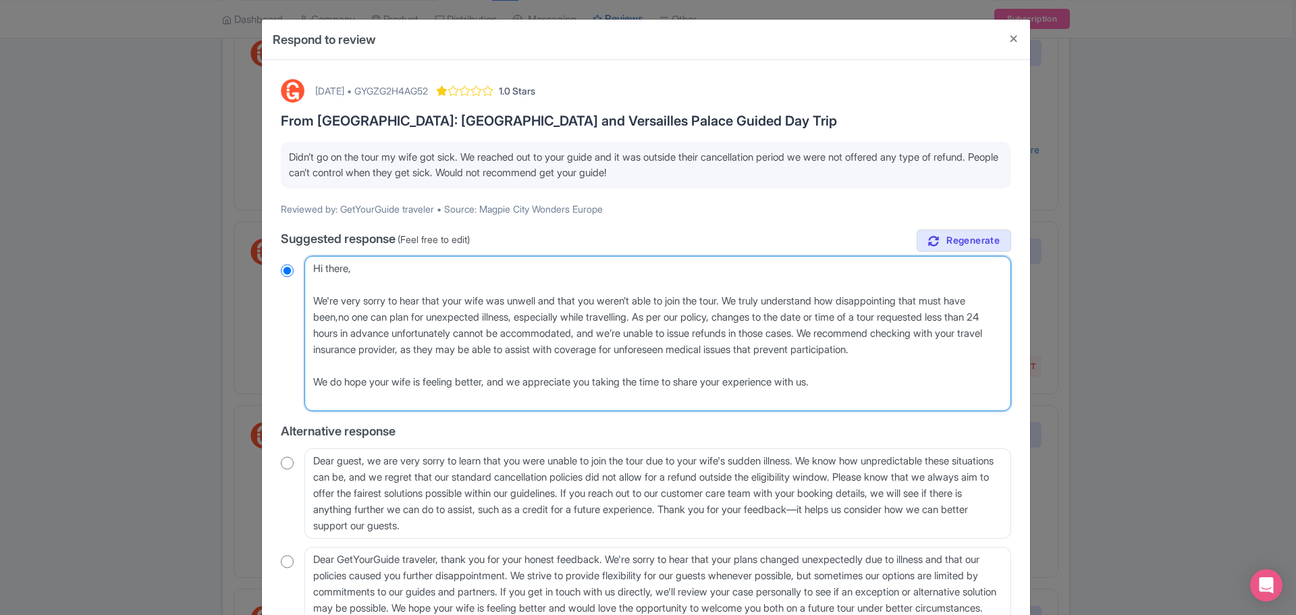
type textarea "Hi there, We're very sorry to hear that your wife was unwell and that you weren…"
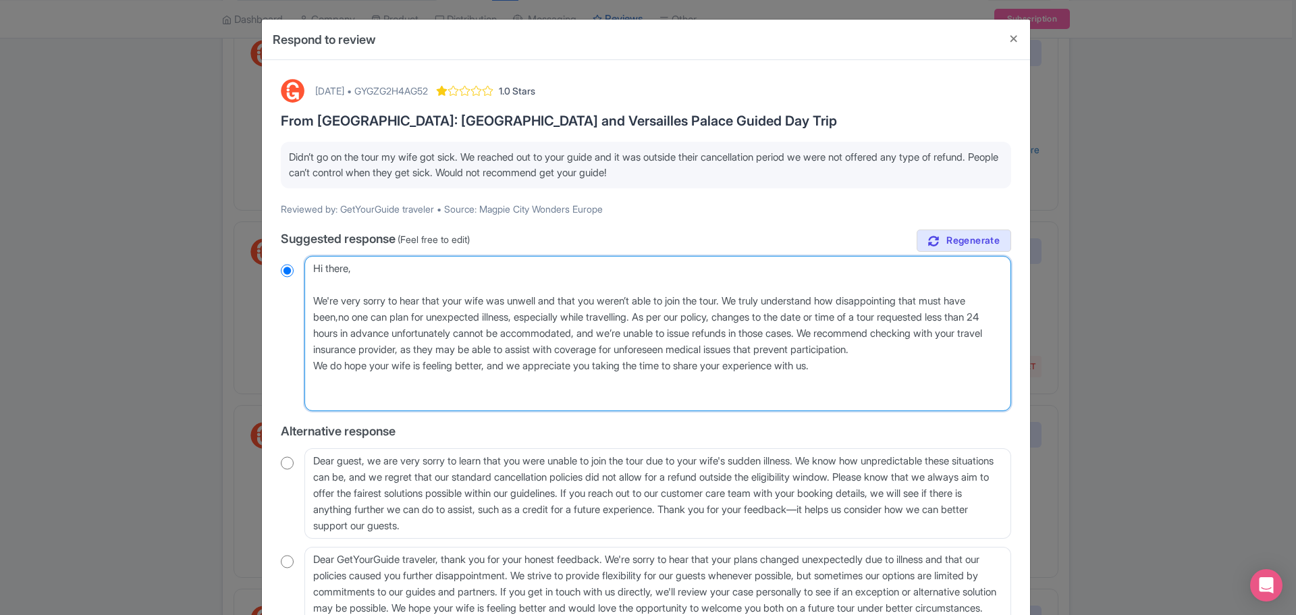
radio input "true"
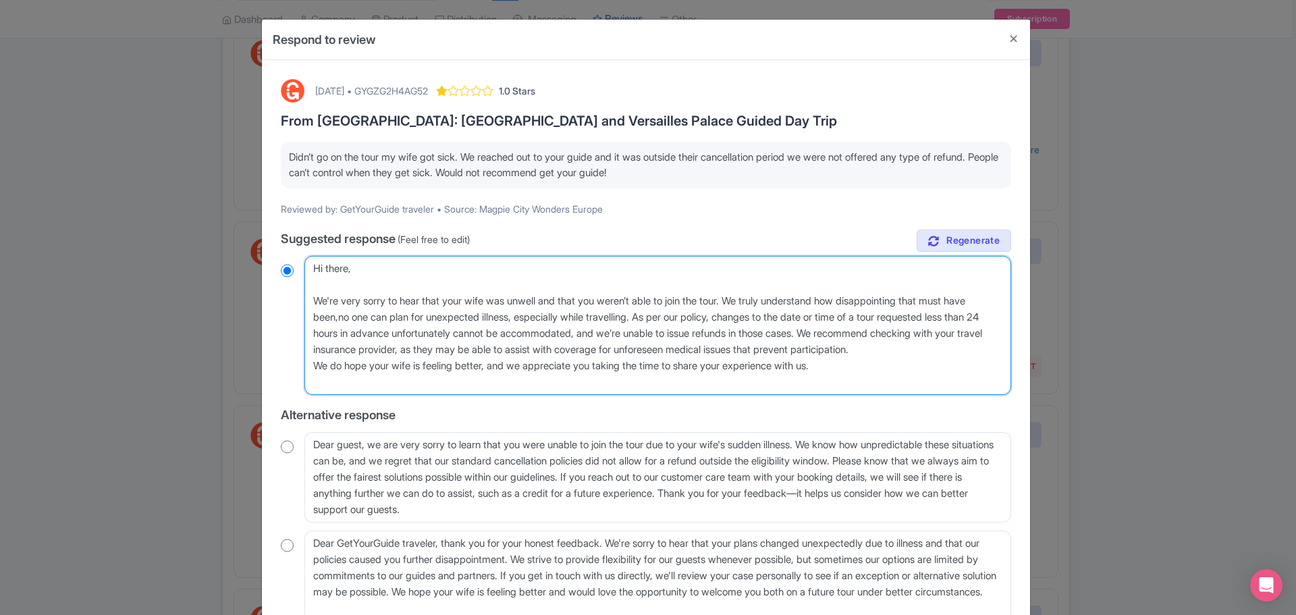
type textarea "Hi there, We're very sorry to hear that your wife was unwell and that you weren…"
radio input "true"
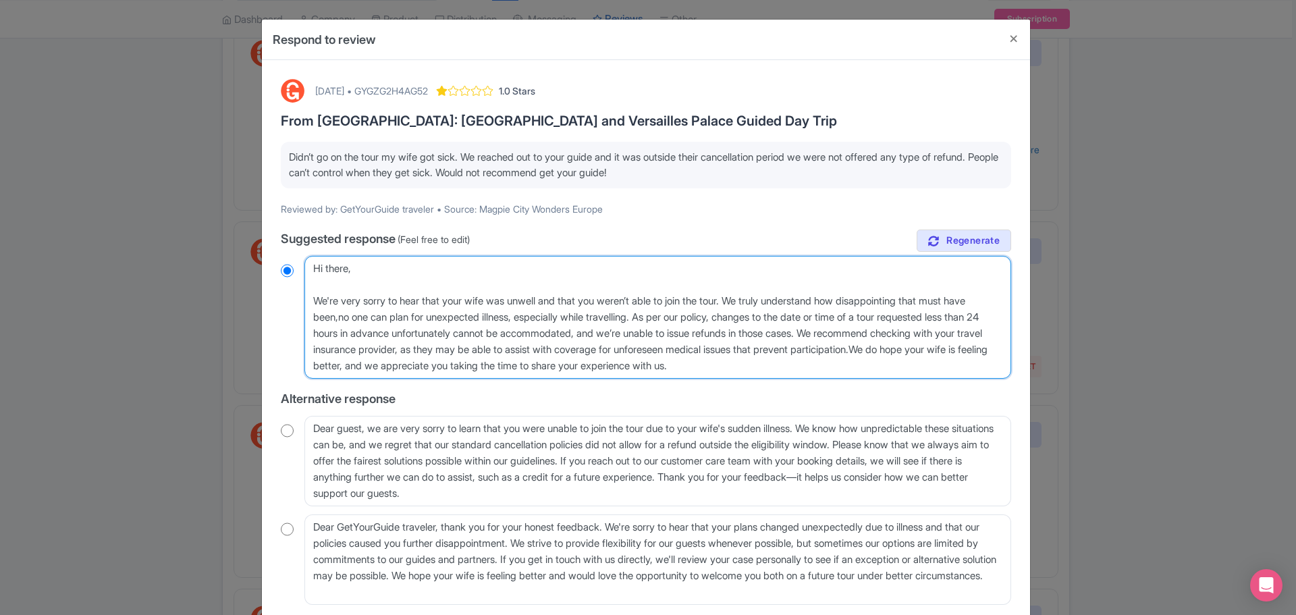
type textarea "Hi there, We're very sorry to hear that your wife was unwell and that you weren…"
radio input "true"
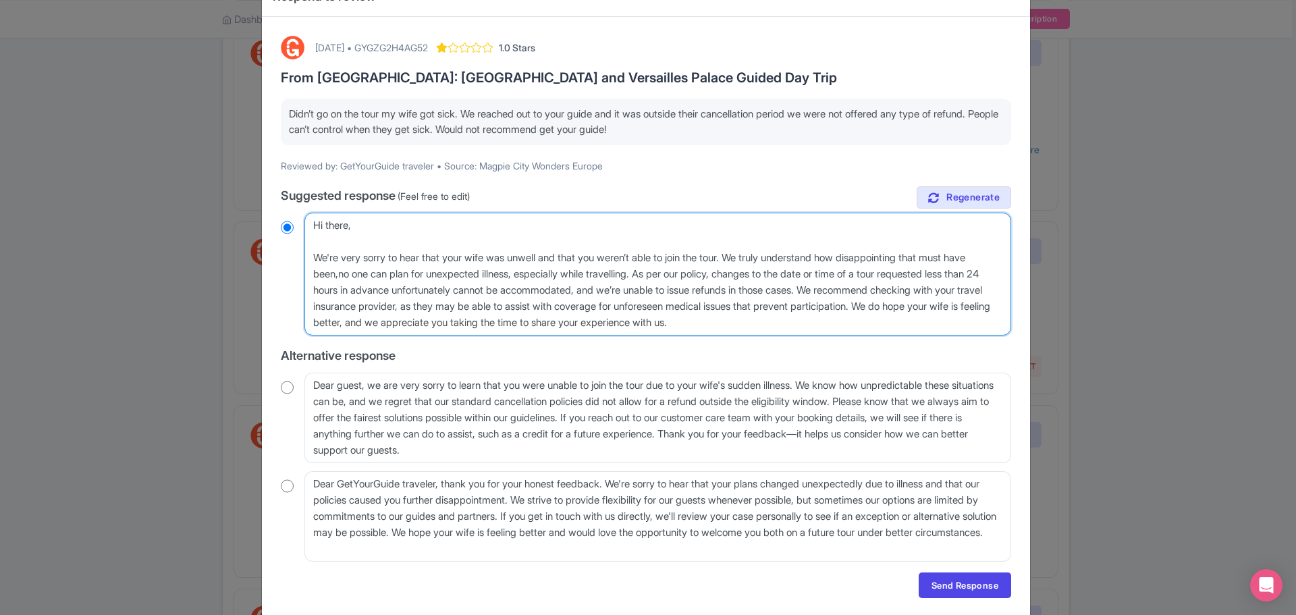
scroll to position [87, 0]
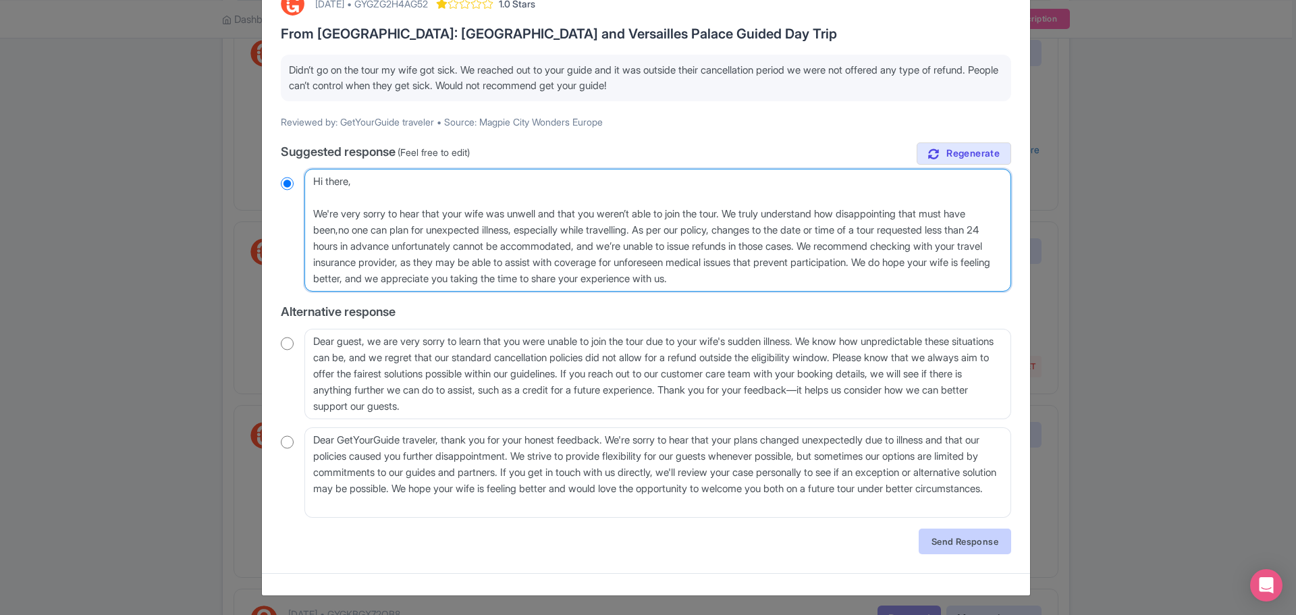
type textarea "Hi there, We're very sorry to hear that your wife was unwell and that you weren…"
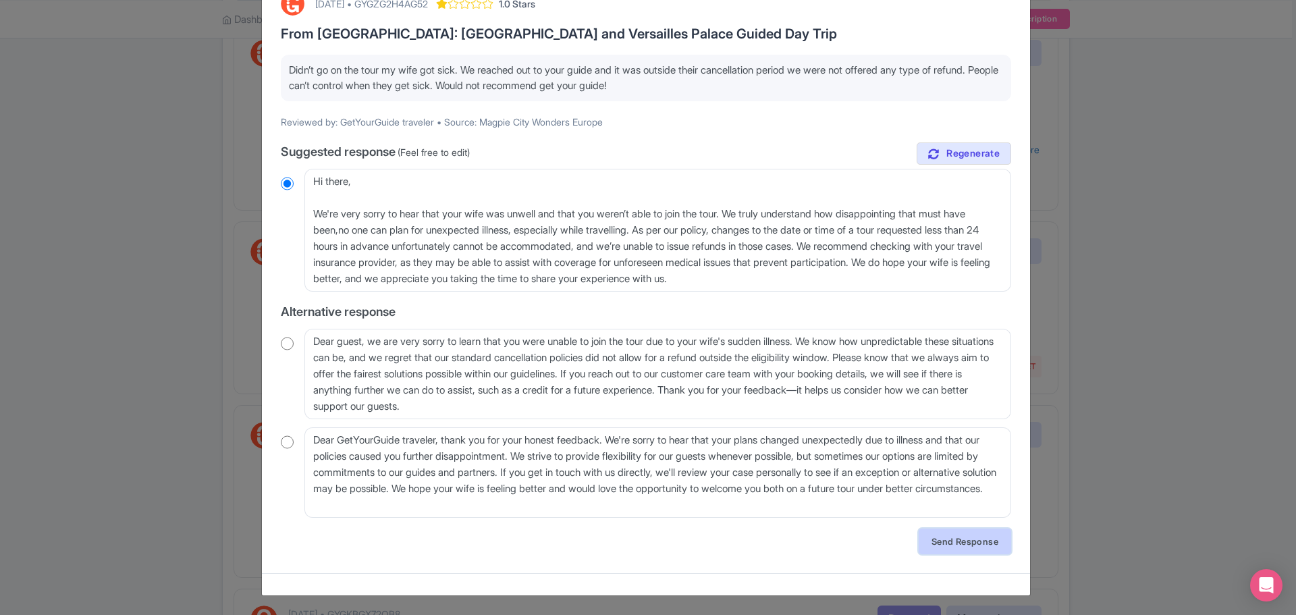
click at [975, 540] on link "Send Response" at bounding box center [964, 541] width 92 height 26
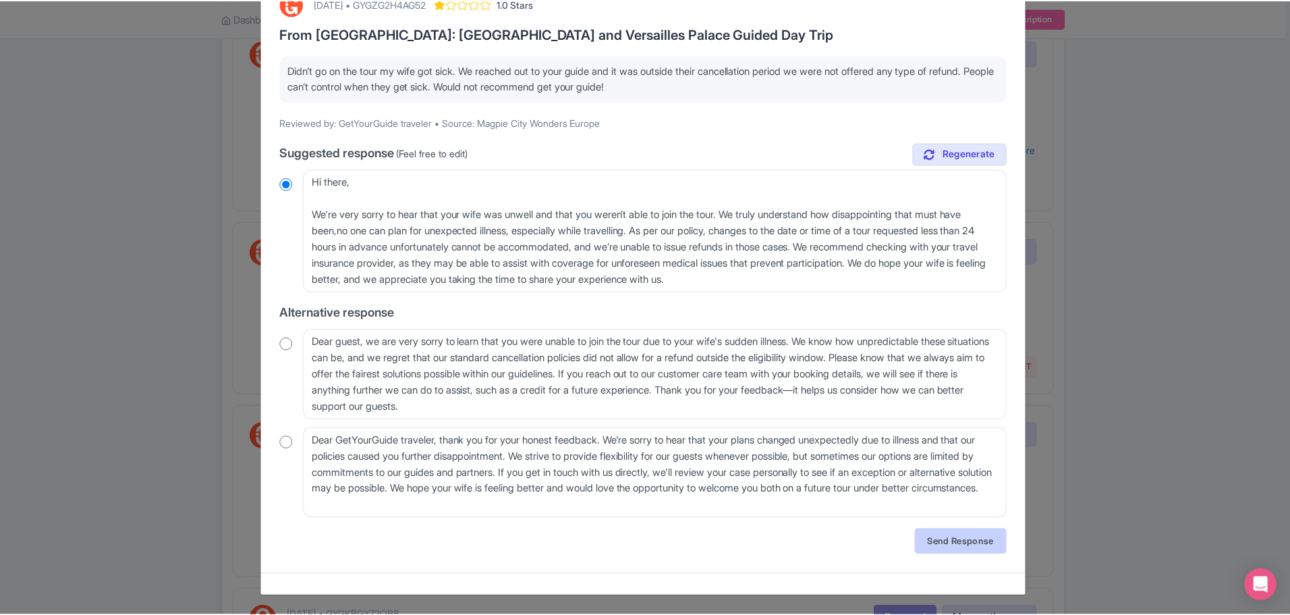
scroll to position [0, 0]
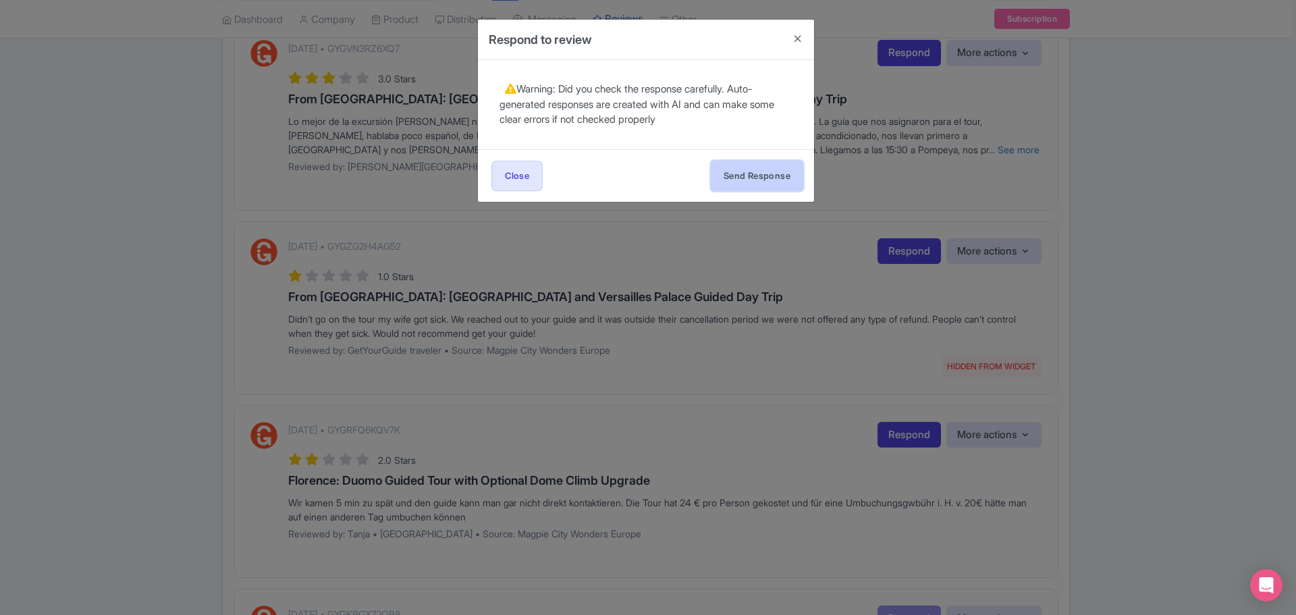
click at [754, 174] on button "Send Response" at bounding box center [757, 176] width 92 height 30
